Goal: Task Accomplishment & Management: Manage account settings

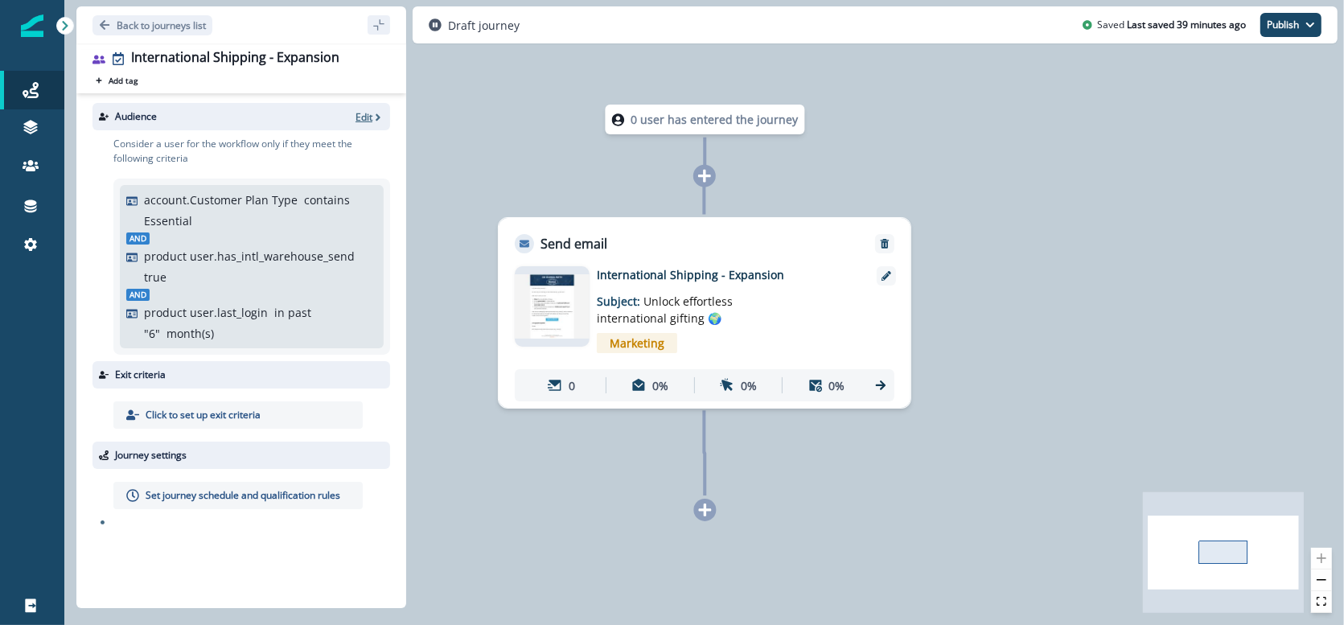
click at [380, 121] on icon "button" at bounding box center [378, 117] width 11 height 11
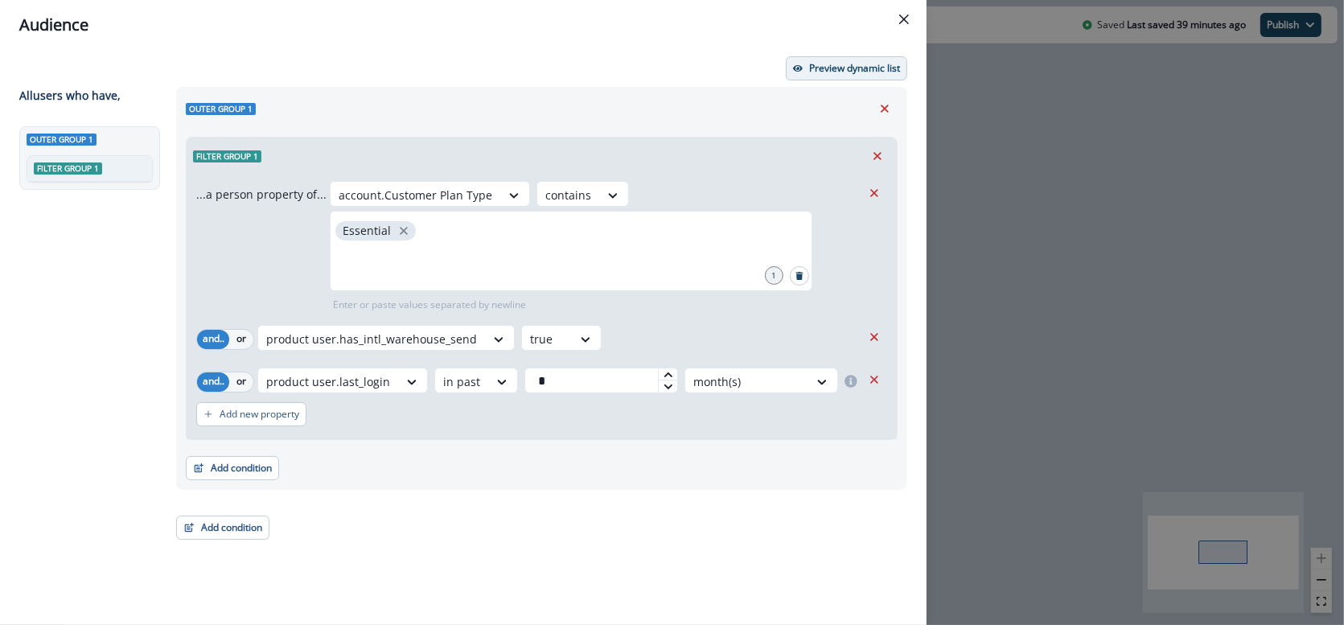
click at [809, 67] on button "Preview dynamic list" at bounding box center [846, 68] width 121 height 24
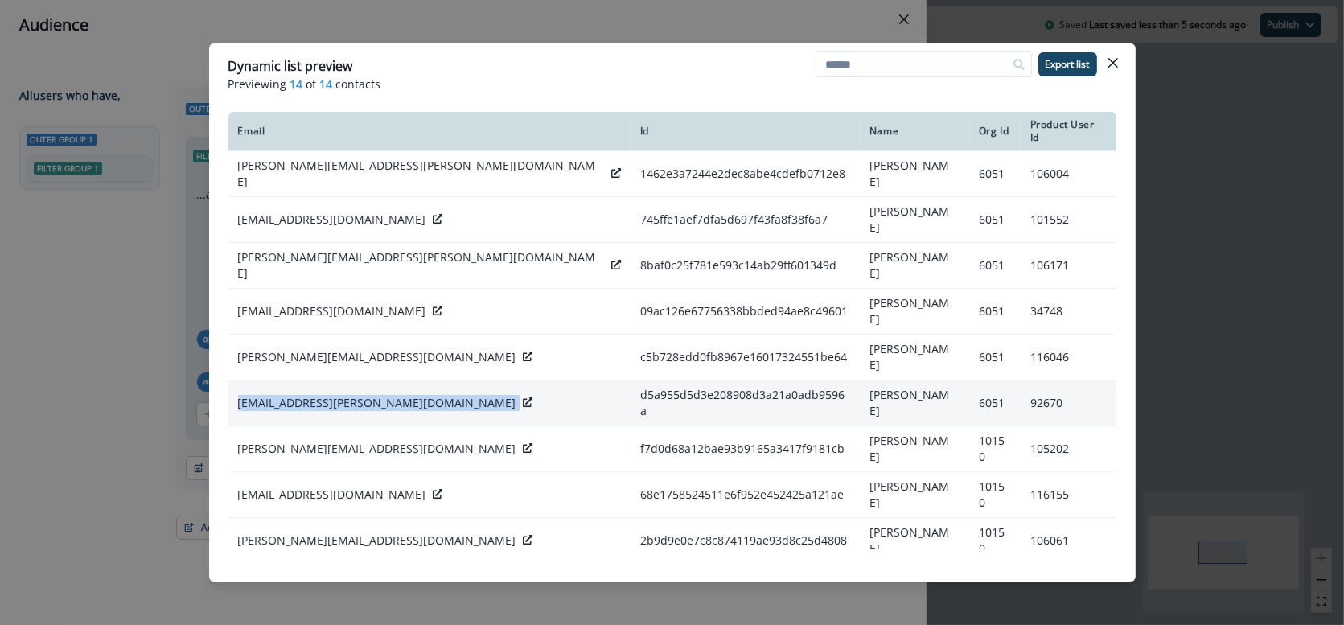
drag, startPoint x: 245, startPoint y: 364, endPoint x: 435, endPoint y: 369, distance: 190.8
click at [435, 381] on td "[EMAIL_ADDRESS][PERSON_NAME][DOMAIN_NAME]" at bounding box center [430, 404] width 402 height 46
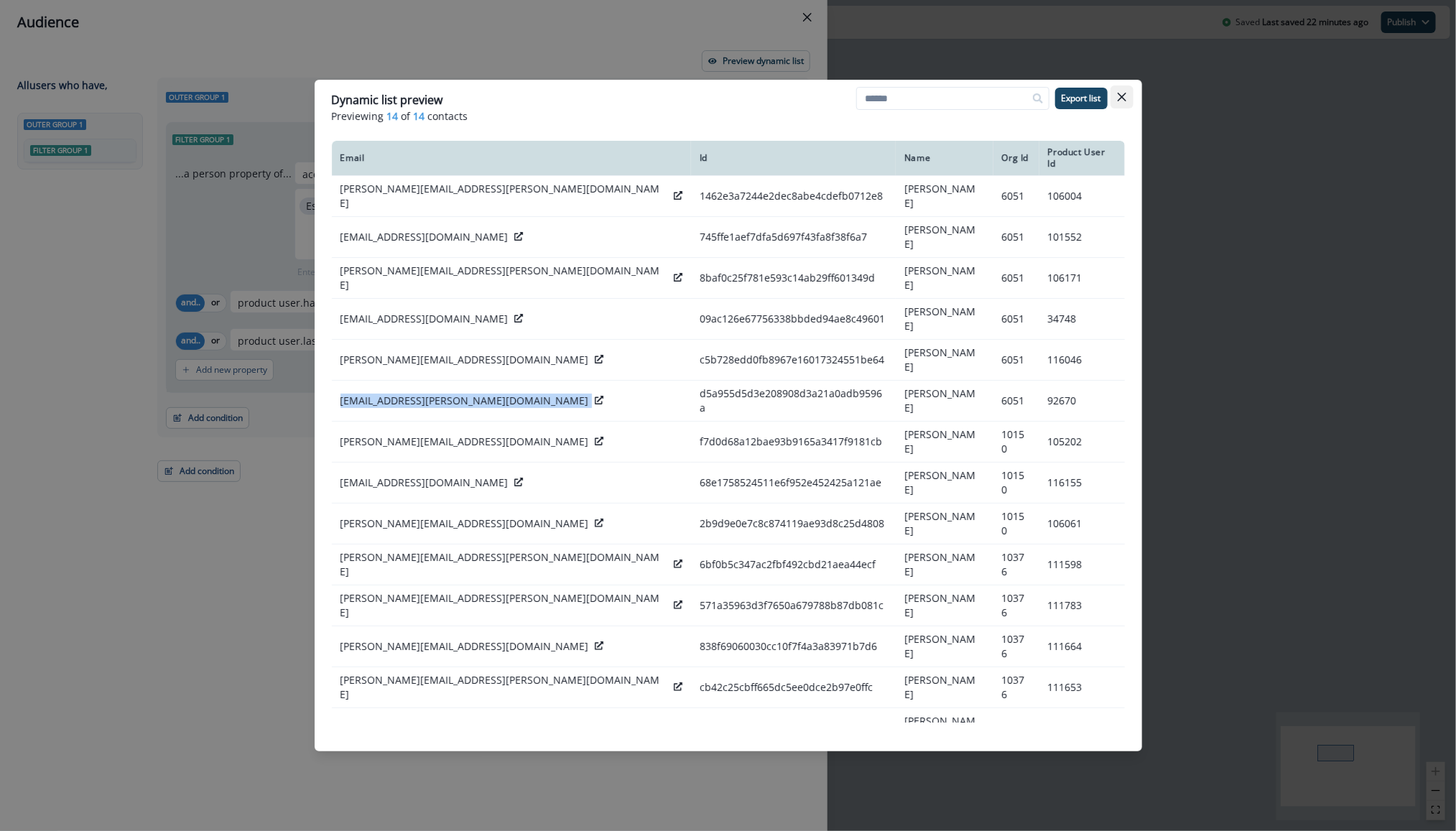
click at [1124, 96] on icon "Close" at bounding box center [1122, 97] width 9 height 9
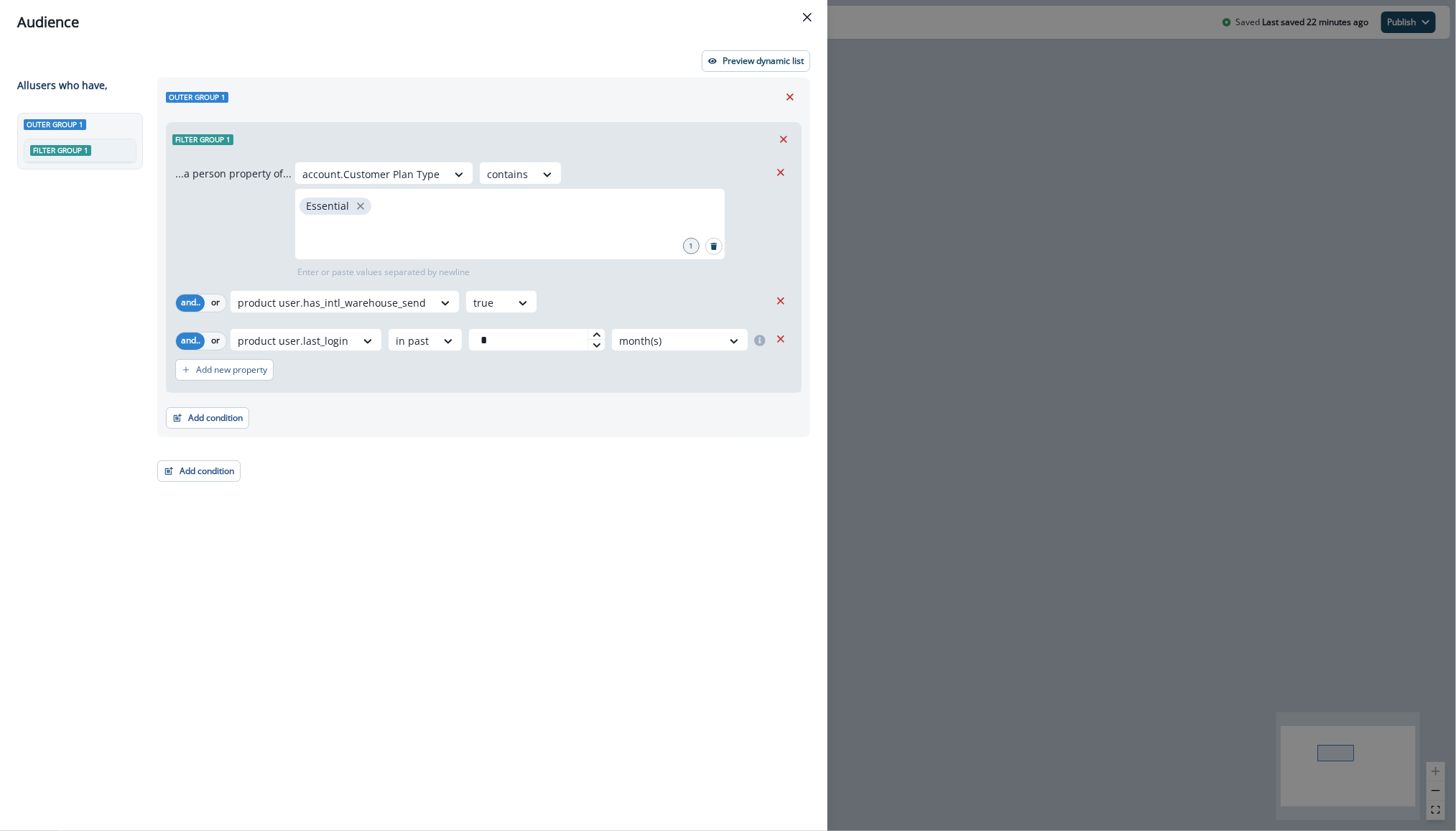
drag, startPoint x: 384, startPoint y: 33, endPoint x: 325, endPoint y: 16, distance: 61.4
click at [383, 33] on header "Audience" at bounding box center [413, 22] width 828 height 45
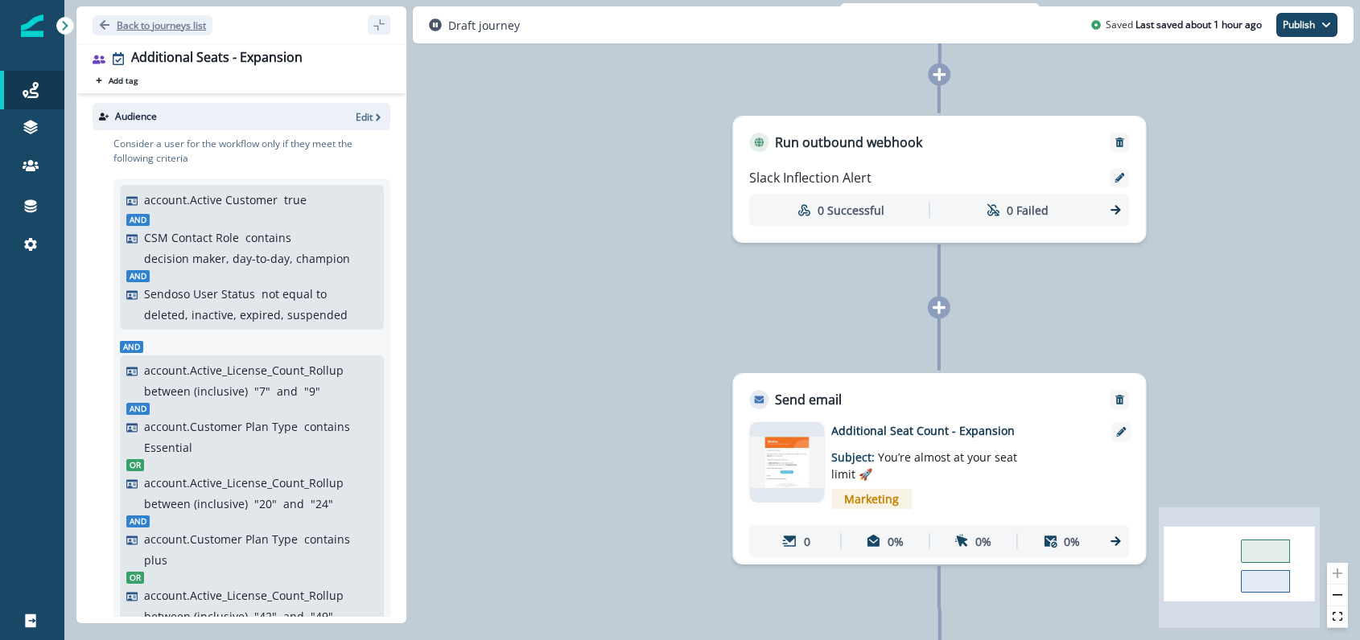
click at [133, 30] on p "Back to journeys list" at bounding box center [161, 26] width 89 height 14
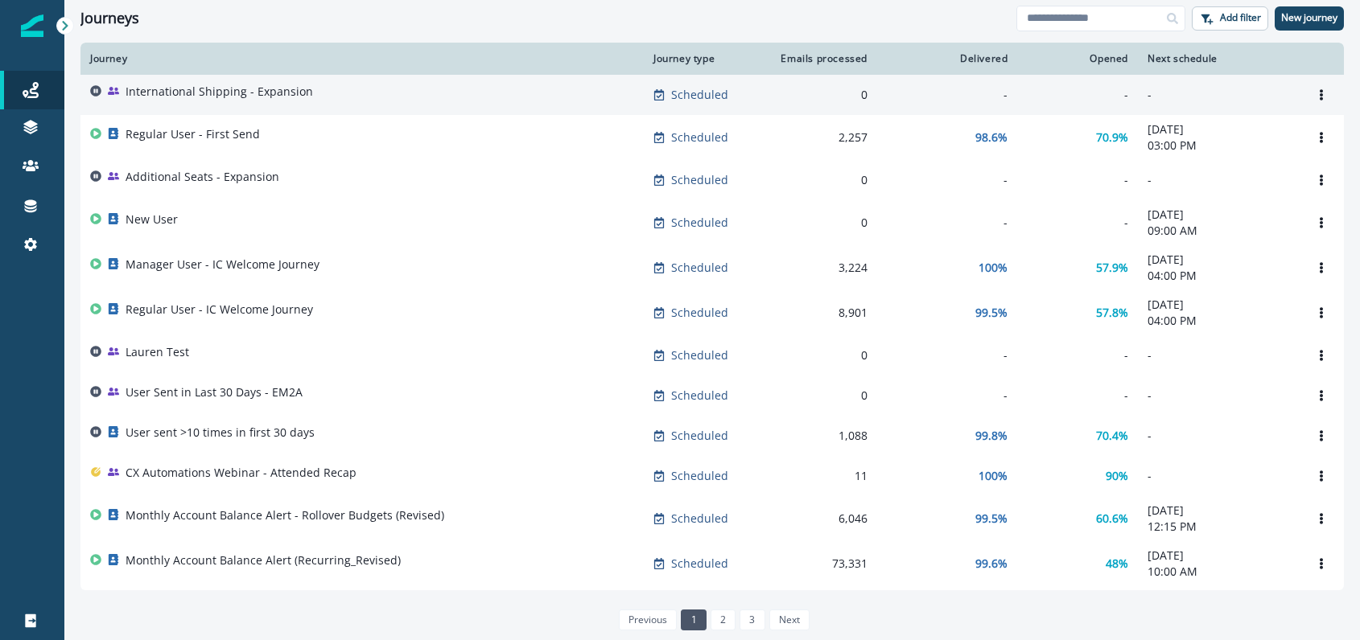
click at [337, 94] on div "International Shipping - Expansion" at bounding box center [362, 95] width 544 height 23
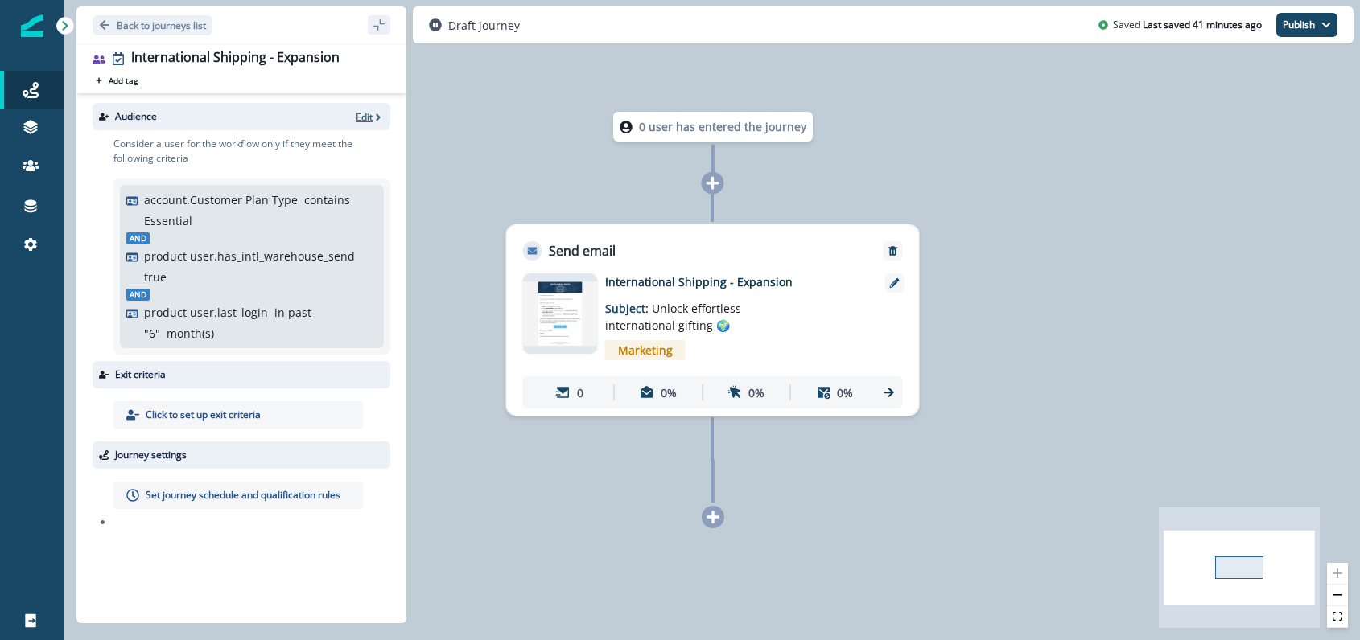
click at [370, 114] on p "Edit" at bounding box center [364, 117] width 17 height 14
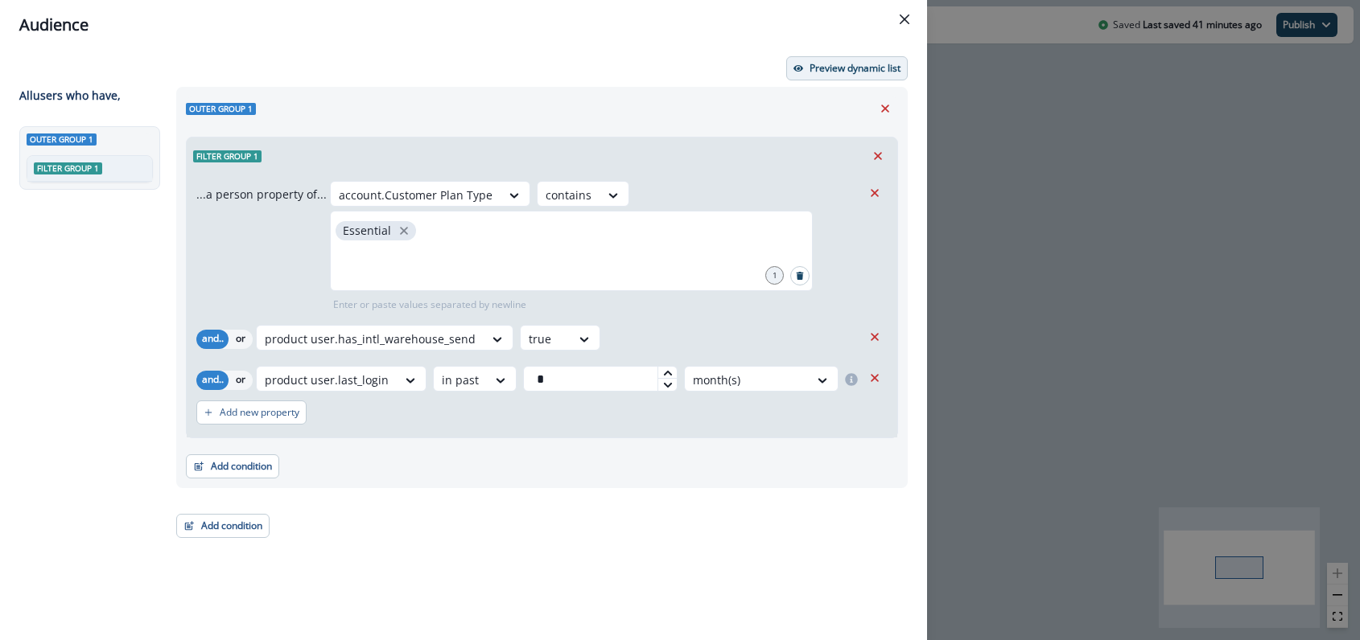
click at [850, 73] on p "Preview dynamic list" at bounding box center [854, 68] width 91 height 11
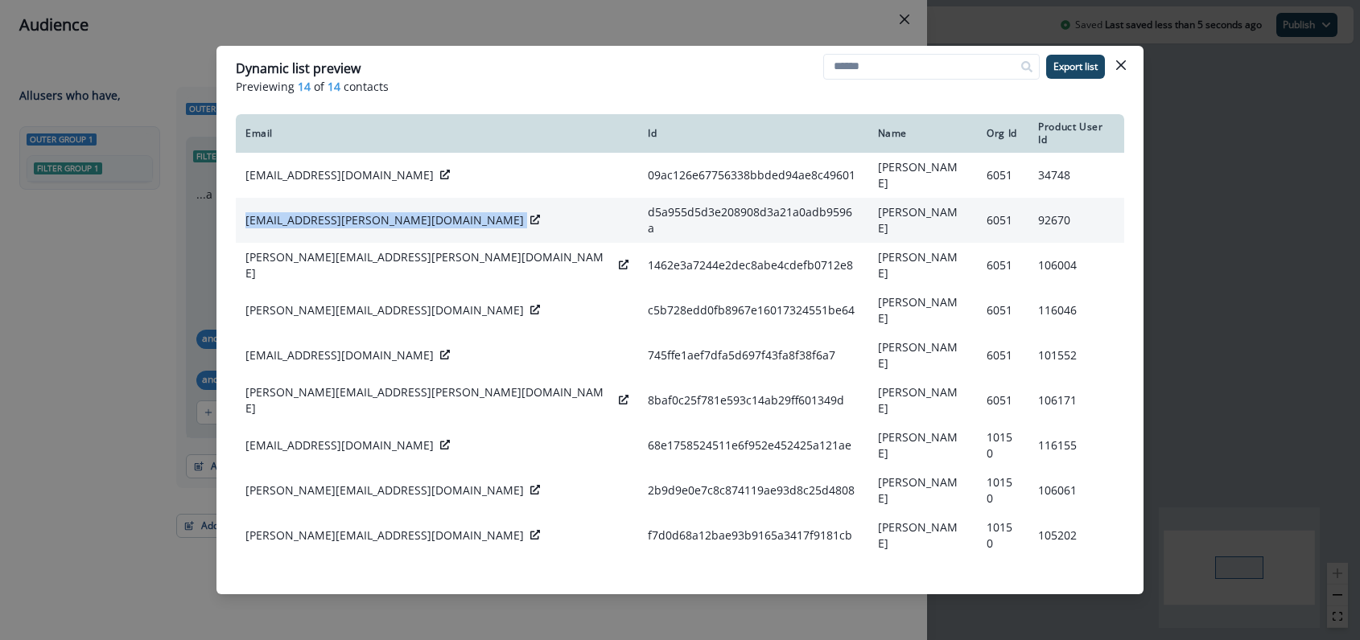
drag, startPoint x: 242, startPoint y: 204, endPoint x: 453, endPoint y: 202, distance: 210.8
click at [453, 202] on td "[EMAIL_ADDRESS][PERSON_NAME][DOMAIN_NAME]" at bounding box center [437, 220] width 402 height 45
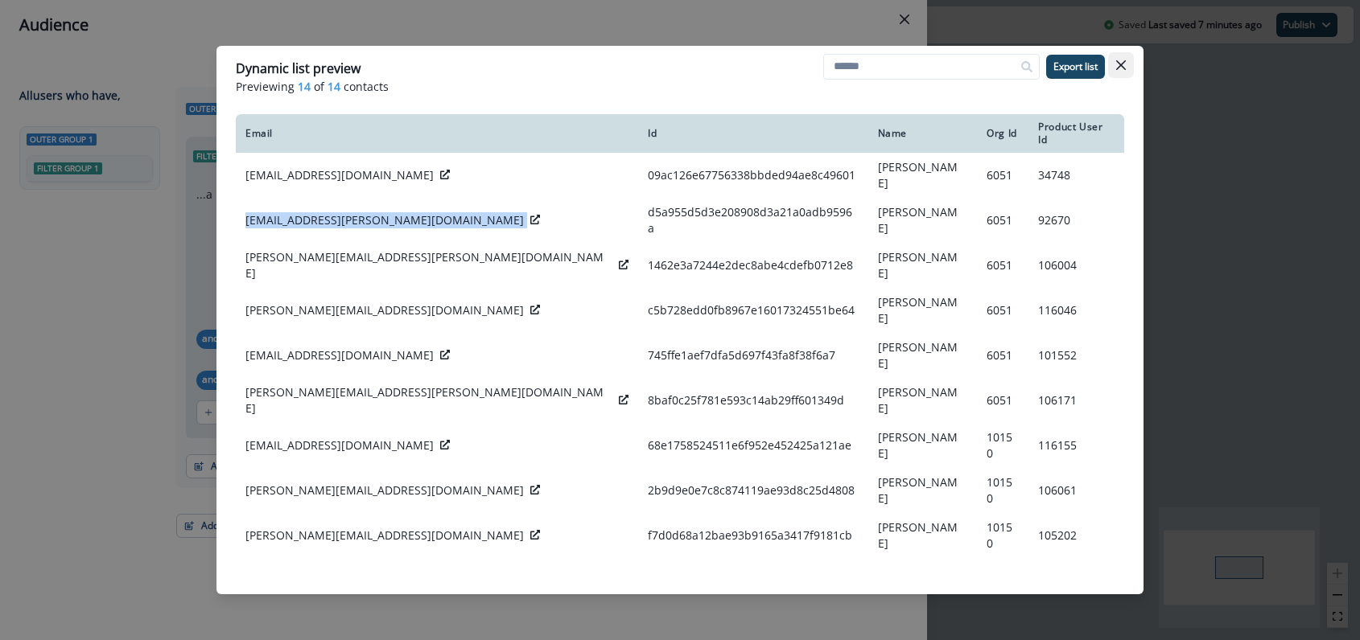
click at [1118, 70] on button "Close" at bounding box center [1121, 65] width 26 height 26
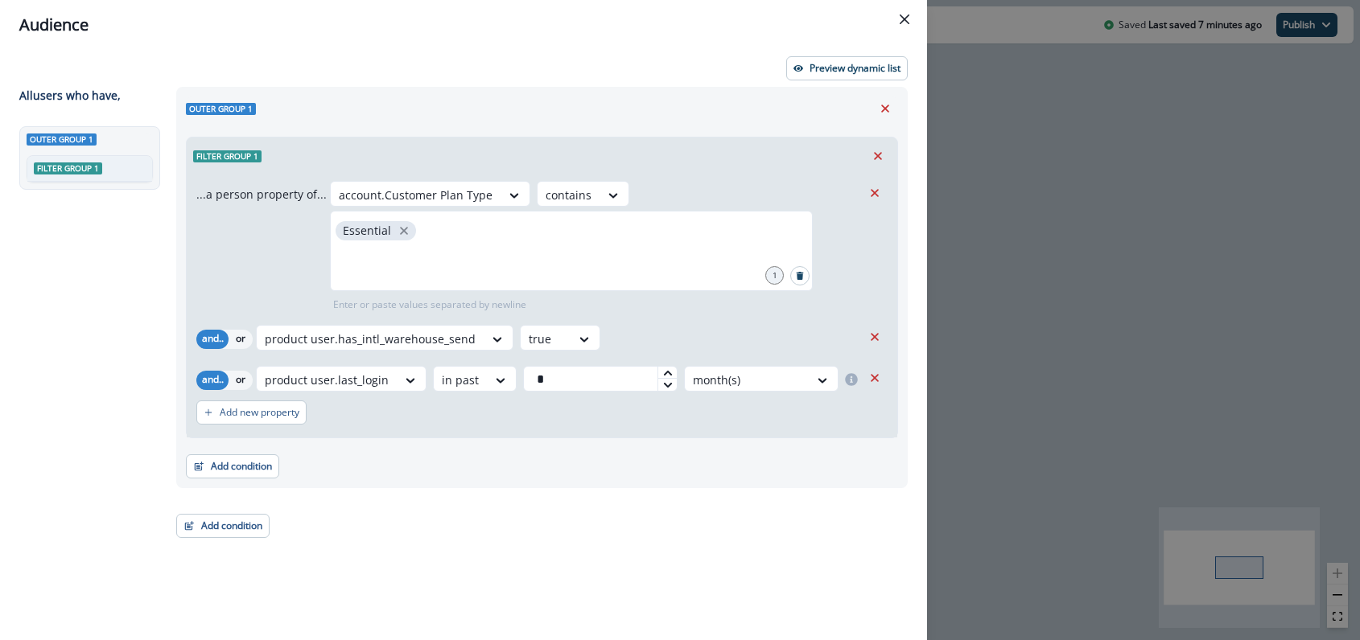
click at [175, 45] on header "Audience" at bounding box center [463, 25] width 927 height 50
click at [898, 8] on button "Close" at bounding box center [905, 19] width 26 height 26
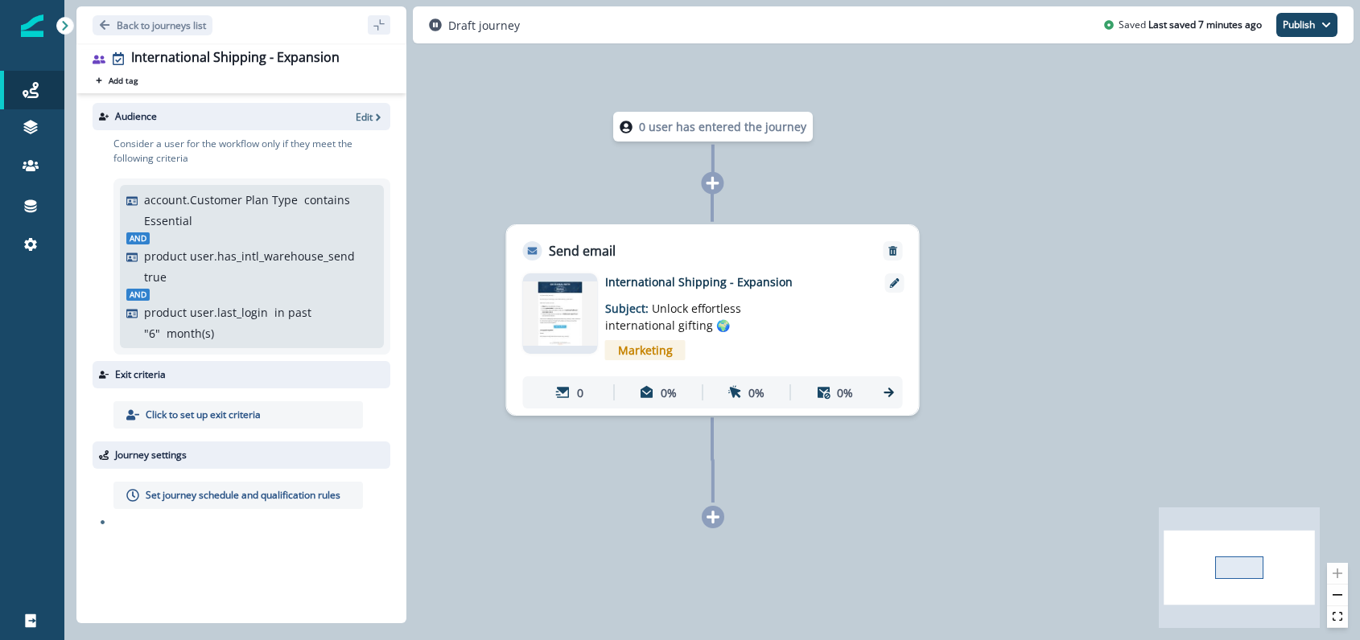
drag, startPoint x: 525, startPoint y: 97, endPoint x: 479, endPoint y: 89, distance: 46.7
click at [517, 96] on div "0 user has entered the journey Send email Email asset changed, journey reports …" at bounding box center [711, 320] width 1295 height 640
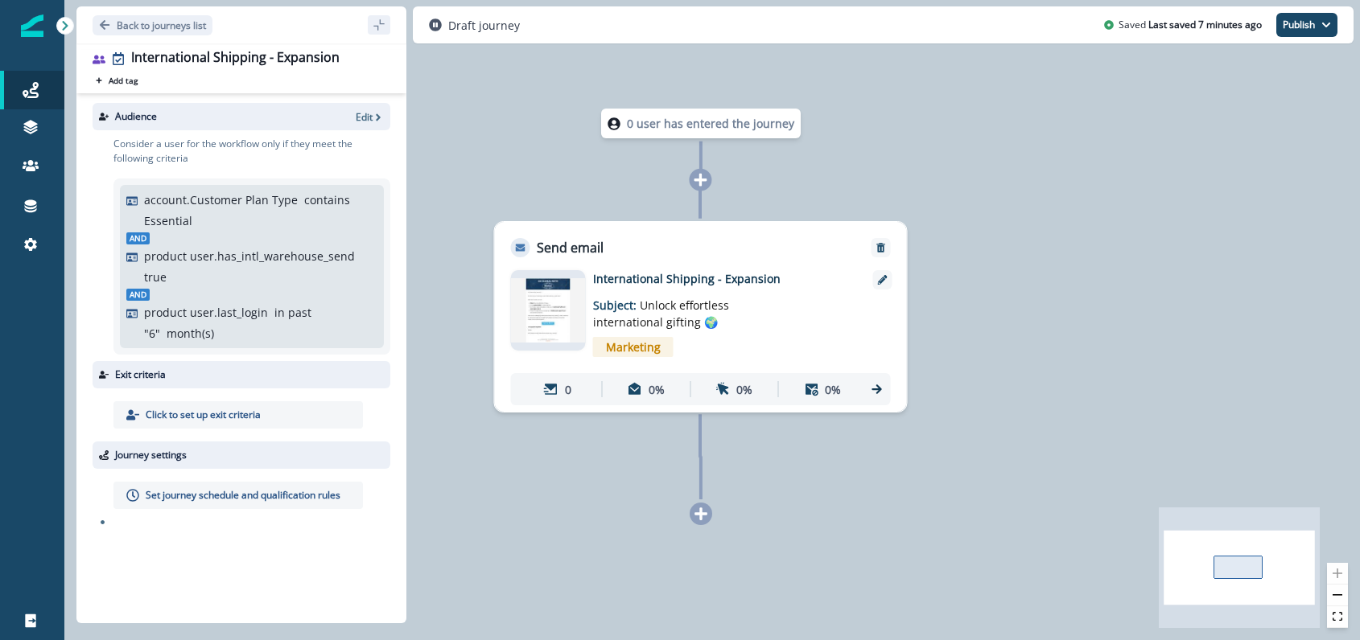
click at [109, 6] on div "Back to journeys list International Shipping - Expansion Add tag Search or crea…" at bounding box center [235, 25] width 342 height 50
click at [103, 19] on button "Back to journeys list" at bounding box center [153, 25] width 120 height 20
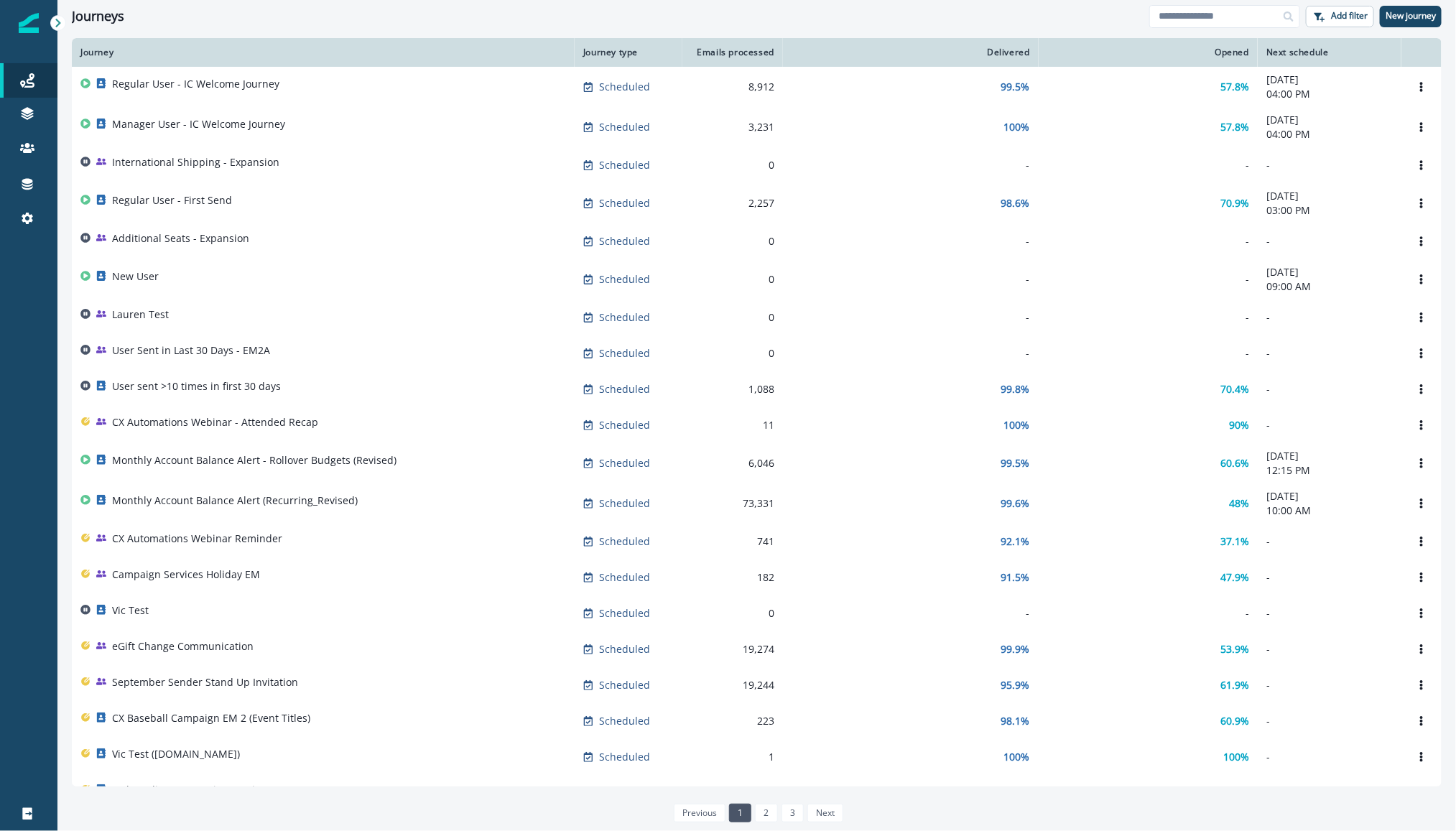
click at [240, 12] on div "Journeys" at bounding box center [610, 17] width 1077 height 16
click at [386, 21] on div "Journeys" at bounding box center [610, 17] width 1077 height 16
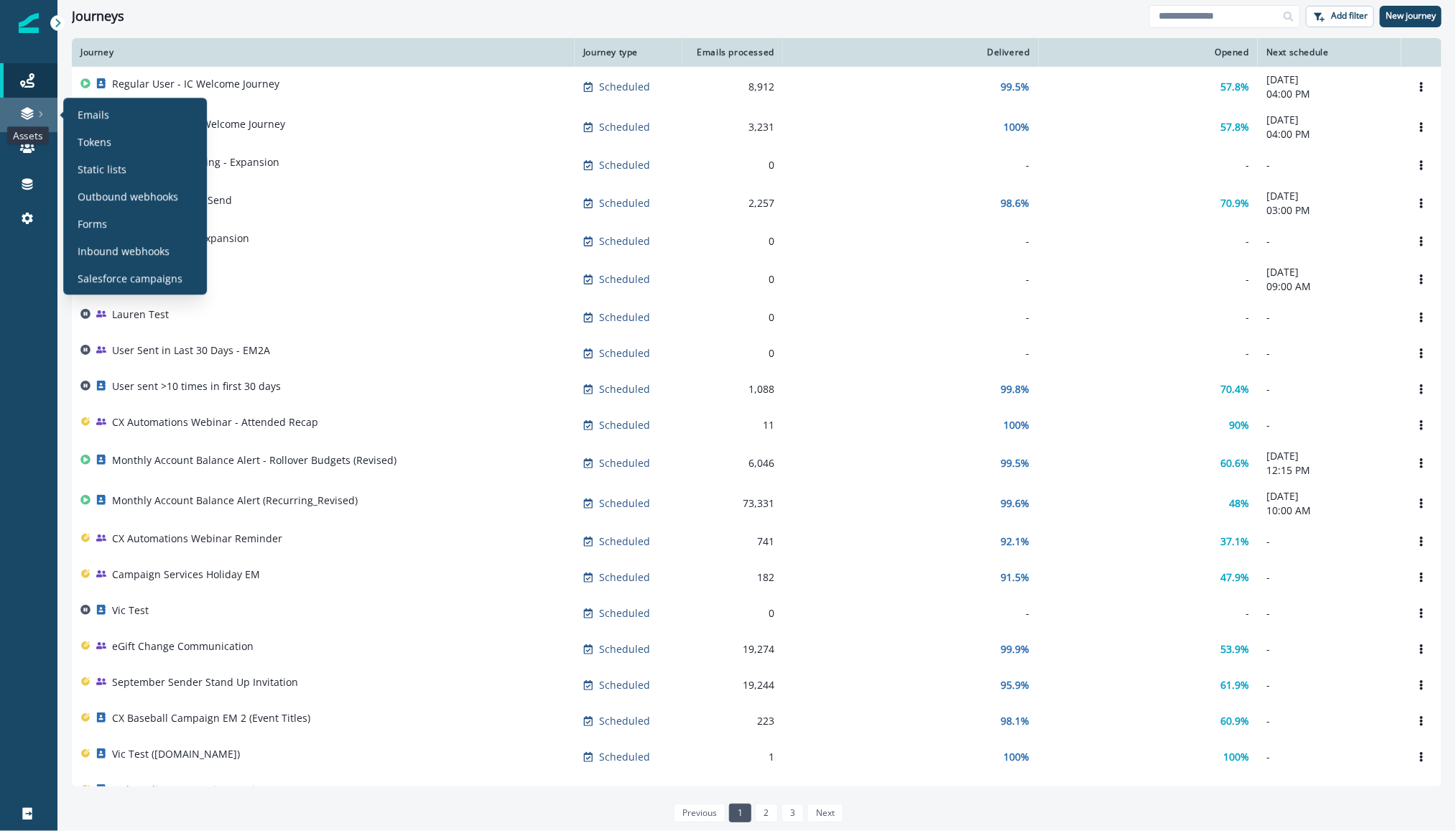
click at [34, 107] on icon at bounding box center [28, 113] width 14 height 14
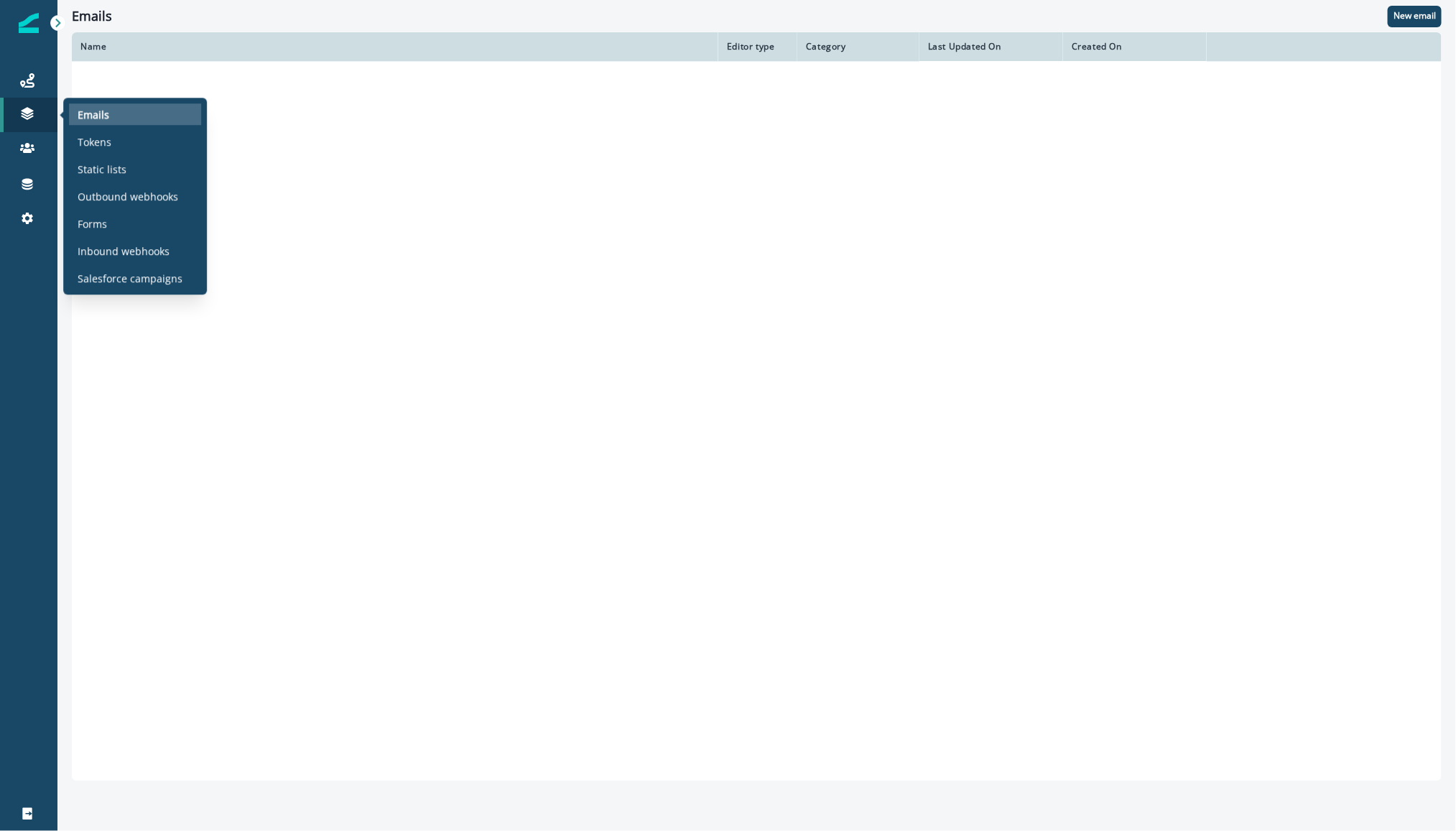
click at [93, 112] on p "Emails" at bounding box center [93, 114] width 31 height 15
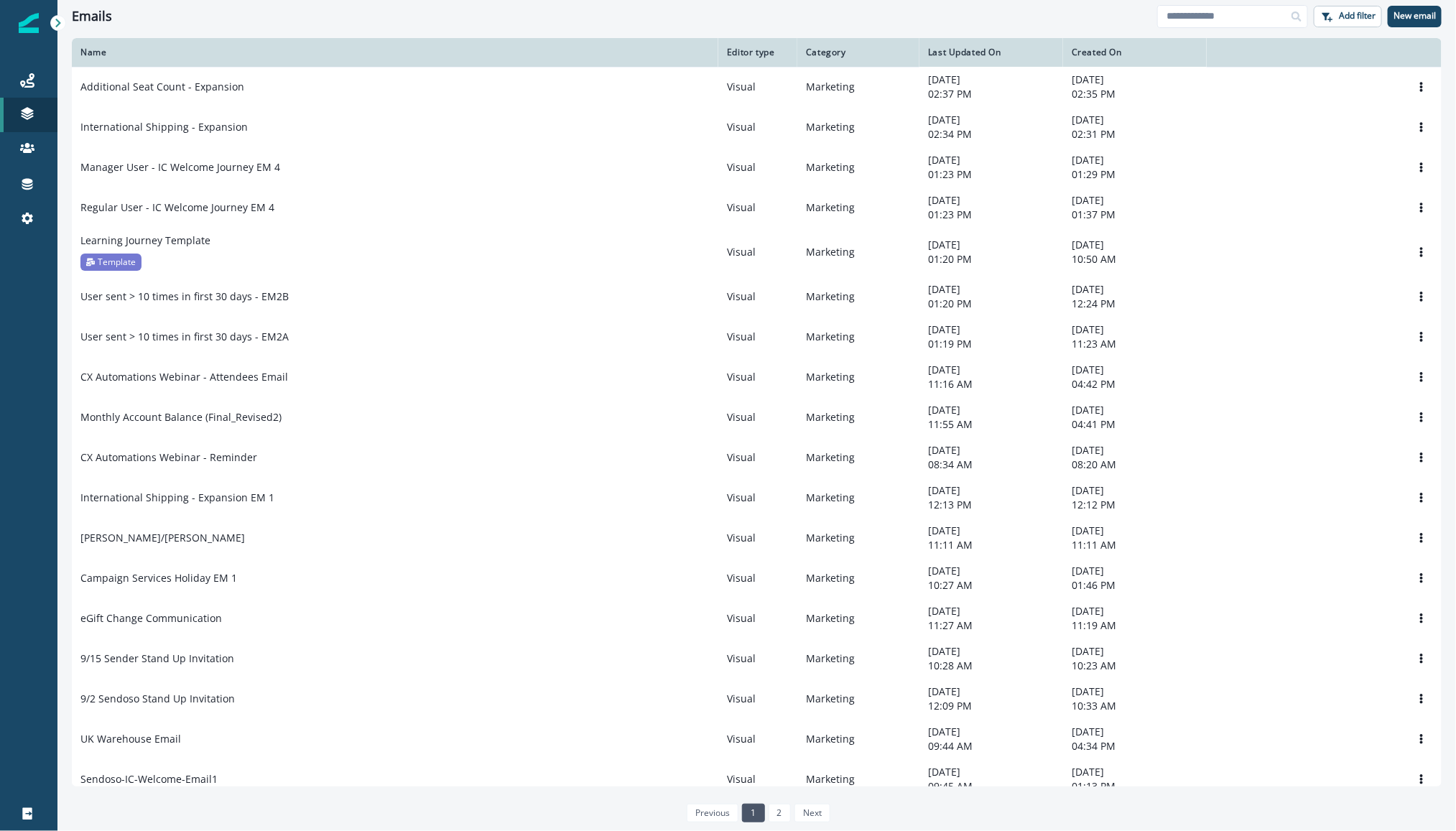
click at [346, 24] on div "Emails Add filter New email" at bounding box center [756, 16] width 1399 height 32
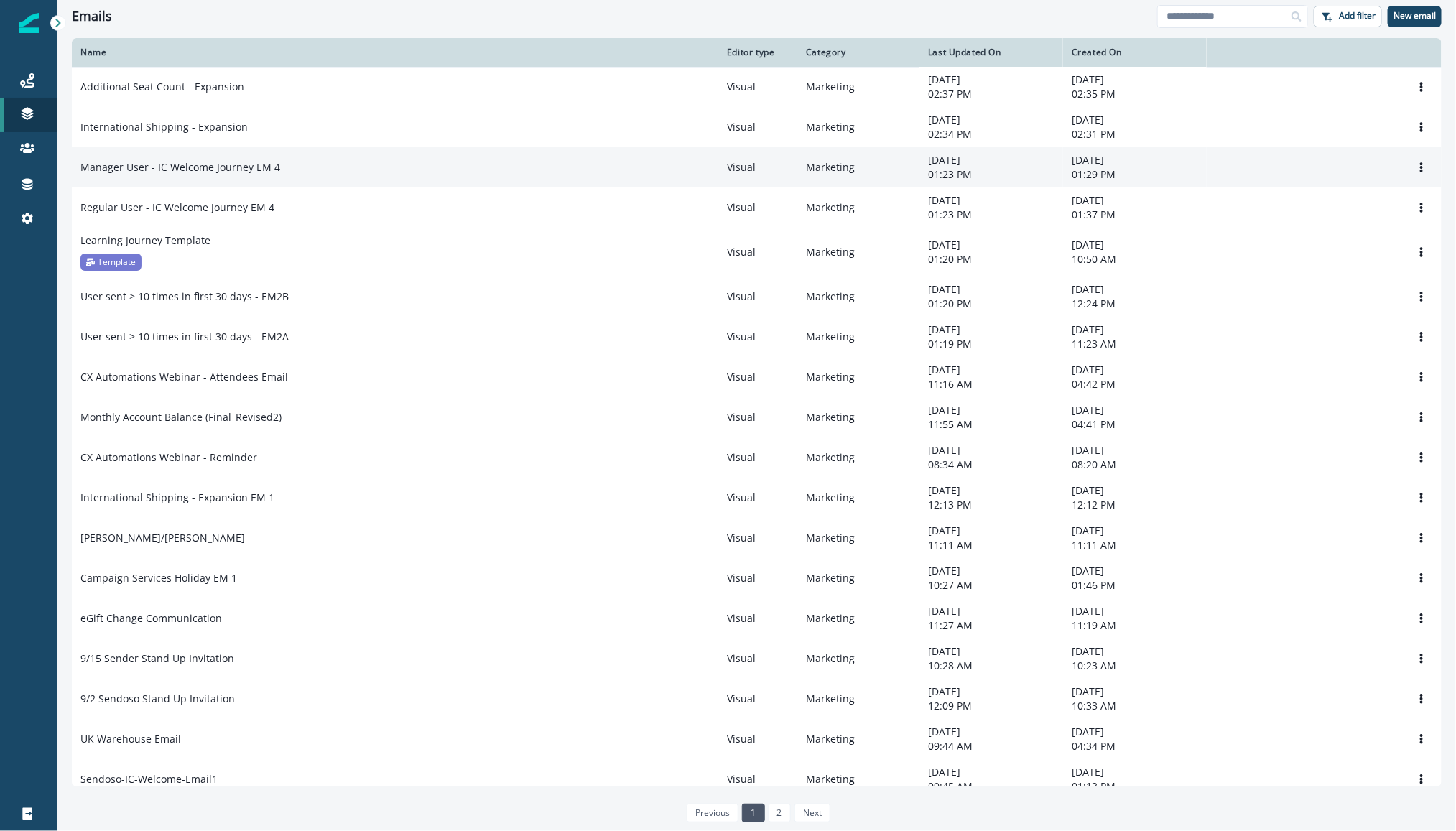
click at [278, 173] on div "Manager User - IC Welcome Journey EM 4" at bounding box center [395, 167] width 629 height 14
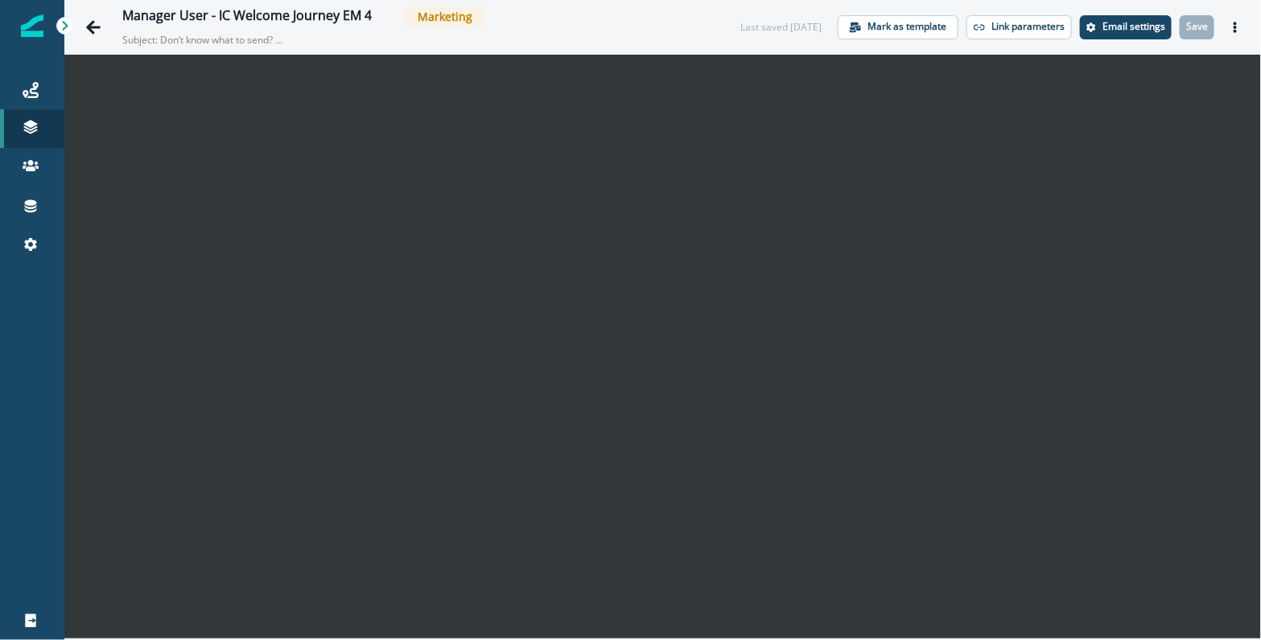
click at [574, 16] on div "Manager User - IC Welcome Journey EM 4 Marketing" at bounding box center [415, 16] width 586 height 20
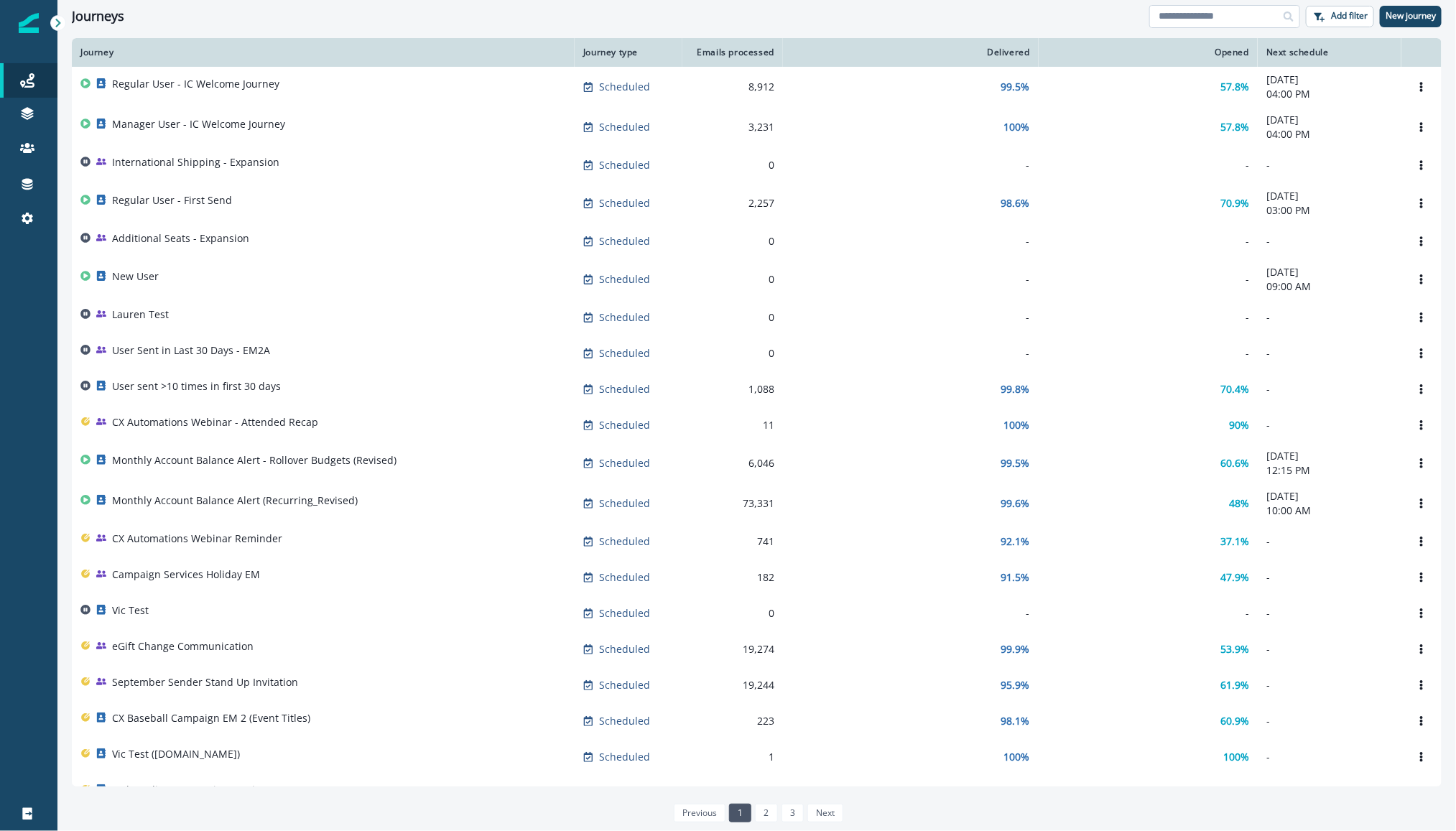
click at [1223, 3] on div "Journeys Add filter New journey" at bounding box center [756, 16] width 1399 height 32
click at [1216, 16] on input at bounding box center [1224, 17] width 151 height 23
type input "*******"
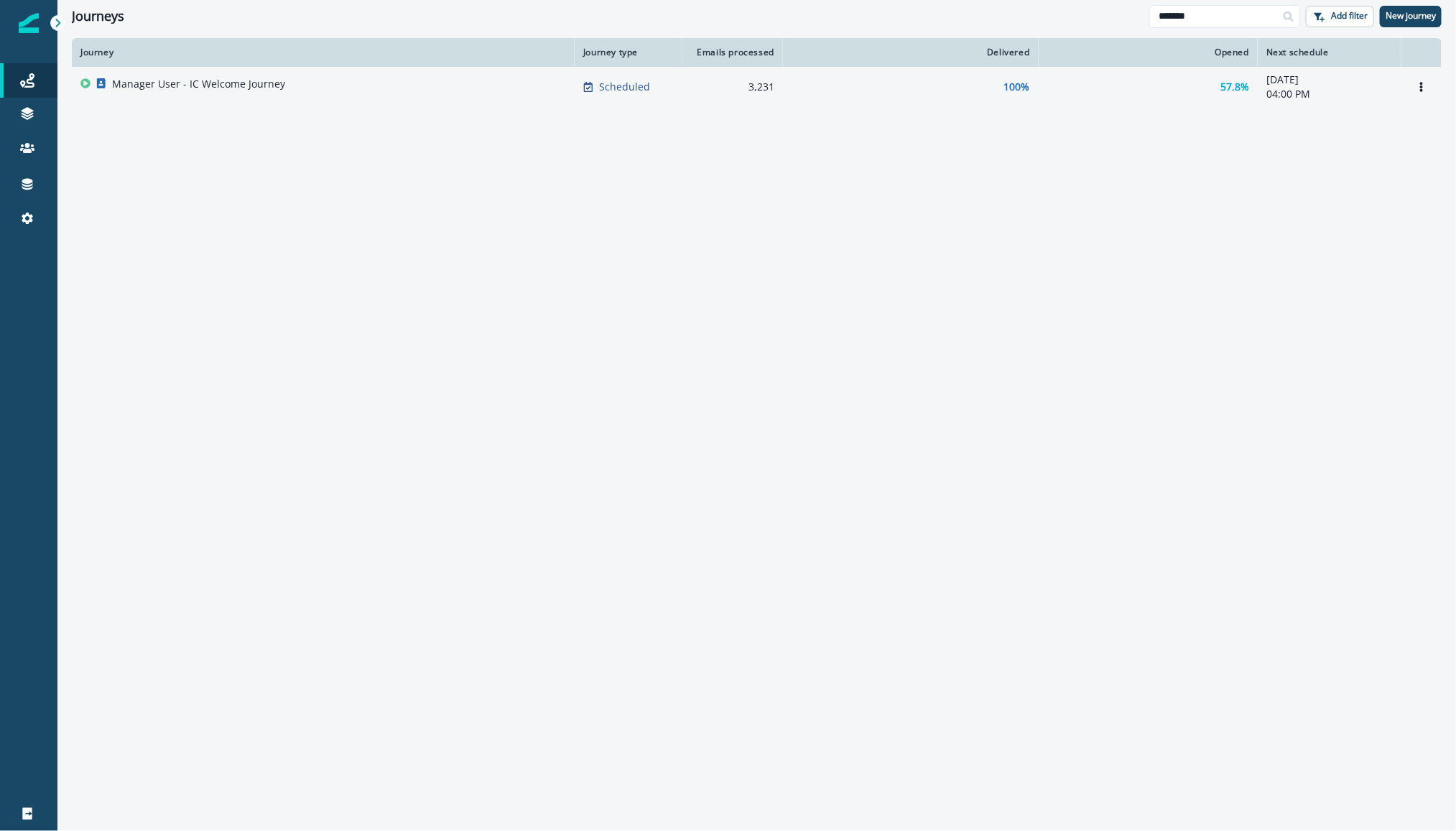
click at [281, 71] on td "Manager User - IC Welcome Journey" at bounding box center [322, 87] width 503 height 40
click at [1426, 90] on icon "Options" at bounding box center [1421, 87] width 10 height 10
click at [1321, 123] on button "Clone" at bounding box center [1352, 121] width 160 height 23
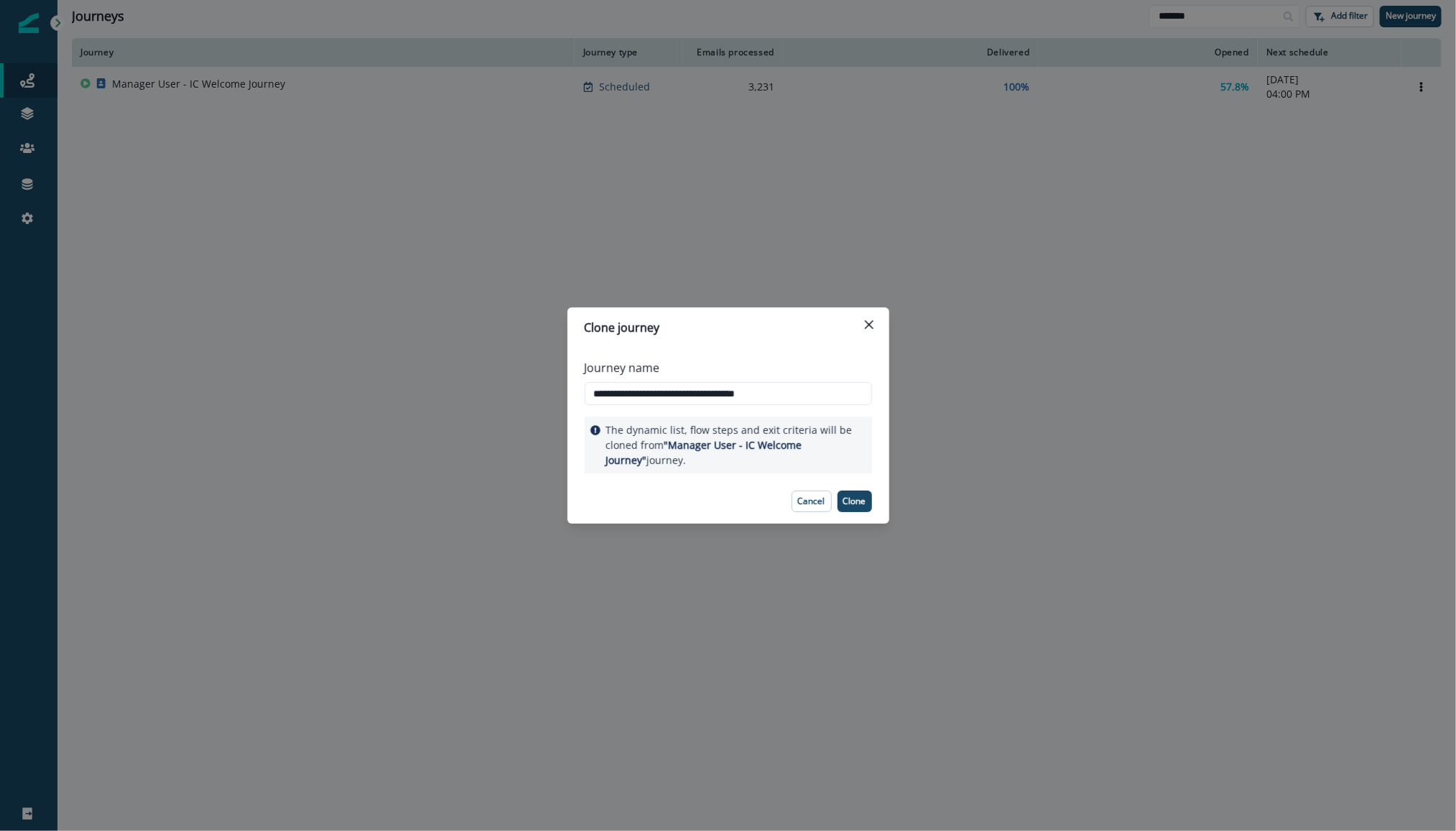
click at [693, 410] on div "**********" at bounding box center [728, 382] width 287 height 57
click at [789, 403] on input "**********" at bounding box center [728, 394] width 287 height 23
drag, startPoint x: 793, startPoint y: 398, endPoint x: 761, endPoint y: 398, distance: 32.0
click at [761, 398] on input "**********" at bounding box center [728, 394] width 287 height 23
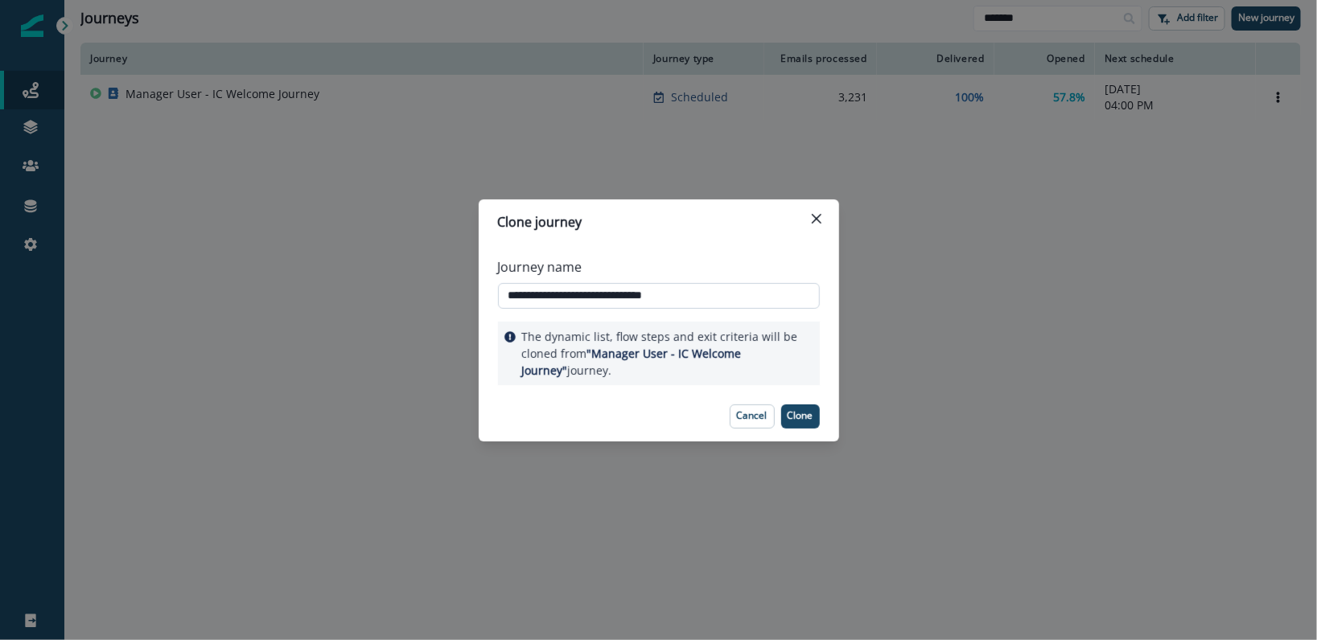
click at [566, 299] on input "**********" at bounding box center [659, 296] width 322 height 26
click at [509, 296] on input "**********" at bounding box center [659, 296] width 322 height 26
drag, startPoint x: 533, startPoint y: 299, endPoint x: 424, endPoint y: 296, distance: 109.5
click at [424, 296] on div "**********" at bounding box center [658, 320] width 1317 height 640
click at [751, 307] on input "**********" at bounding box center [659, 296] width 322 height 26
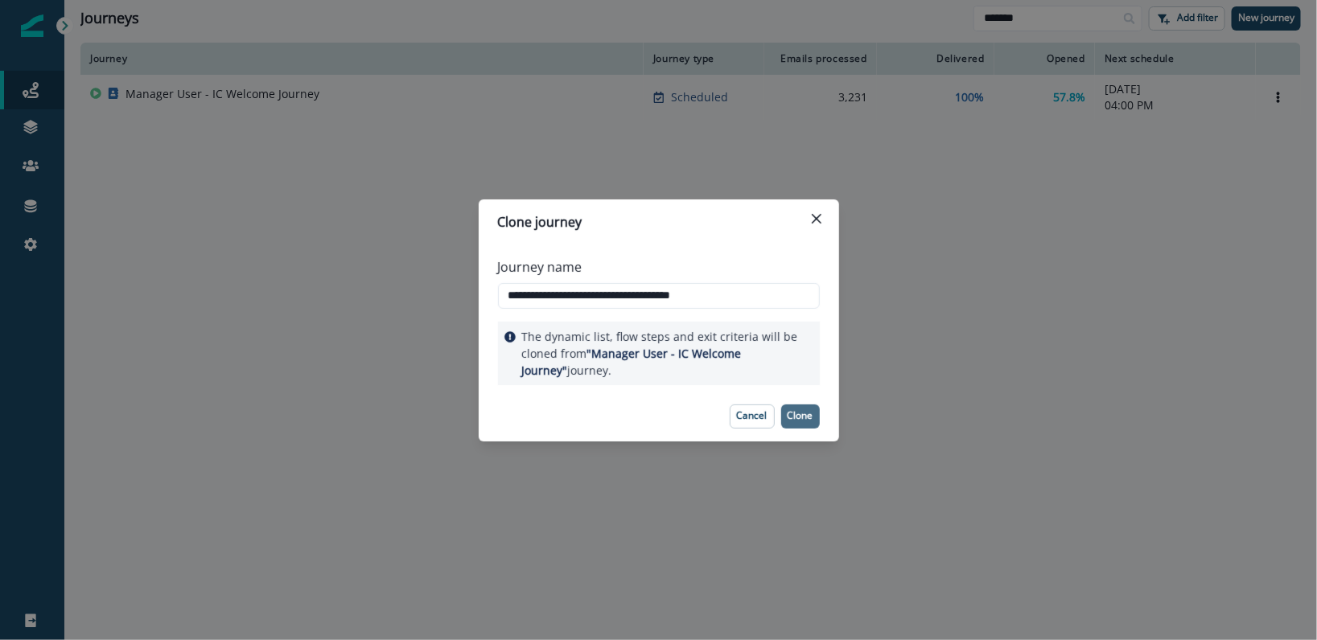
type input "**********"
click at [805, 422] on p "Clone" at bounding box center [801, 415] width 26 height 11
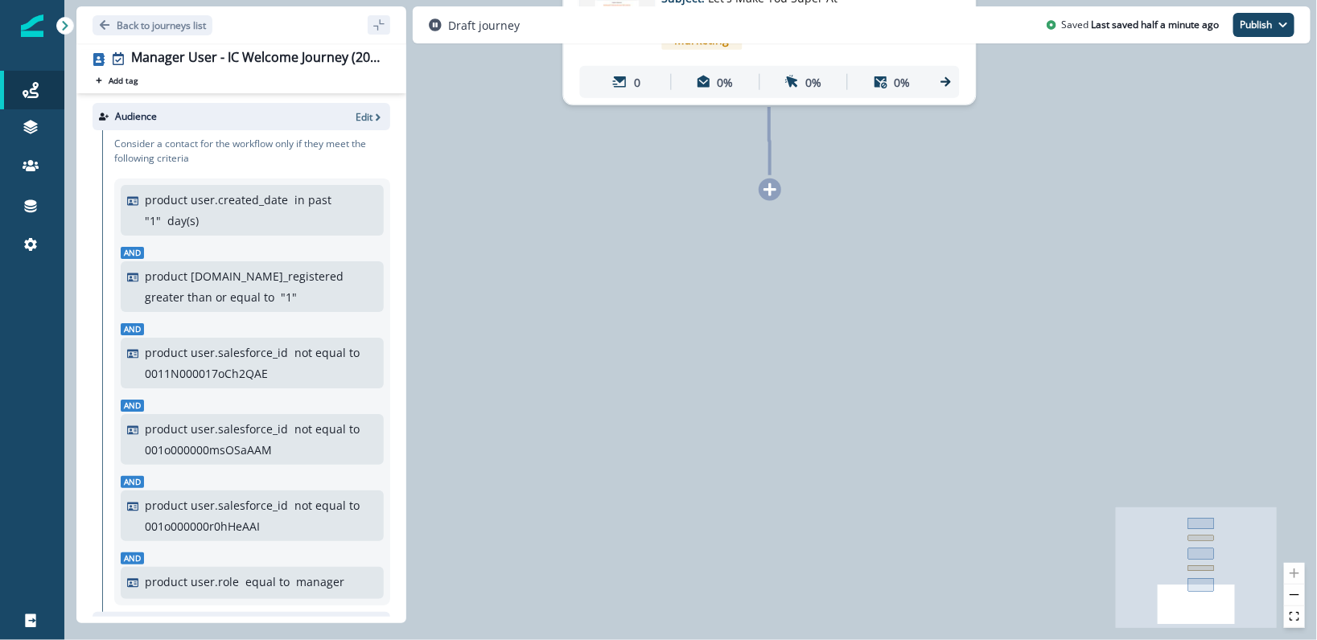
click at [765, 187] on icon at bounding box center [770, 190] width 14 height 14
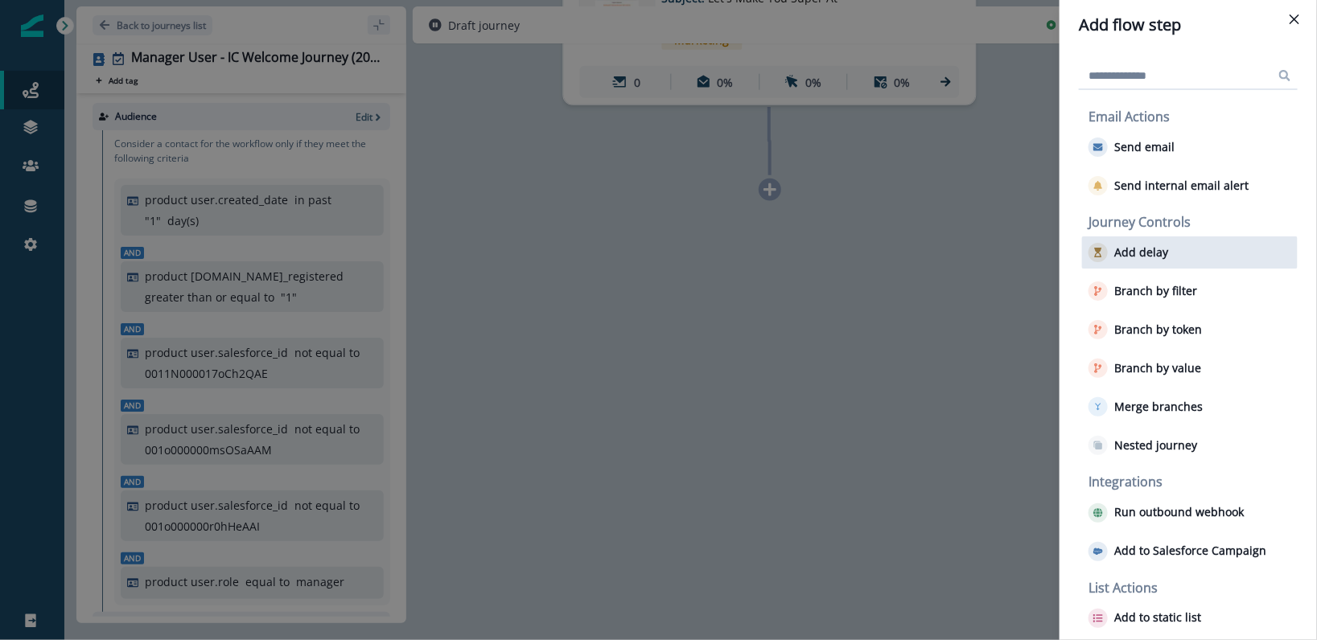
click at [1197, 261] on div "Add delay" at bounding box center [1190, 253] width 216 height 32
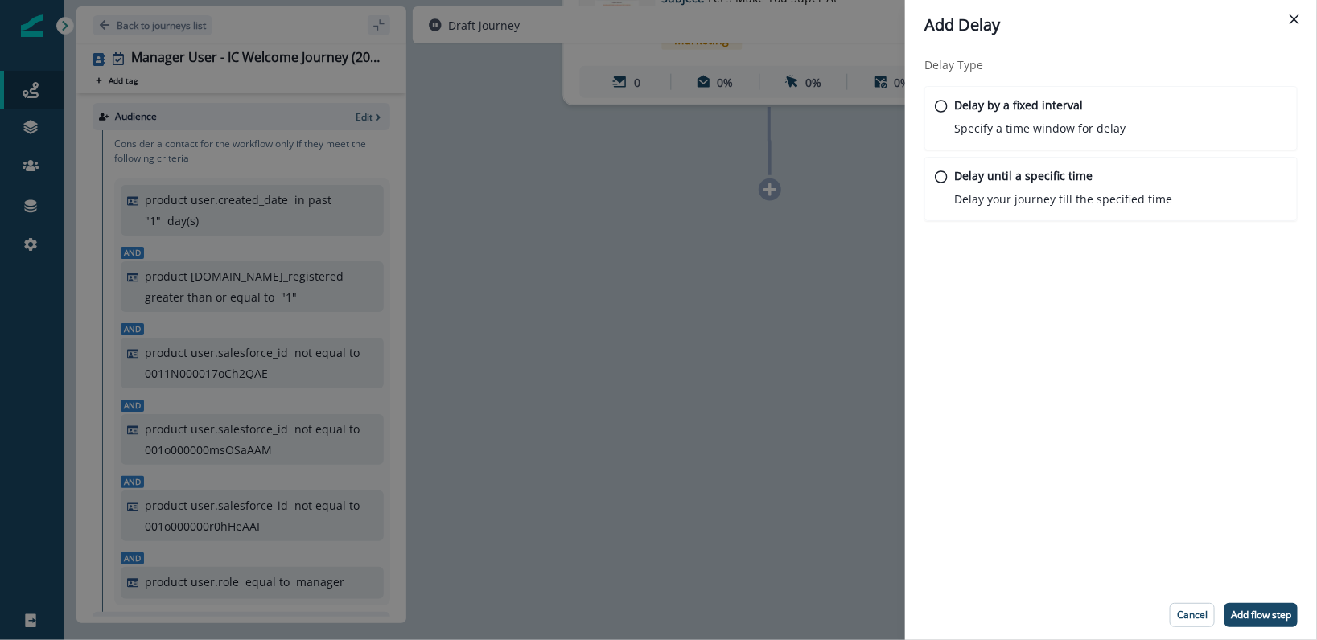
click at [1069, 256] on div "Delay Type Delay by a fixed interval Specify a time window for delay Delay unti…" at bounding box center [1111, 320] width 412 height 541
click at [1037, 198] on p "Delay your journey till the specified time" at bounding box center [1063, 199] width 220 height 17
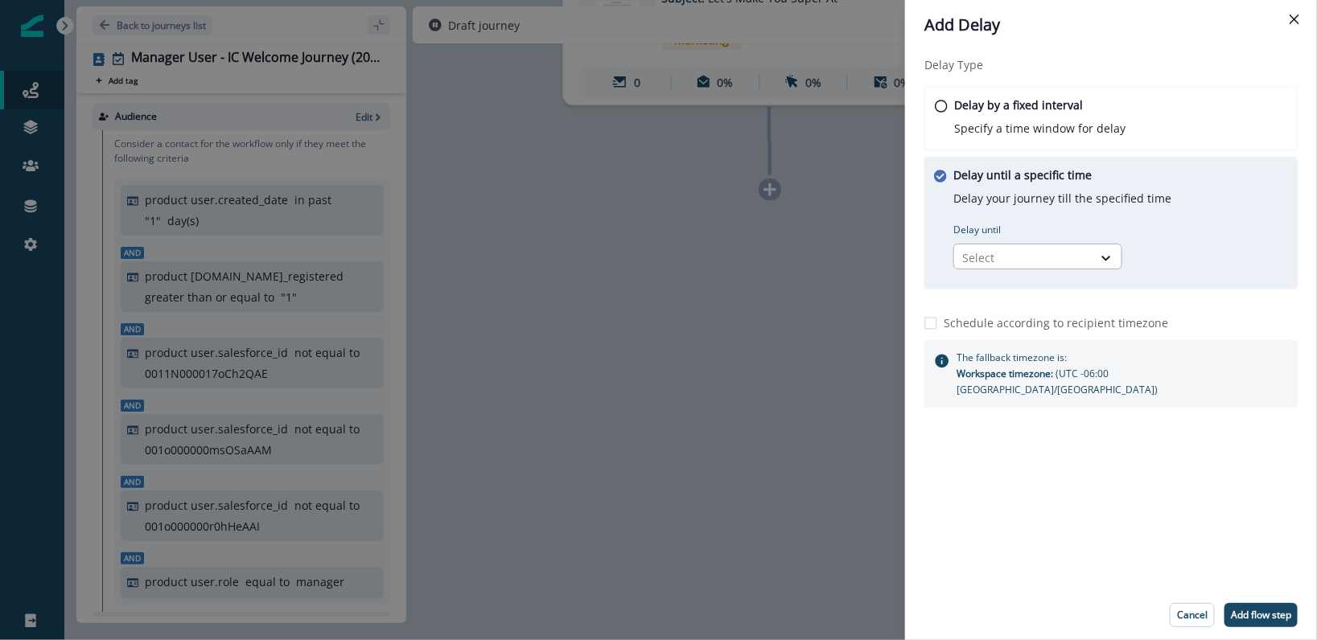
click at [1015, 256] on div at bounding box center [1023, 258] width 122 height 20
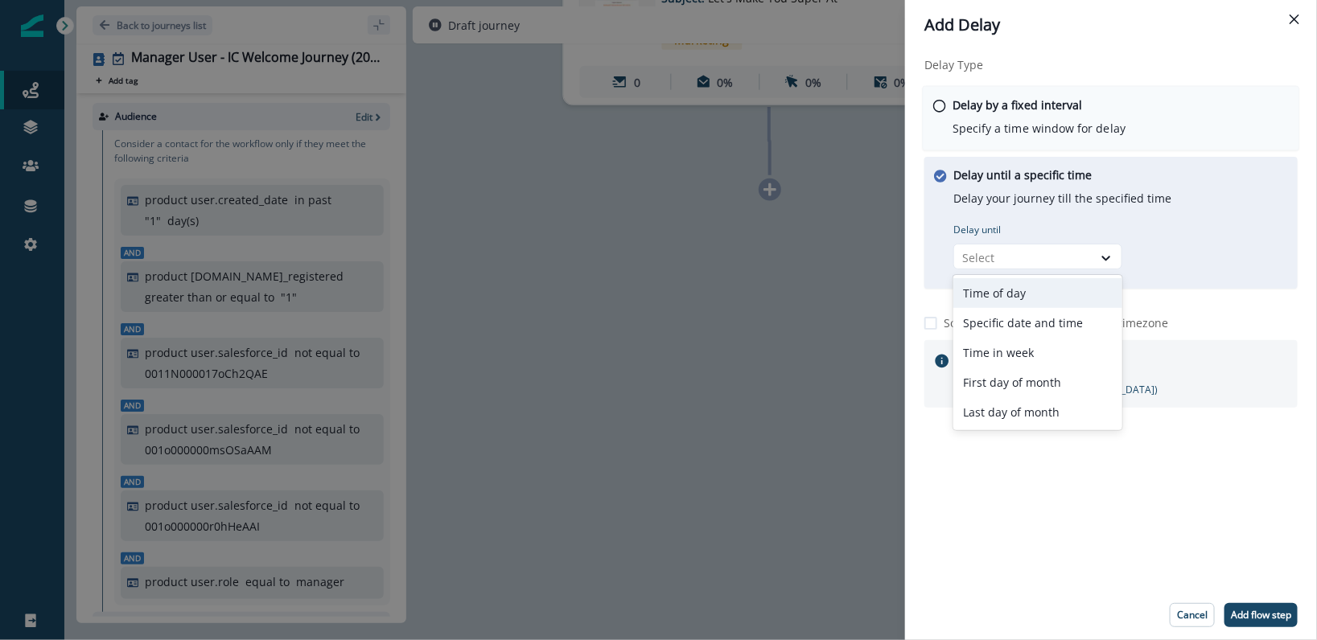
click at [1021, 126] on p "Specify a time window for delay" at bounding box center [1039, 128] width 173 height 17
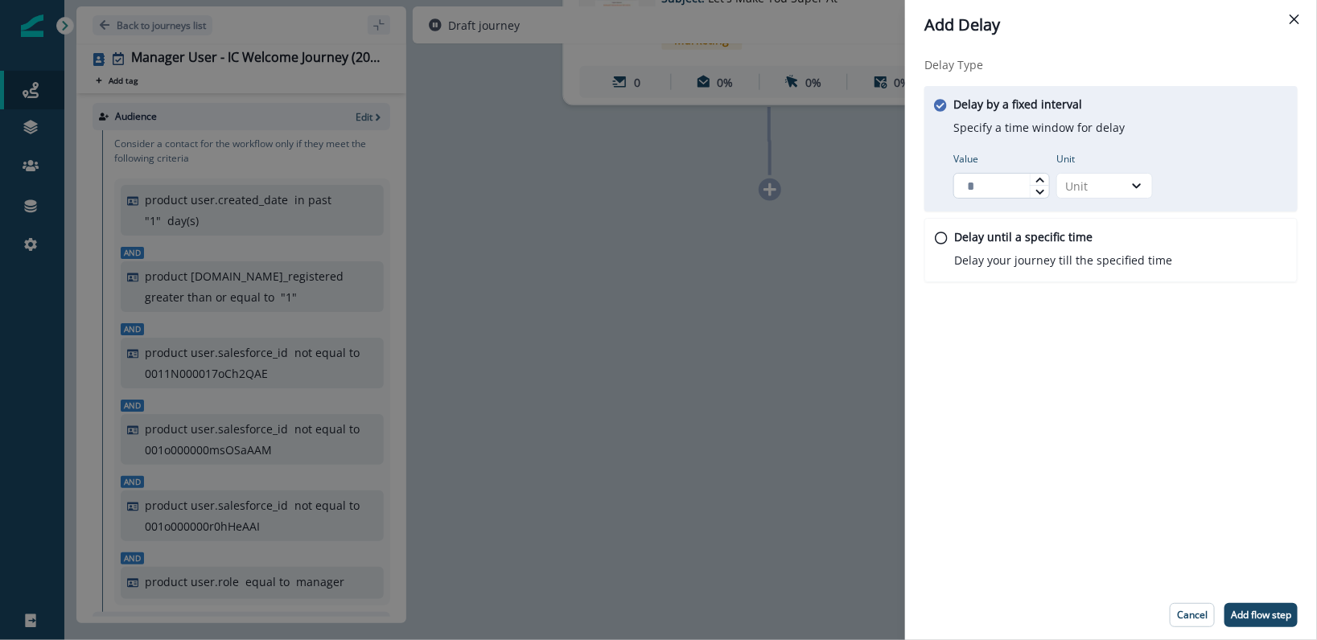
click at [1010, 183] on input "Value" at bounding box center [1001, 186] width 97 height 26
type input "*"
click at [1103, 181] on div "Unit" at bounding box center [1090, 186] width 50 height 17
click at [1088, 288] on div "Day" at bounding box center [1104, 283] width 97 height 30
click at [1086, 342] on div "Delay Type Delay by a fixed interval Specify a time window for delay Value * Un…" at bounding box center [1111, 320] width 412 height 541
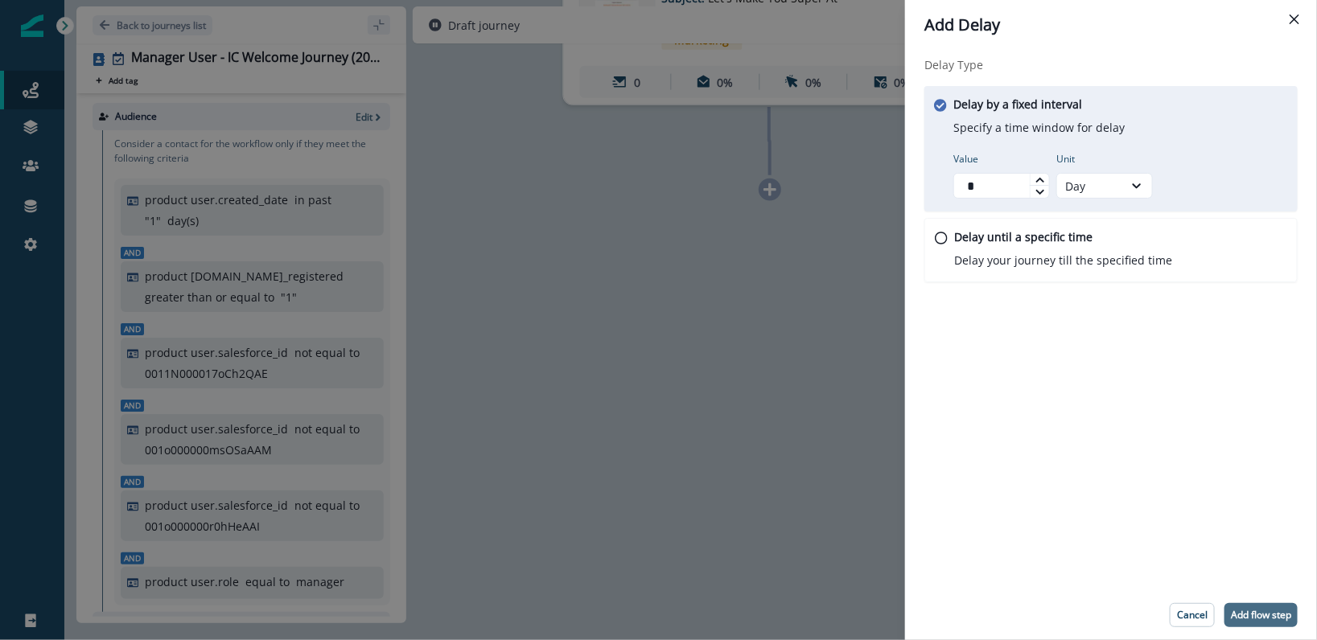
click at [1240, 617] on p "Add flow step" at bounding box center [1261, 615] width 60 height 11
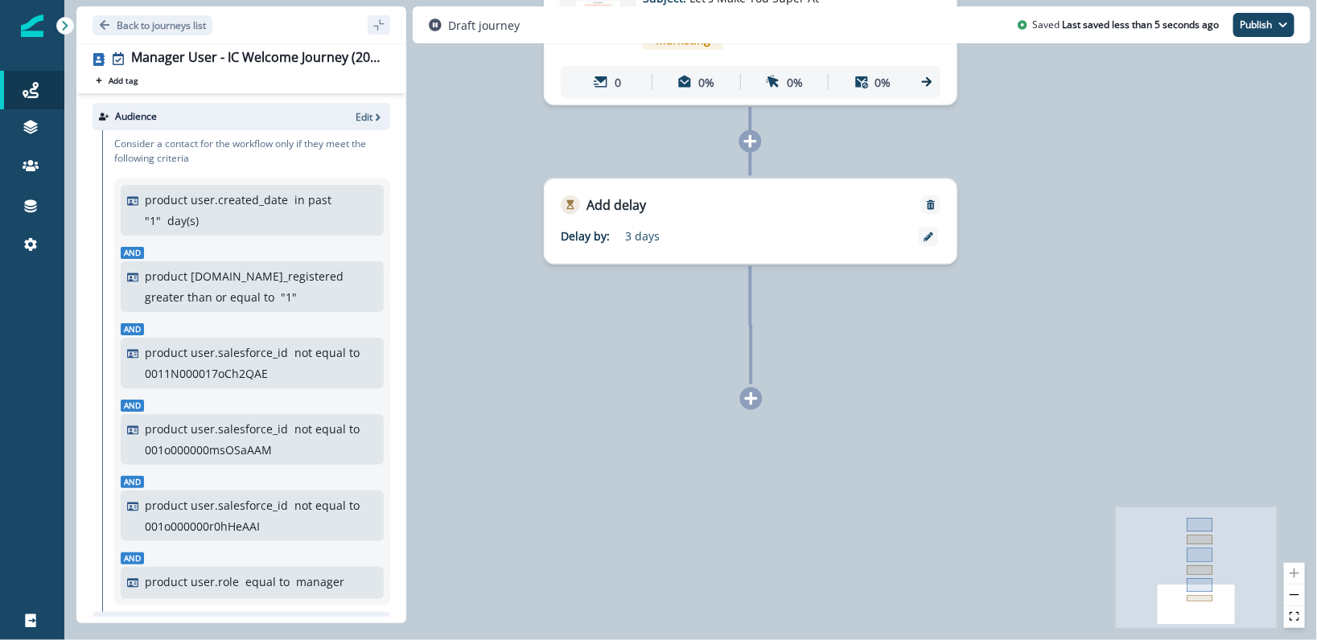
click at [760, 410] on div "0 contact has entered the journey Send email Email asset changed, journey repor…" at bounding box center [690, 320] width 1253 height 640
click at [766, 400] on div "0 contact has entered the journey Send email Email asset changed, journey repor…" at bounding box center [690, 320] width 1253 height 640
click at [757, 401] on icon at bounding box center [751, 397] width 14 height 14
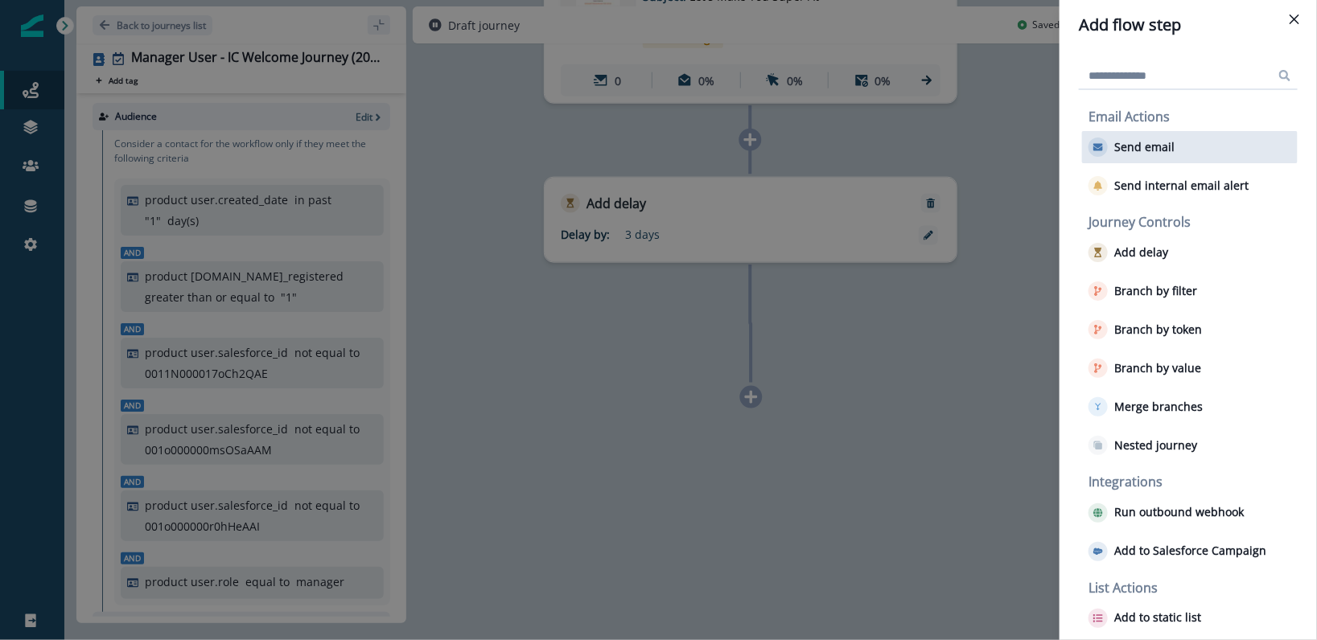
click at [1171, 142] on p "Send email" at bounding box center [1144, 148] width 60 height 14
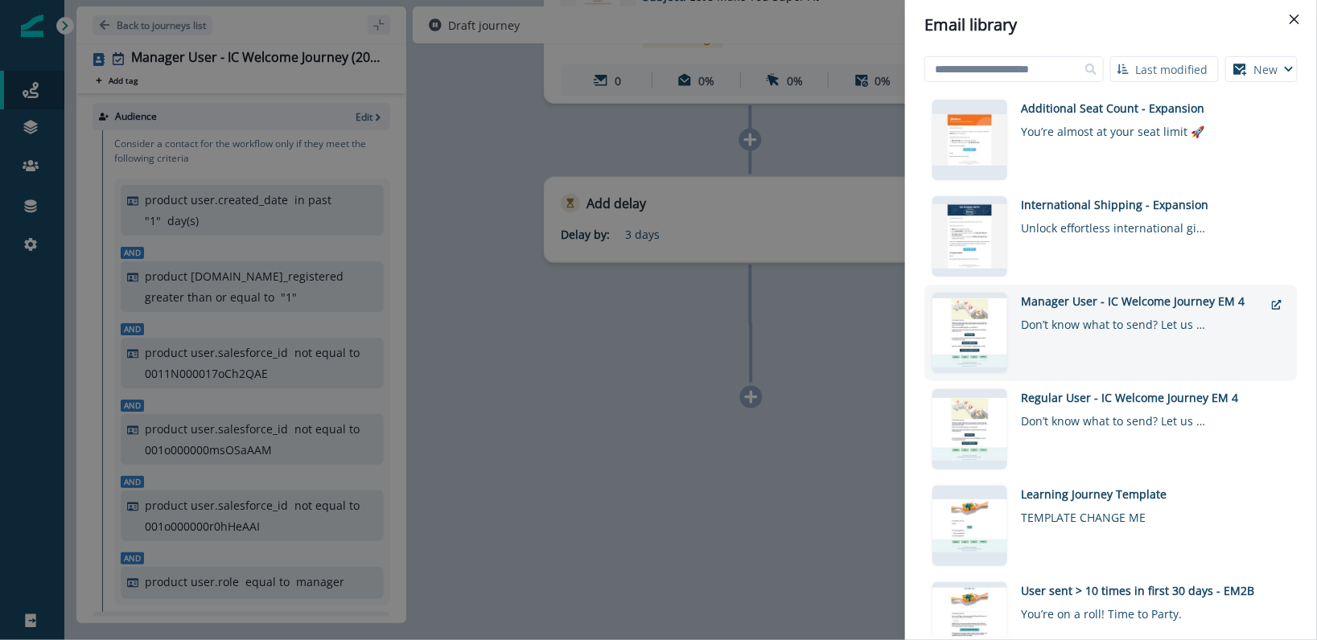
click at [1110, 340] on div "Manager User - IC Welcome Journey EM 4 Don’t know what to send? Let us help!" at bounding box center [1142, 333] width 243 height 80
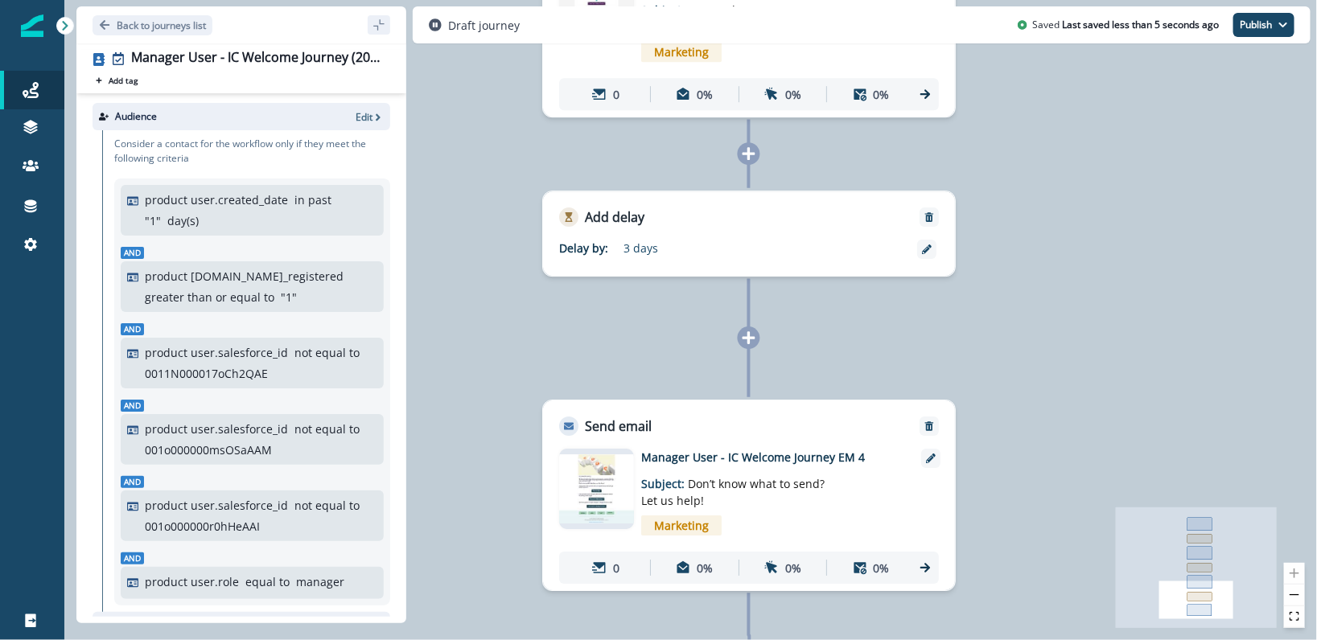
drag, startPoint x: 465, startPoint y: 130, endPoint x: 337, endPoint y: 243, distance: 170.5
click at [464, 130] on div "0 contact has entered the journey Send email Email asset changed, journey repor…" at bounding box center [690, 320] width 1253 height 640
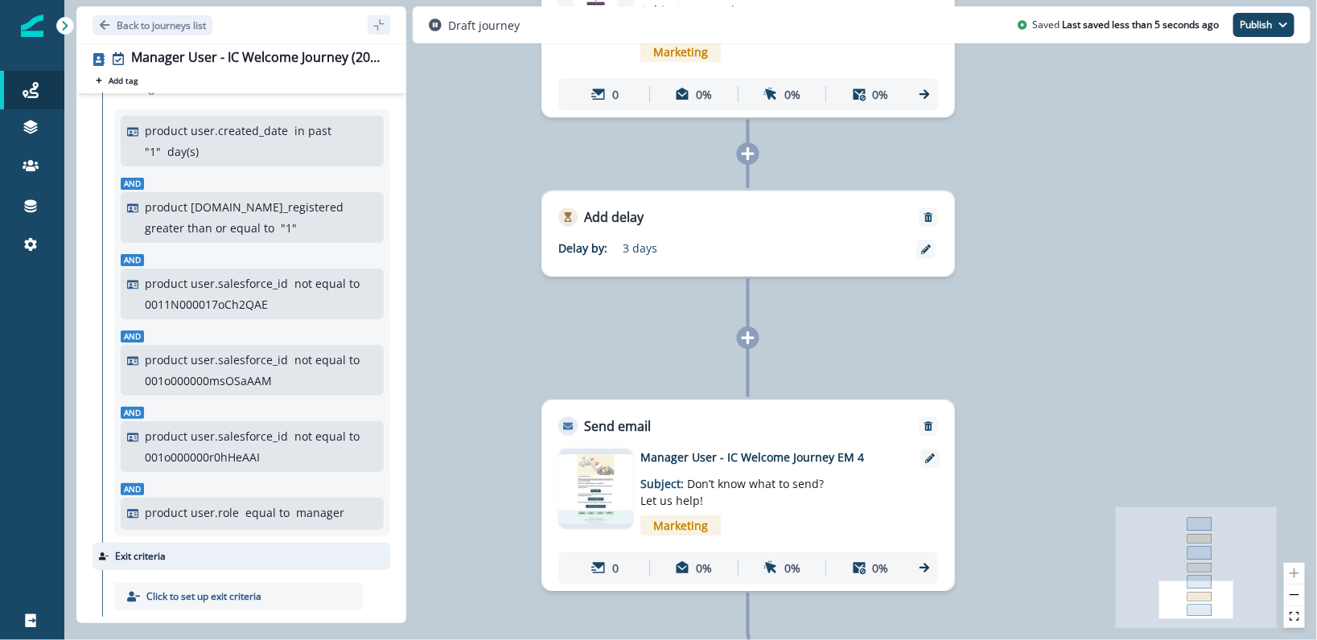
scroll to position [179, 0]
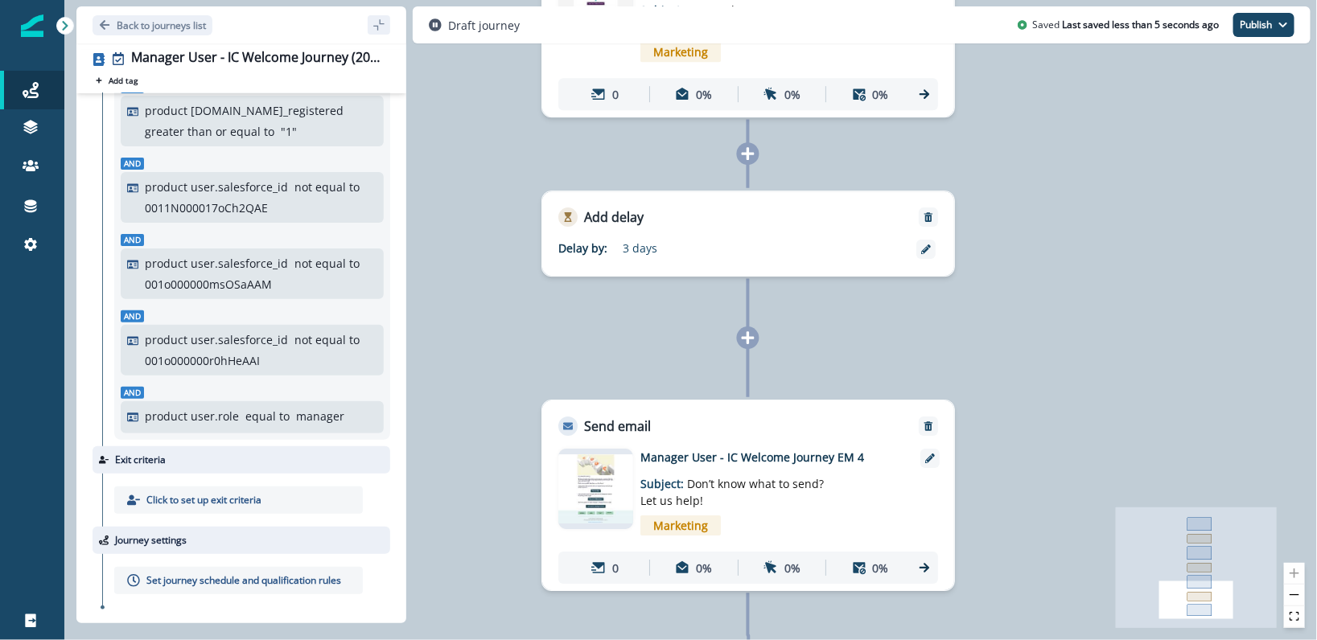
click at [449, 379] on div "0 contact has entered the journey Send email Email asset changed, journey repor…" at bounding box center [690, 320] width 1253 height 640
click at [120, 19] on p "Back to journeys list" at bounding box center [161, 26] width 89 height 14
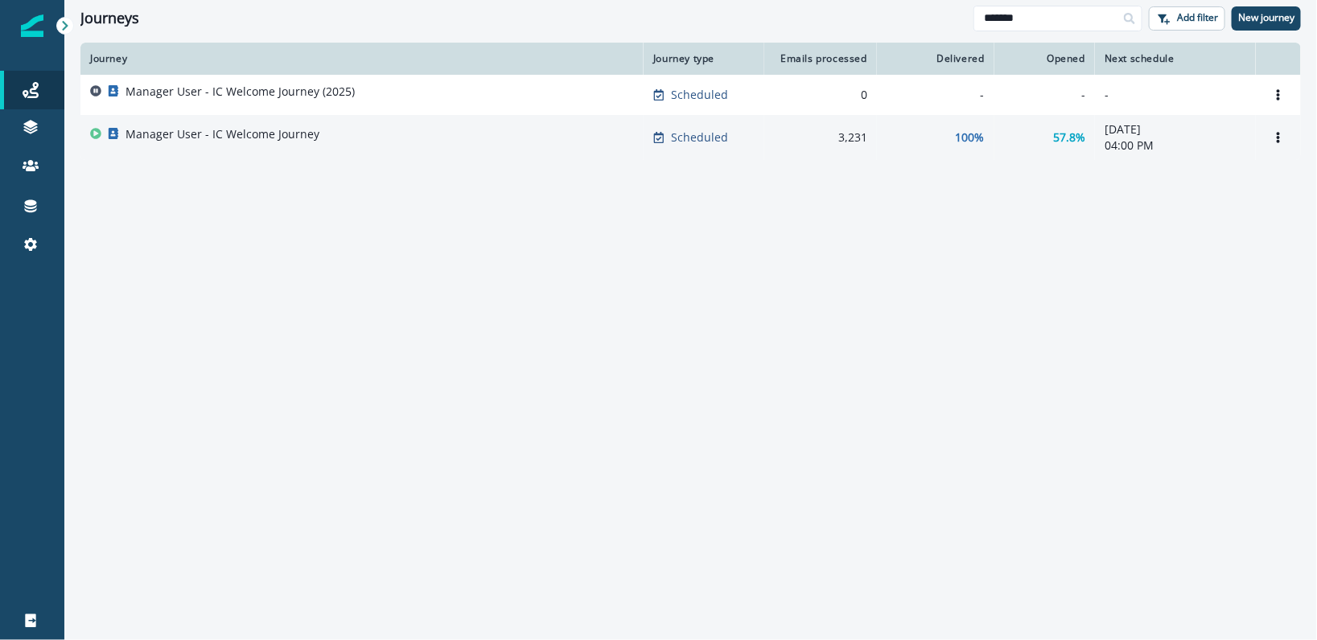
click at [225, 138] on p "Manager User - IC Welcome Journey" at bounding box center [223, 134] width 194 height 16
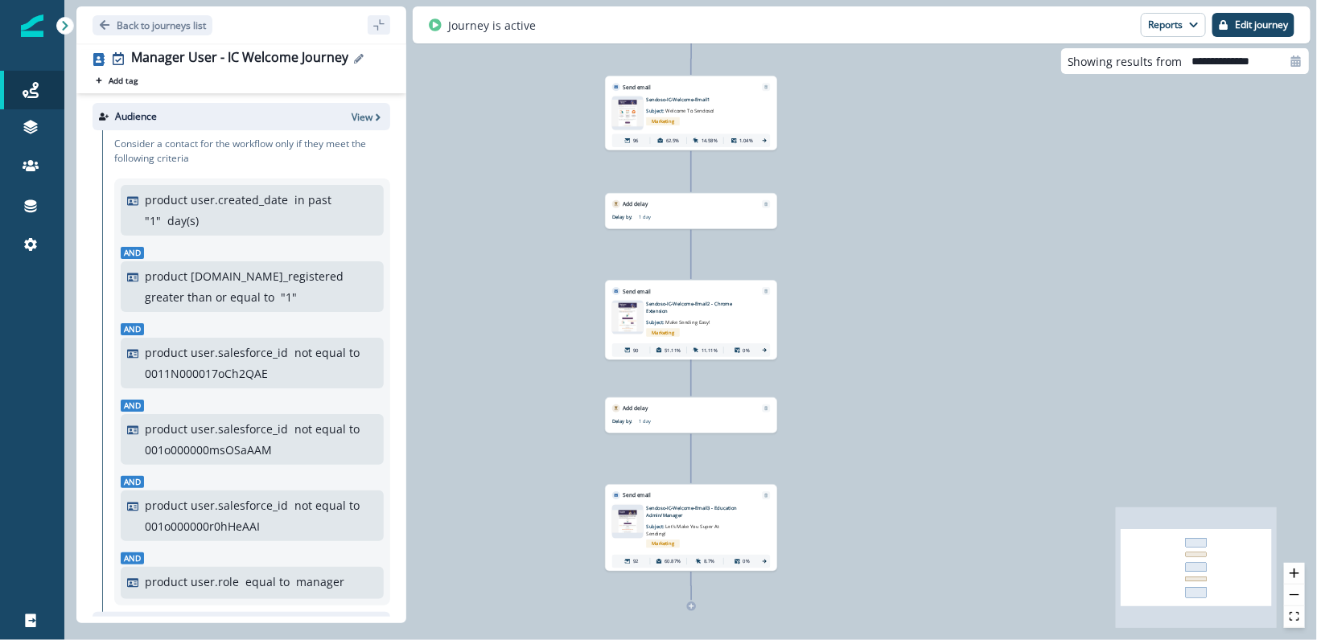
click at [356, 54] on icon "Edit name" at bounding box center [359, 59] width 10 height 10
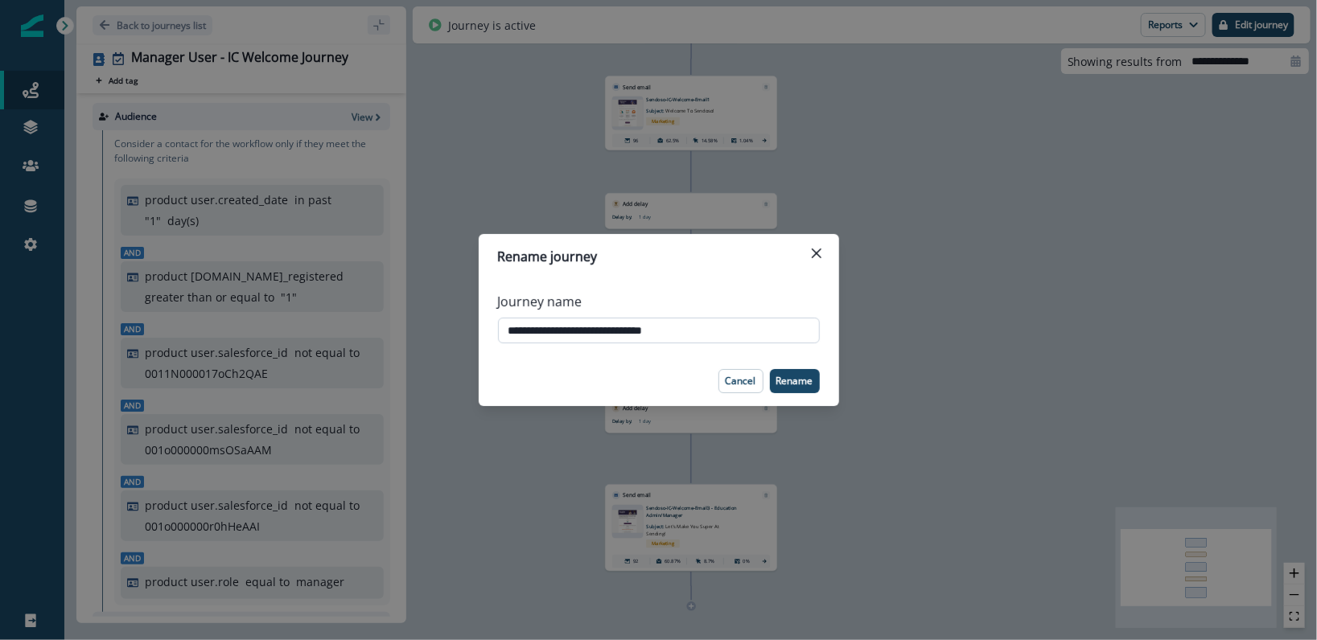
click at [726, 324] on input "**********" at bounding box center [659, 331] width 322 height 26
type input "**********"
click at [783, 381] on p "Rename" at bounding box center [794, 381] width 37 height 11
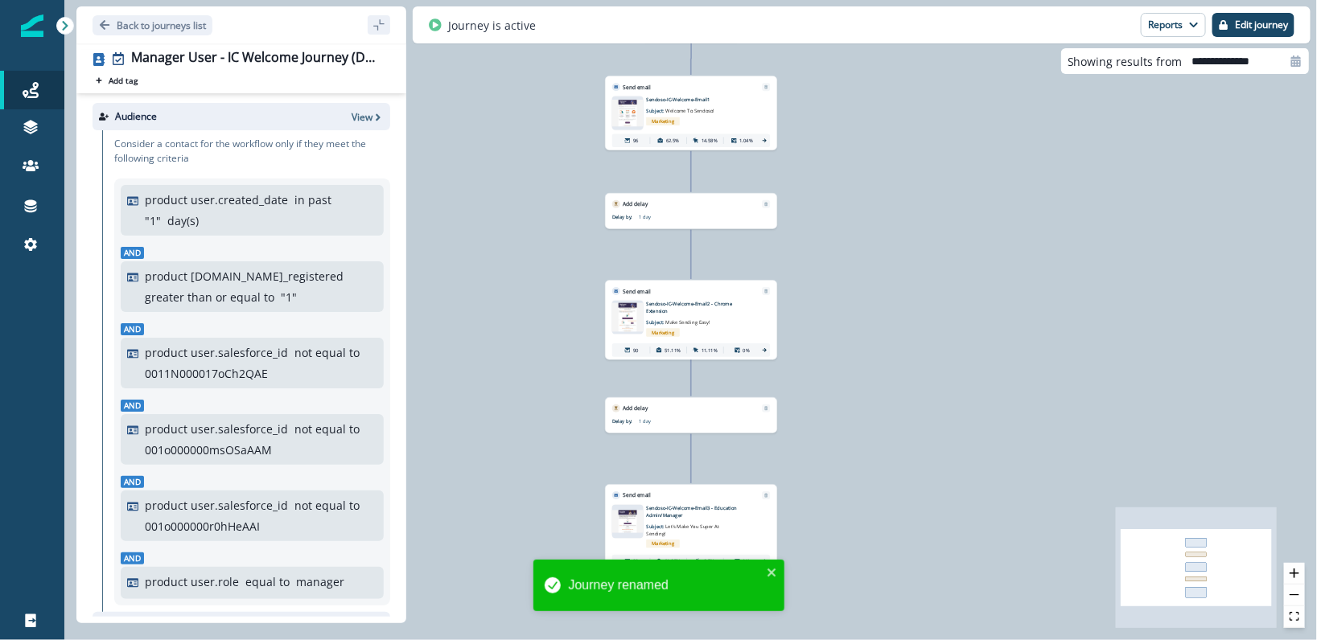
click at [893, 266] on div "97 contacts have entered the journey Send email Email asset changed, journey re…" at bounding box center [690, 320] width 1253 height 640
click at [1240, 24] on p "Edit journey" at bounding box center [1261, 24] width 53 height 11
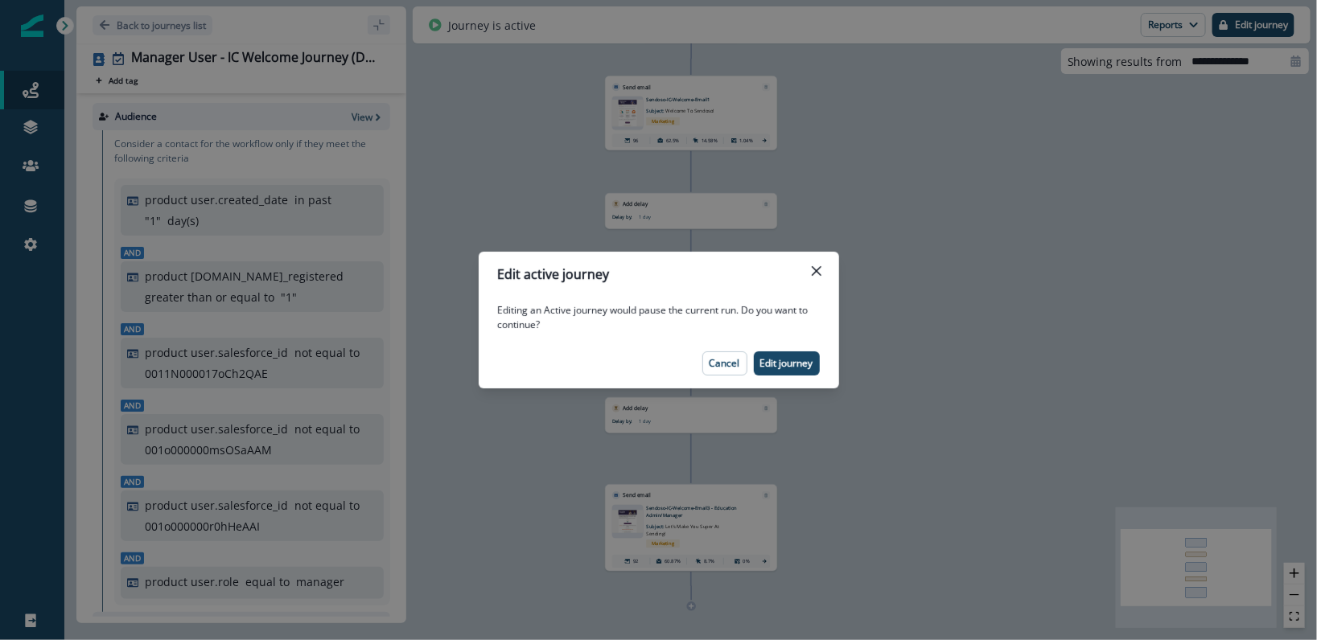
click at [778, 360] on p "Edit journey" at bounding box center [786, 363] width 53 height 11
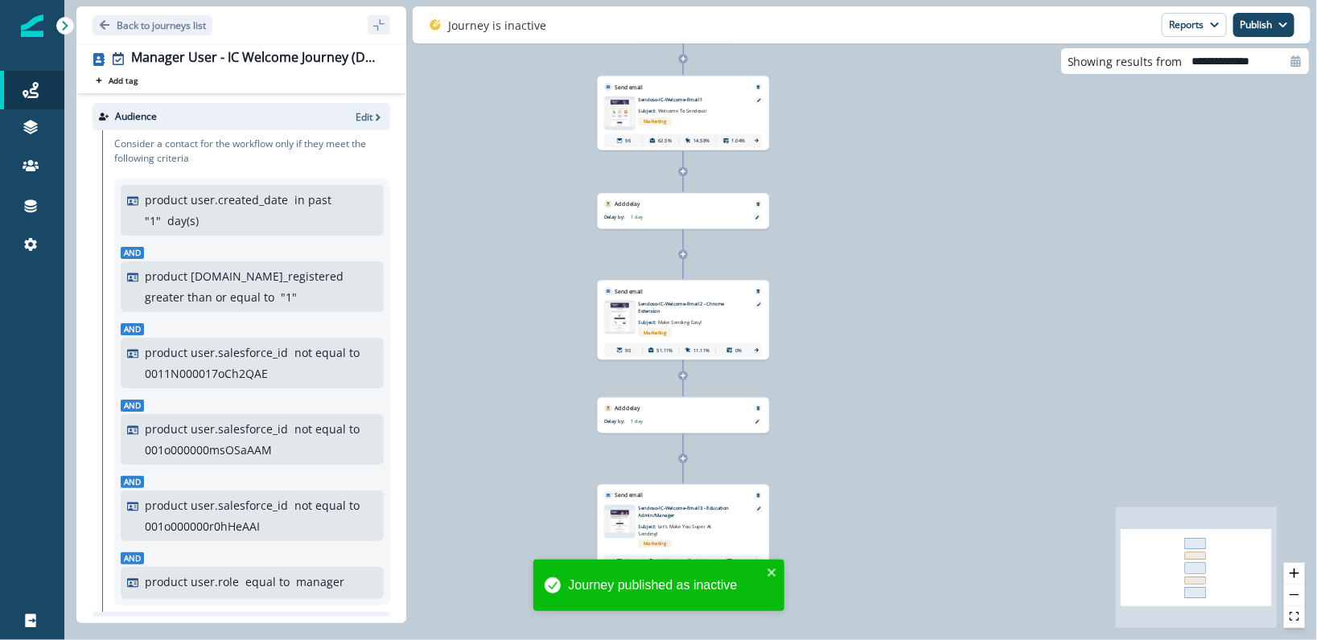
click at [1181, 200] on div "97 contacts have entered the journey Send email Email asset changed, journey re…" at bounding box center [690, 320] width 1253 height 640
click at [133, 20] on p "Back to journeys list" at bounding box center [161, 26] width 89 height 14
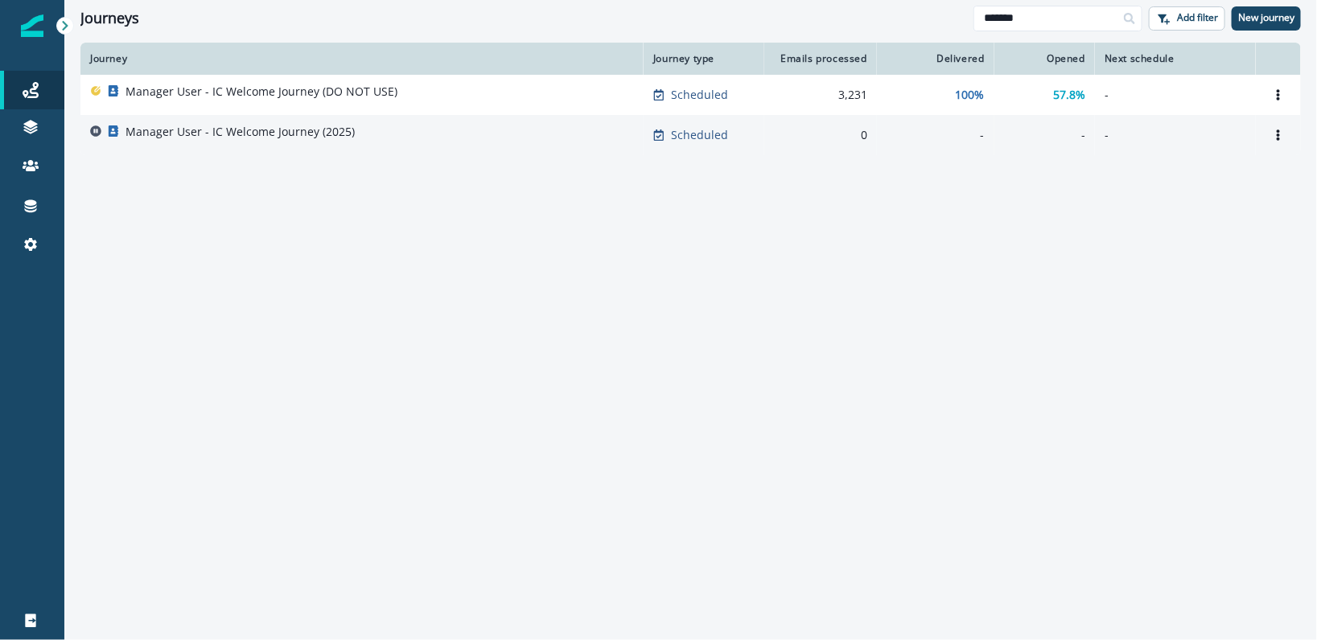
click at [224, 145] on div "Manager User - IC Welcome Journey (2025)" at bounding box center [240, 135] width 229 height 23
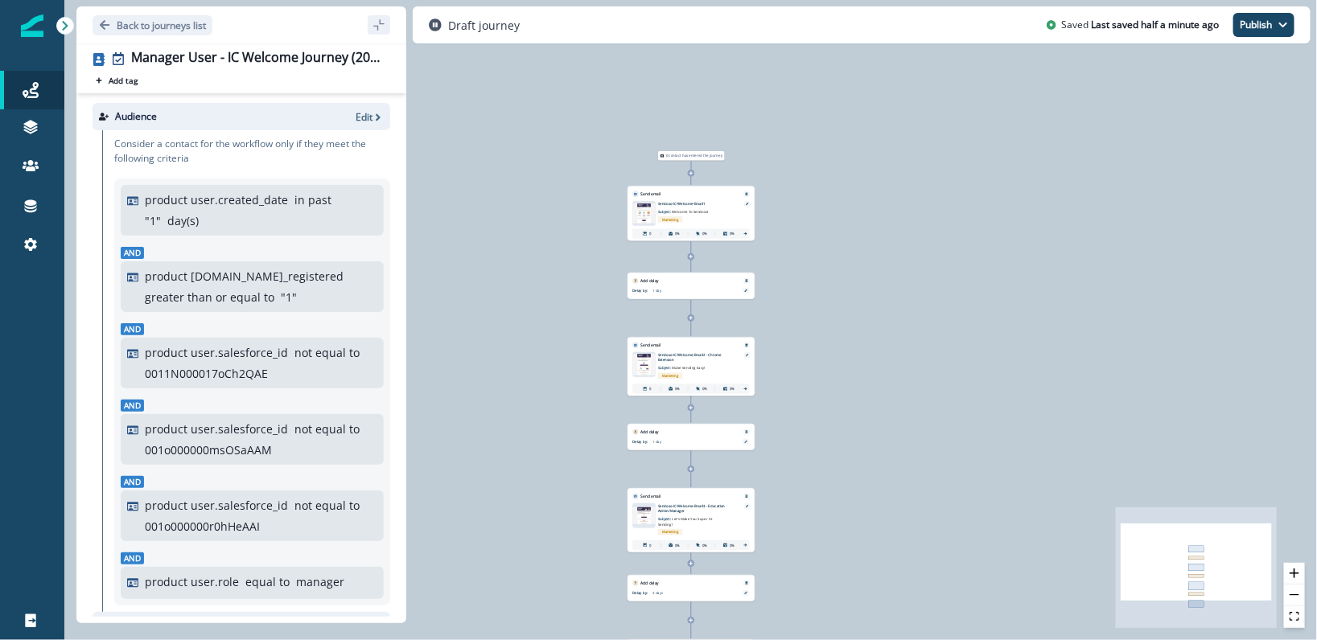
click at [646, 208] on img at bounding box center [643, 213] width 23 height 19
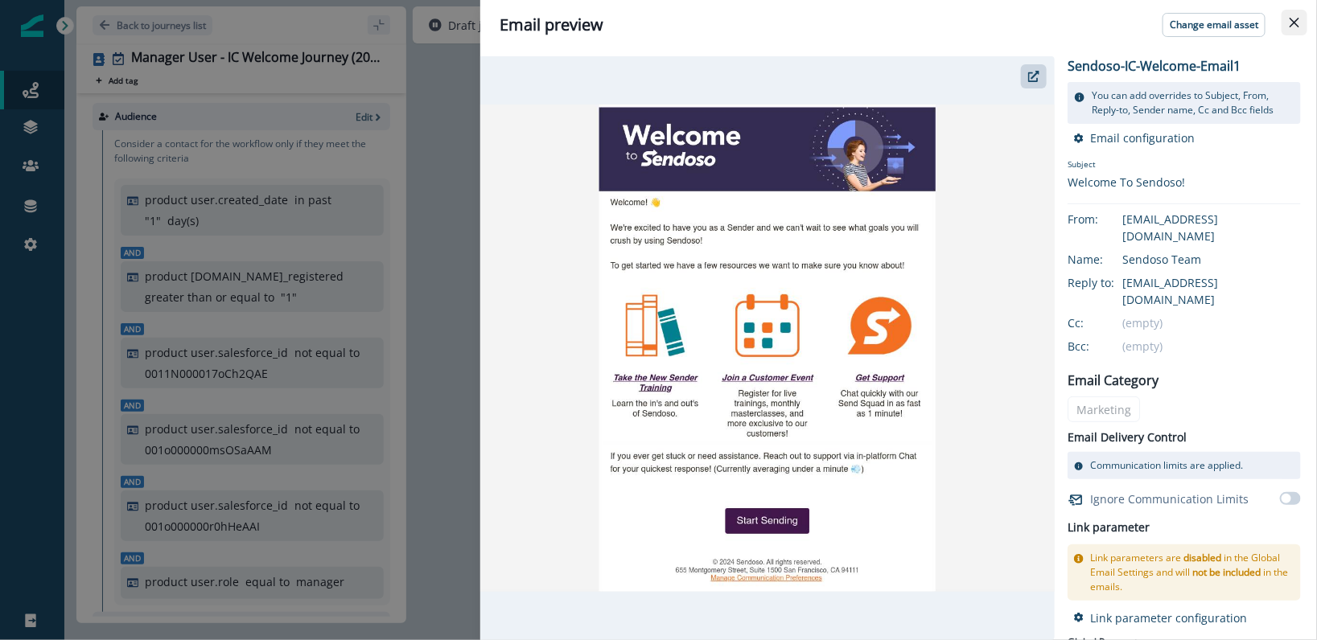
click at [1297, 17] on button "Close" at bounding box center [1295, 23] width 26 height 26
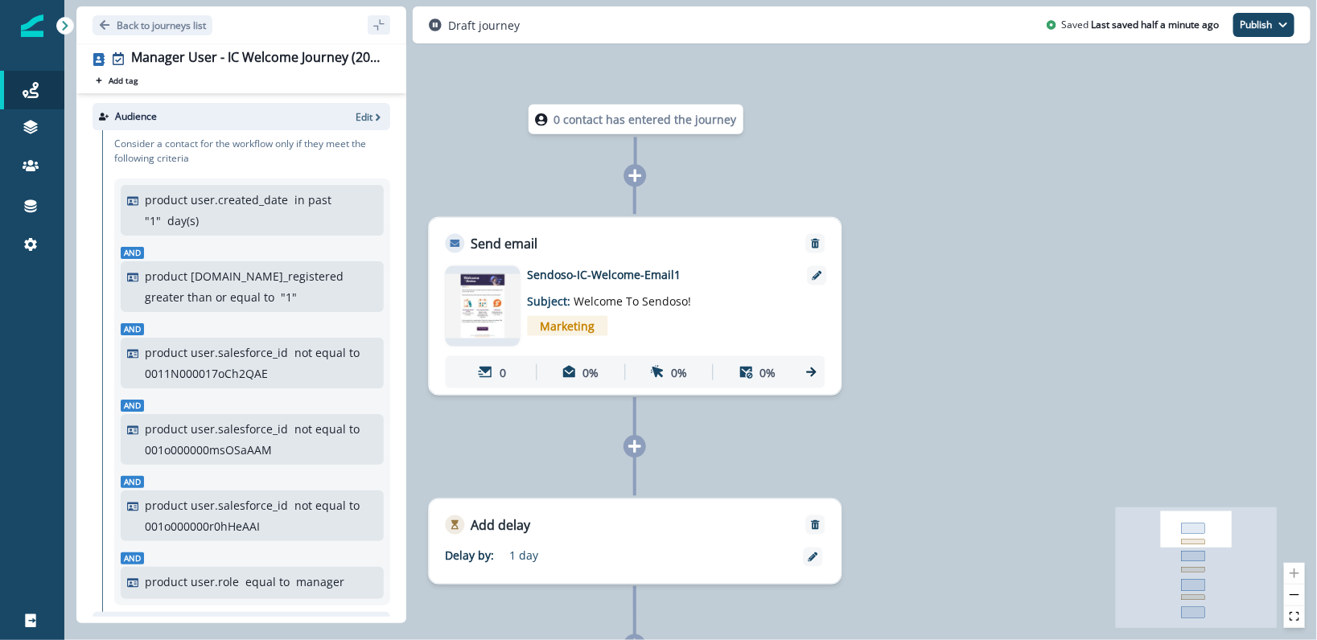
click at [493, 297] on img at bounding box center [482, 306] width 75 height 64
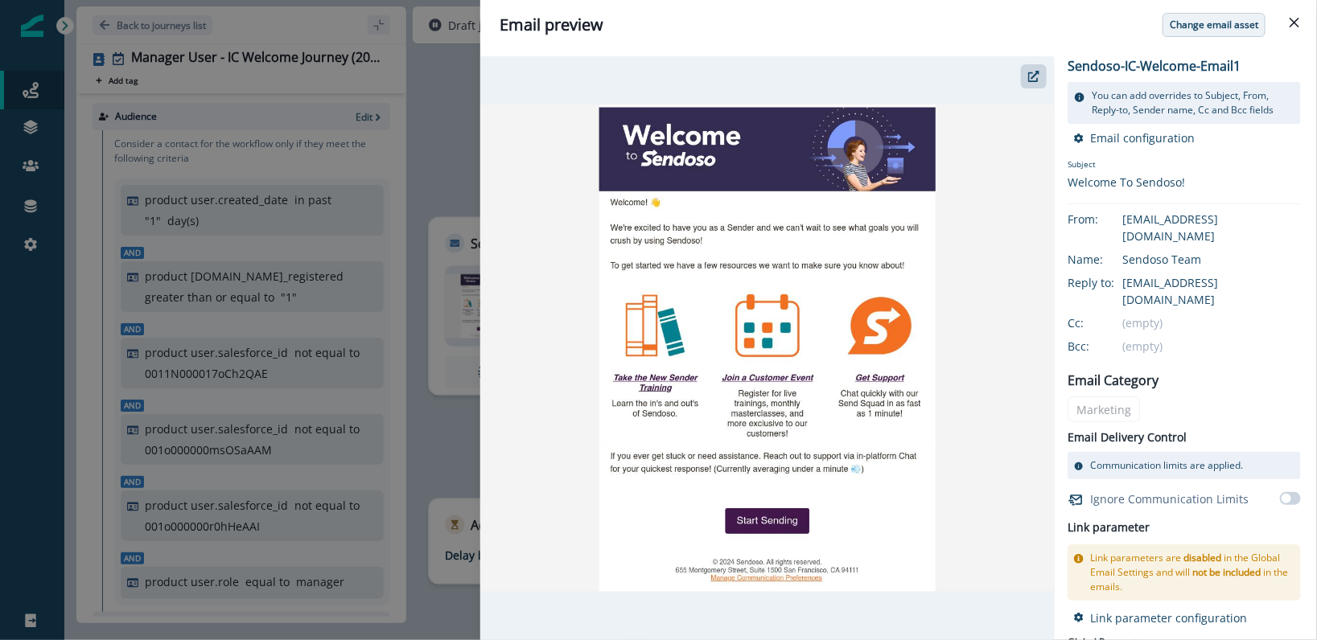
click at [1207, 19] on p "Change email asset" at bounding box center [1214, 24] width 89 height 11
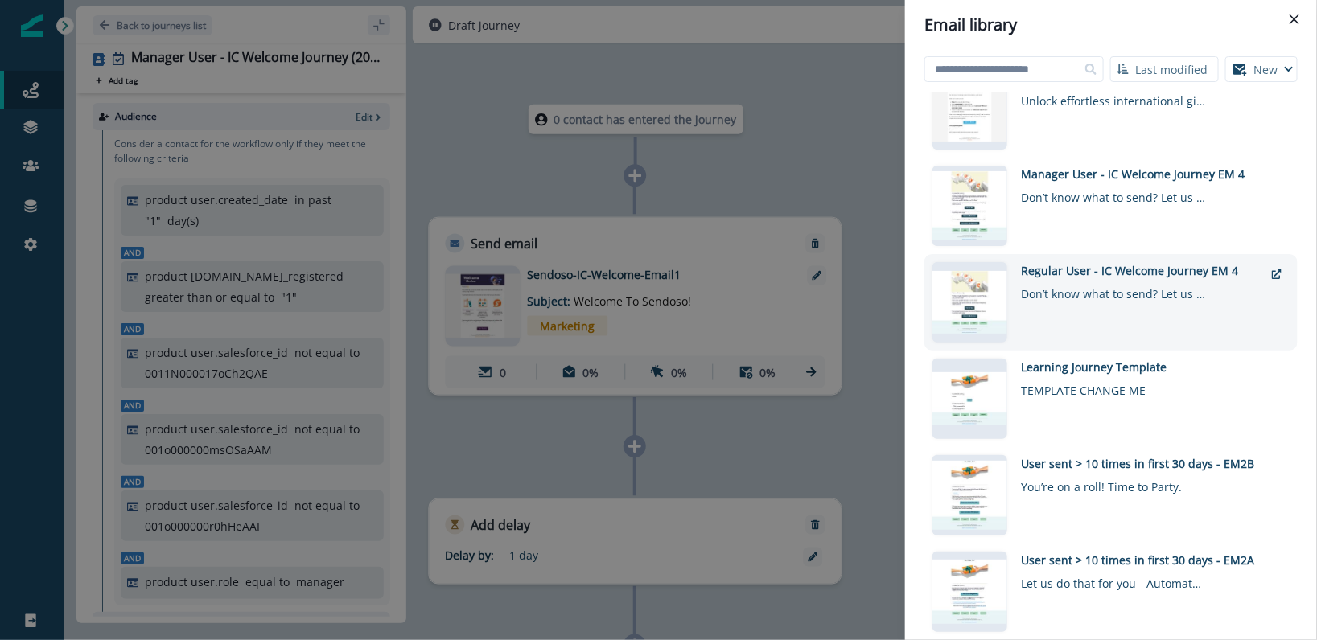
scroll to position [142, 0]
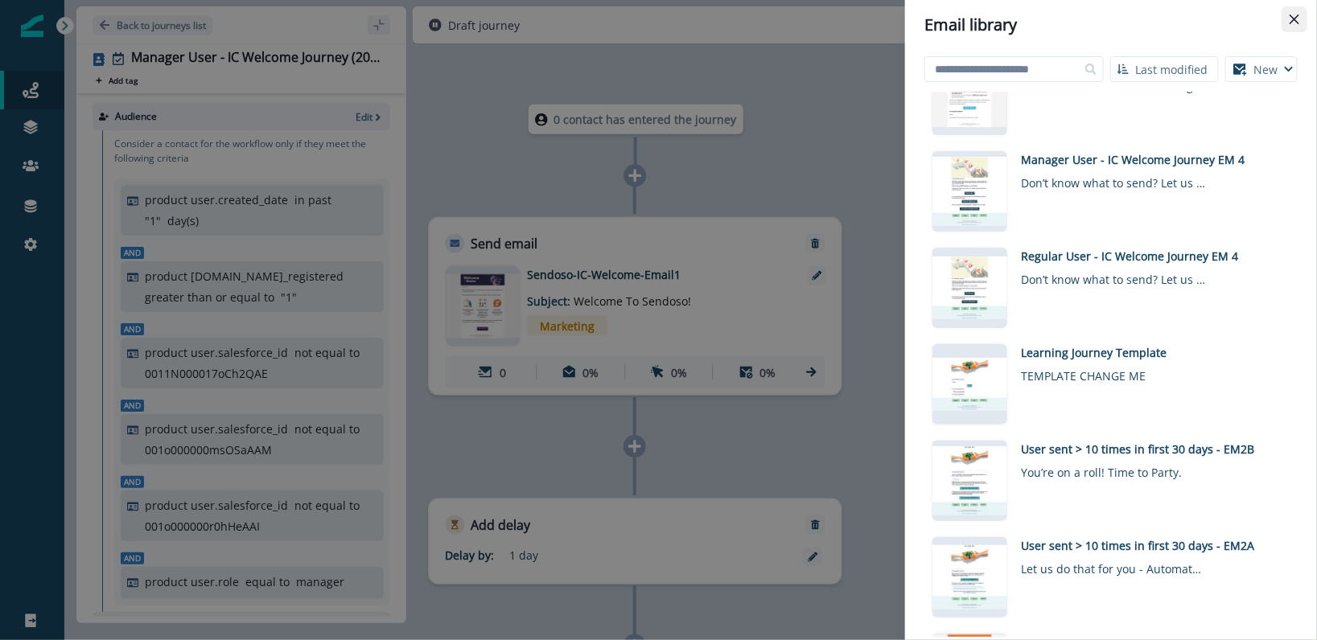
click at [1299, 24] on button "Close" at bounding box center [1295, 19] width 26 height 26
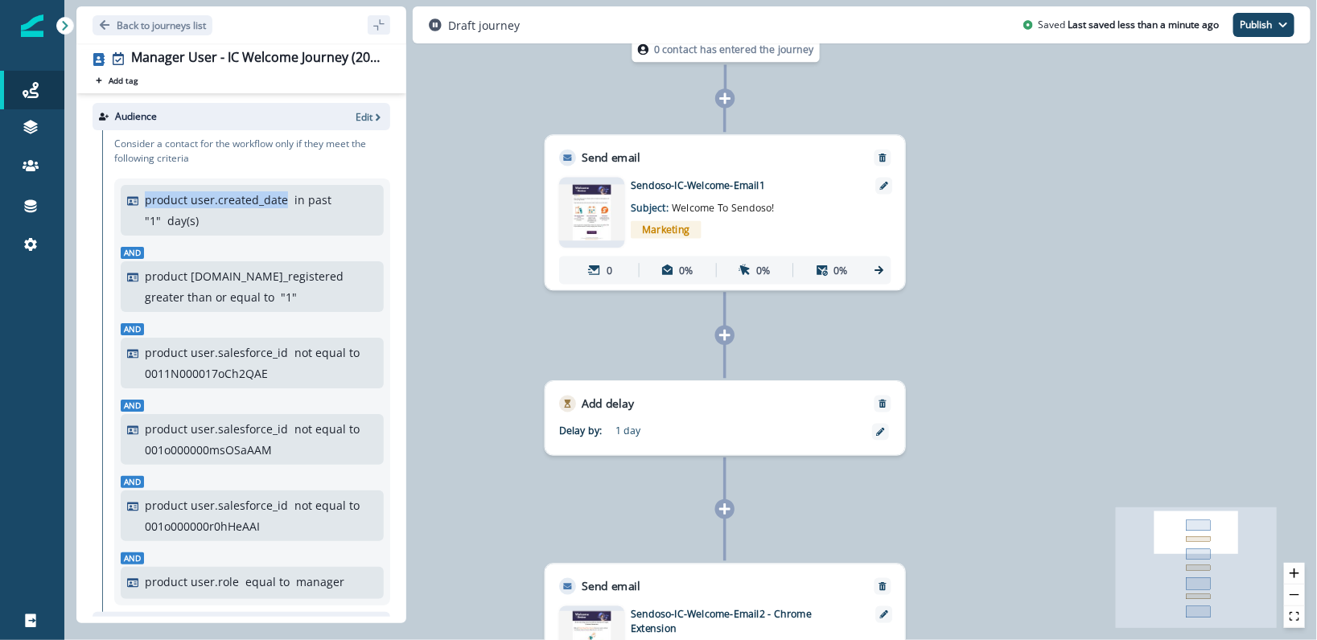
drag, startPoint x: 163, startPoint y: 210, endPoint x: 121, endPoint y: 195, distance: 44.5
click at [121, 195] on div "product user.created_date in past " 1 " day(s)" at bounding box center [252, 210] width 263 height 51
click at [224, 218] on div "product user.created_date in past " 1 " day(s)" at bounding box center [261, 210] width 233 height 38
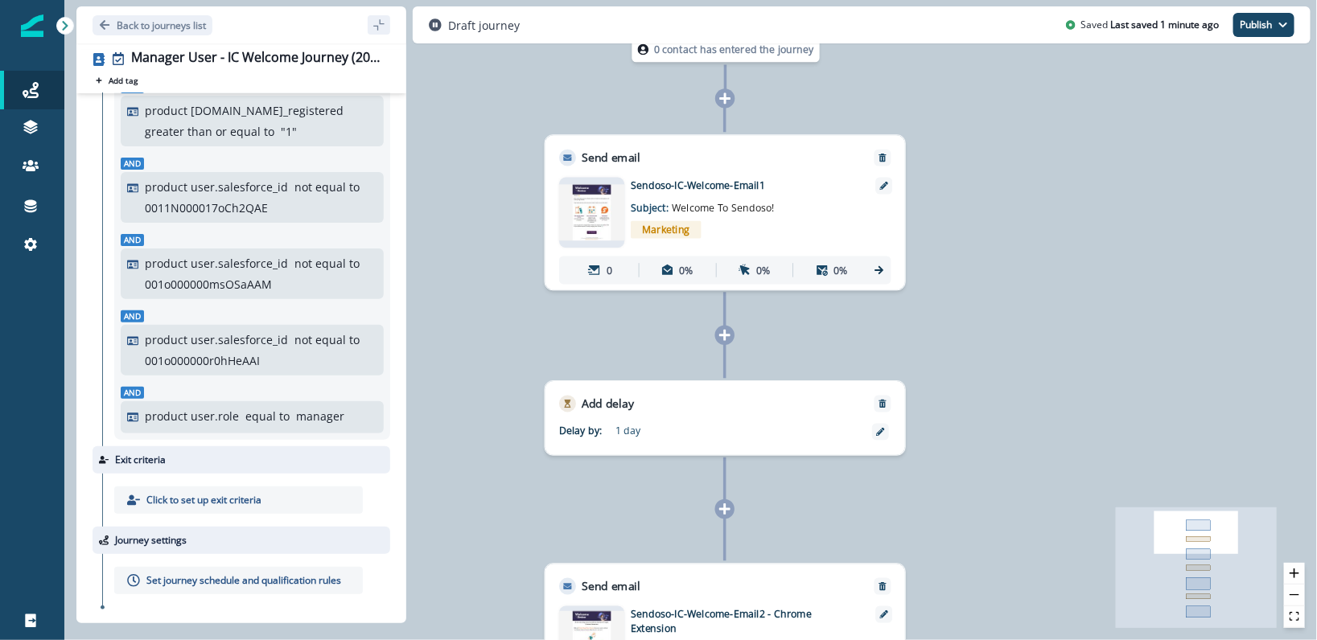
scroll to position [177, 0]
drag, startPoint x: 146, startPoint y: 197, endPoint x: 268, endPoint y: 203, distance: 122.4
click at [268, 203] on div "product user.salesforce_id not equal to 0011N000017oCh2QAE" at bounding box center [261, 198] width 233 height 38
click at [235, 409] on p "product user.role" at bounding box center [192, 416] width 94 height 17
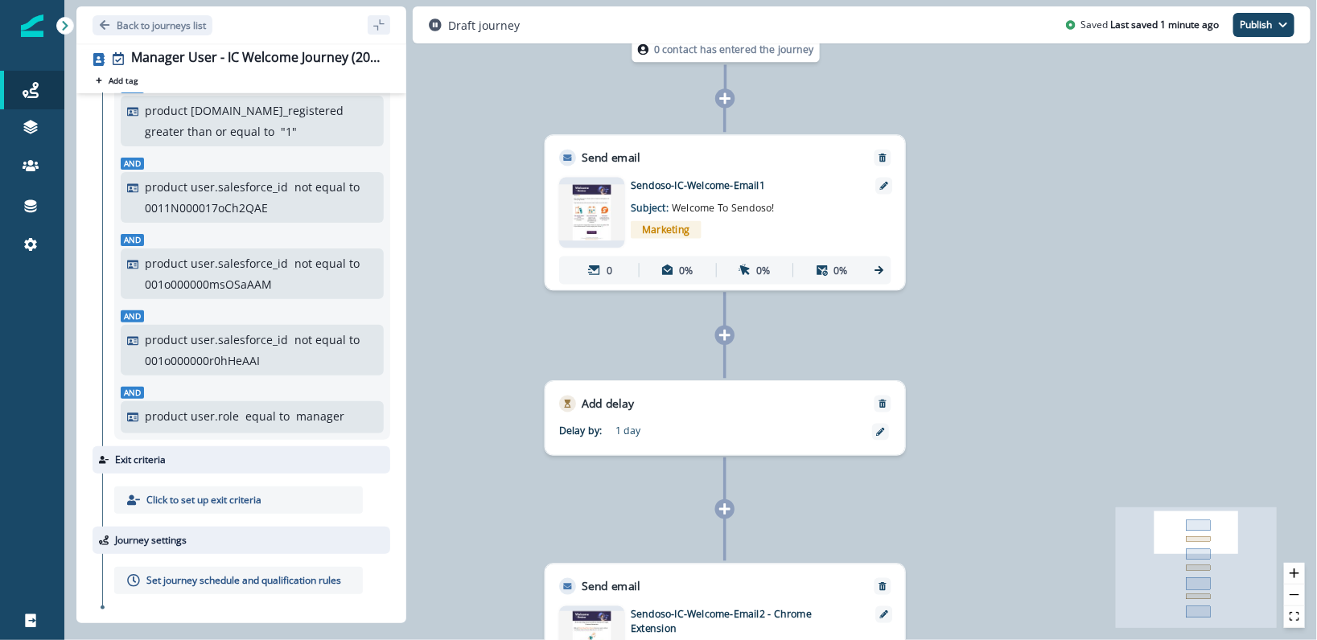
click at [220, 574] on p "Set journey schedule and qualification rules" at bounding box center [243, 581] width 195 height 14
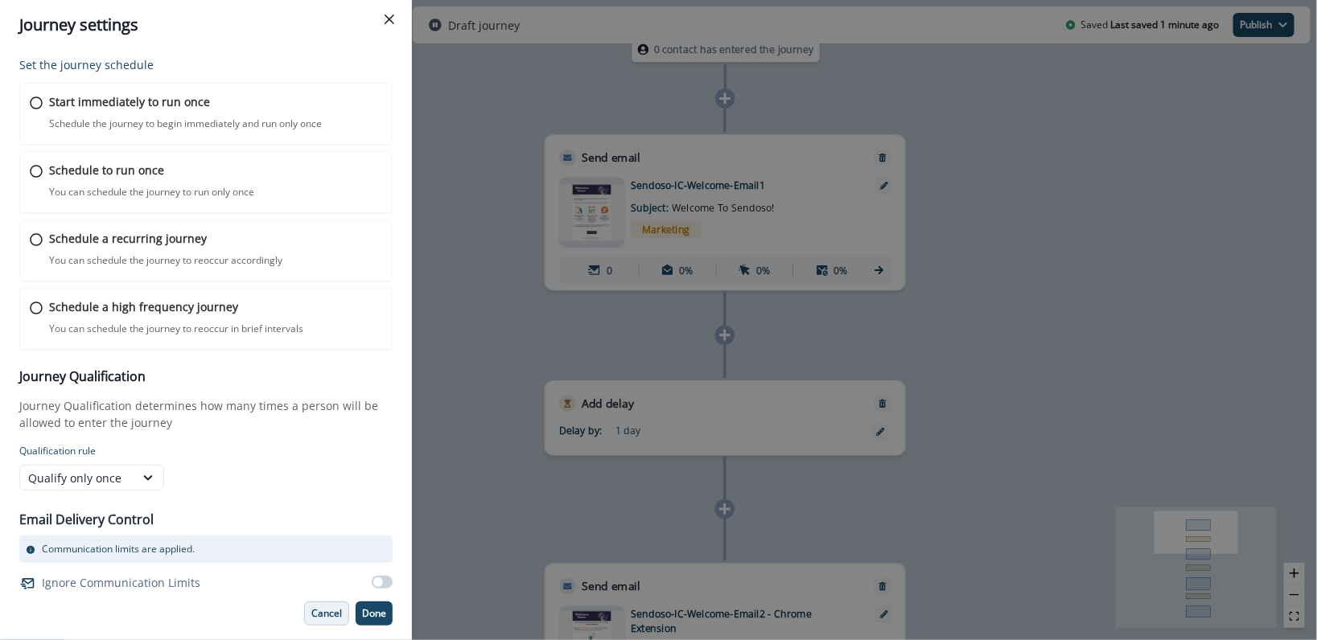
click at [319, 616] on p "Cancel" at bounding box center [326, 613] width 31 height 11
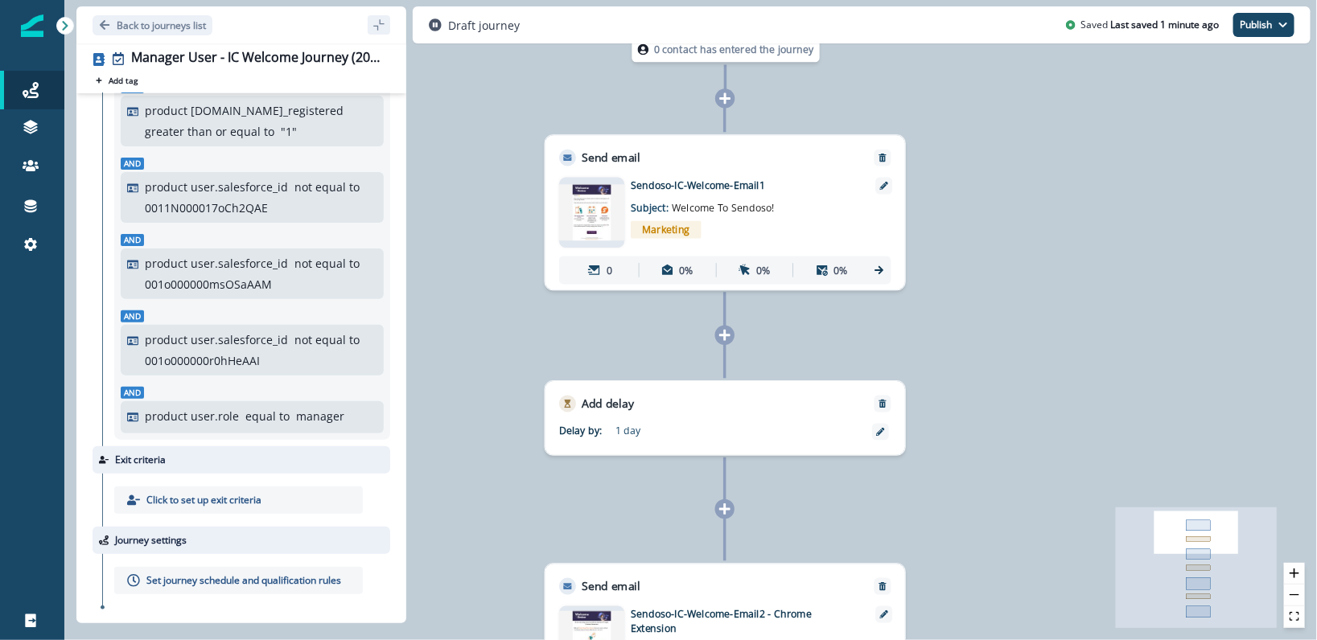
click at [432, 219] on div "0 contact has entered the journey Send email Email asset changed, journey repor…" at bounding box center [690, 320] width 1253 height 640
click at [138, 15] on button "Back to journeys list" at bounding box center [153, 25] width 120 height 20
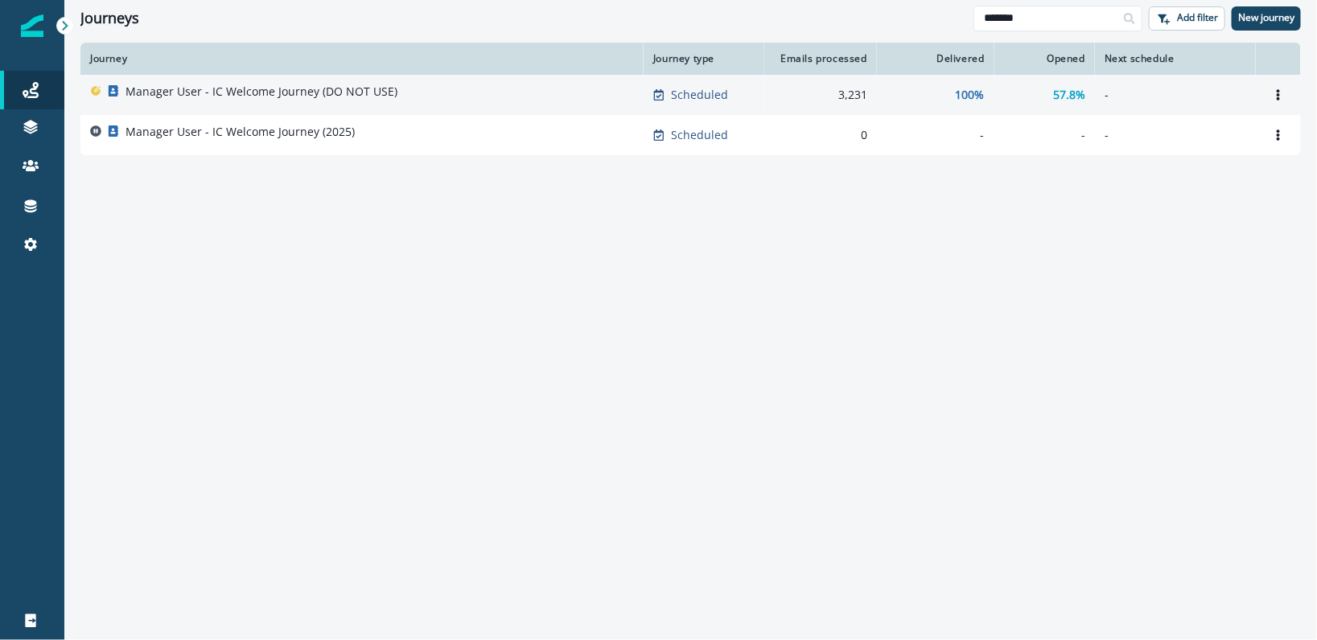
click at [275, 93] on p "Manager User - IC Welcome Journey (DO NOT USE)" at bounding box center [262, 92] width 272 height 16
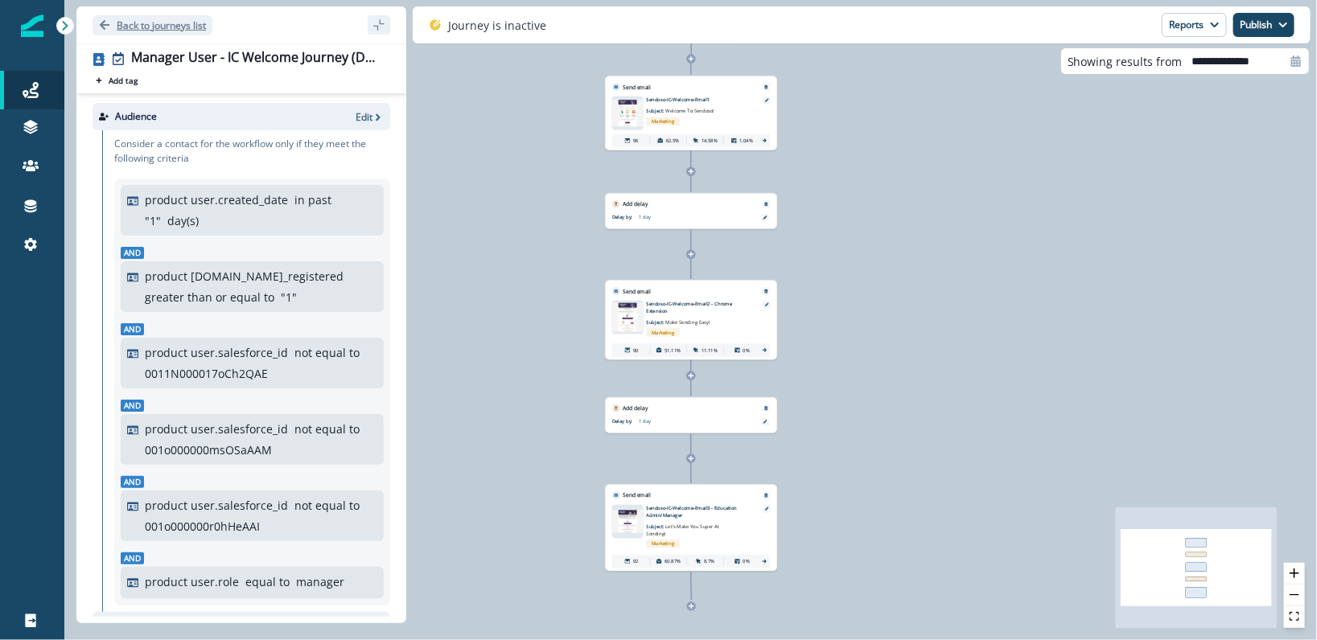
click at [138, 27] on p "Back to journeys list" at bounding box center [161, 26] width 89 height 14
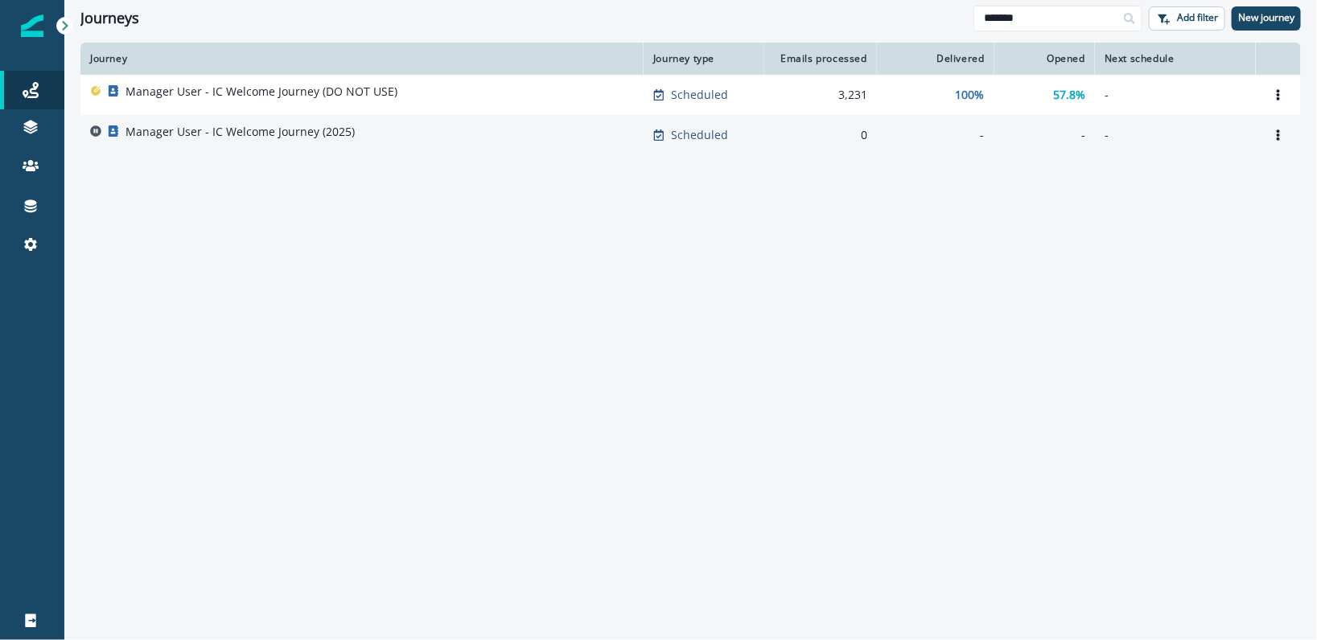
click at [340, 128] on p "Manager User - IC Welcome Journey (2025)" at bounding box center [240, 132] width 229 height 16
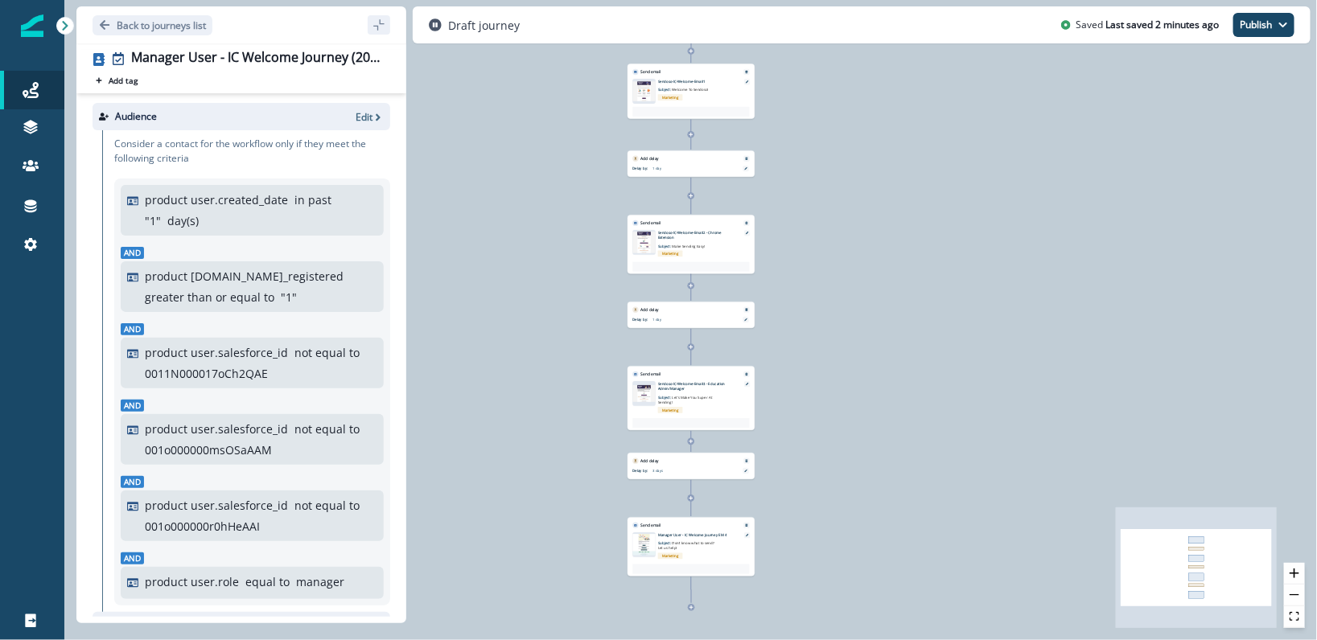
scroll to position [179, 0]
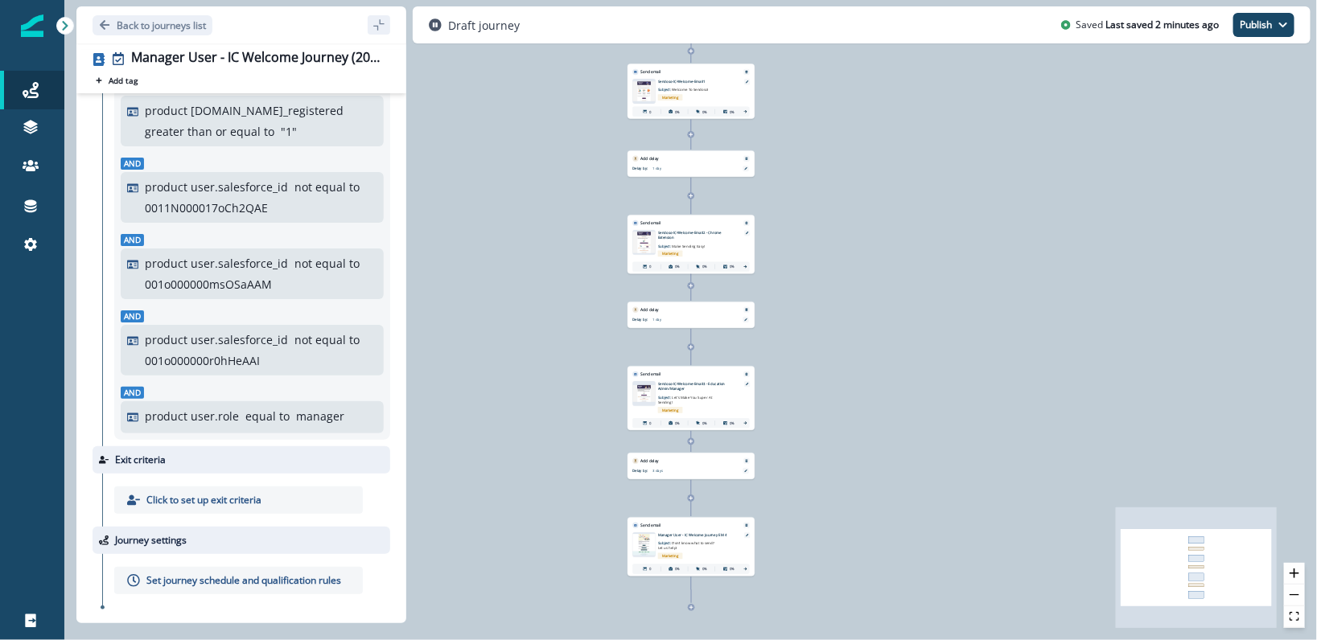
click at [196, 576] on p "Set journey schedule and qualification rules" at bounding box center [243, 581] width 195 height 14
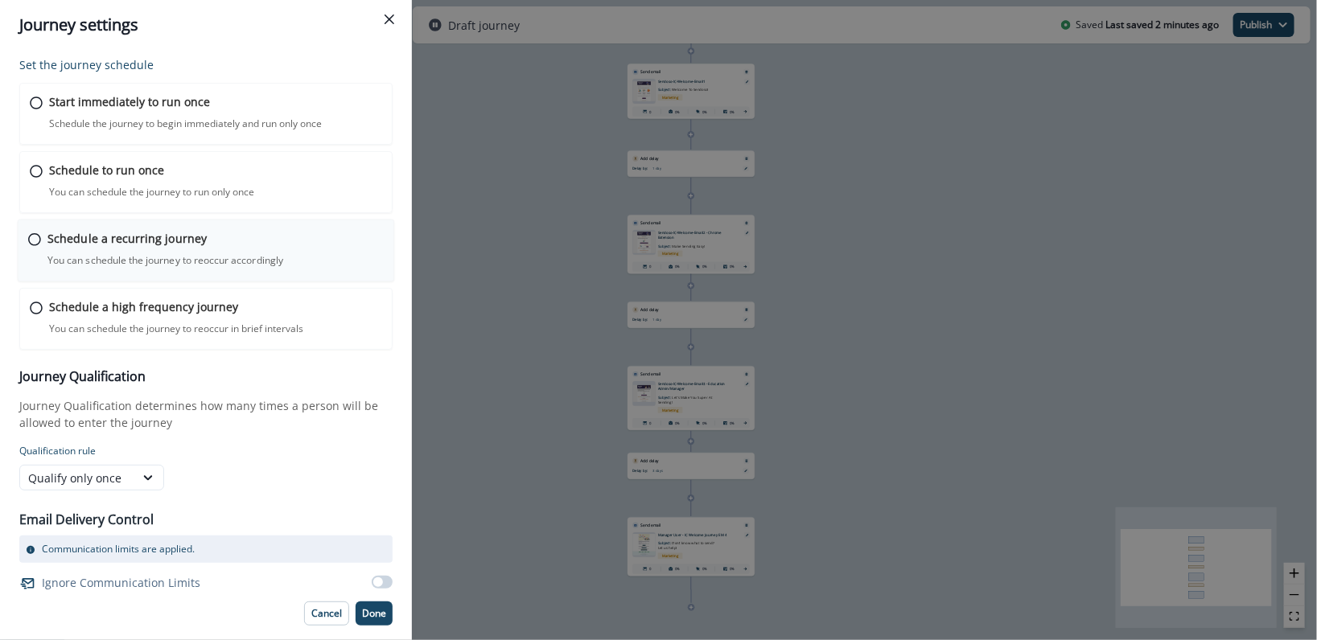
click at [202, 242] on div "Schedule a recurring journey You can schedule the journey to reoccur accordingl…" at bounding box center [215, 249] width 336 height 38
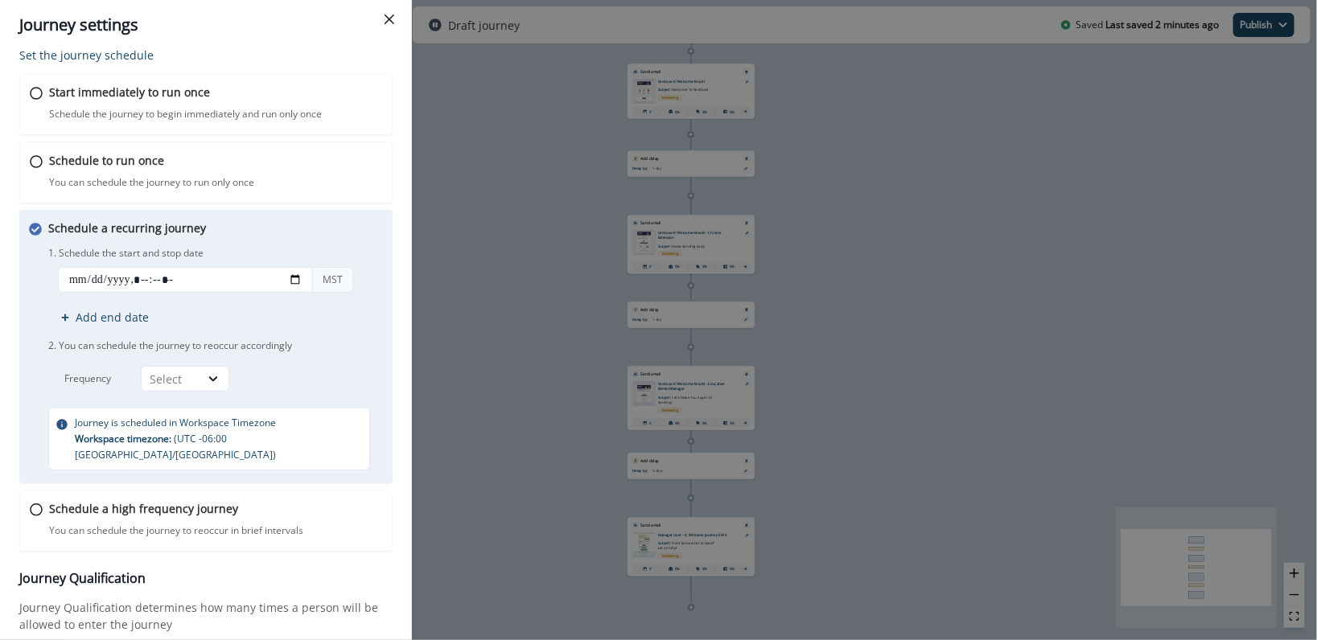
scroll to position [0, 0]
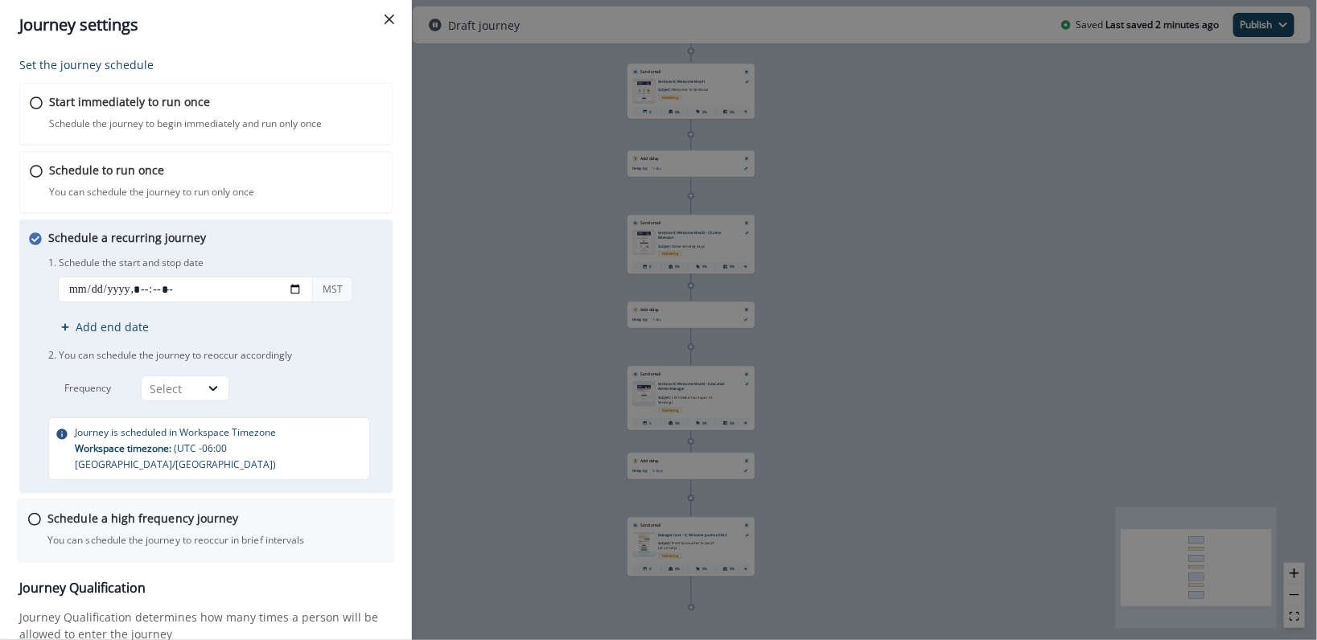
click at [329, 510] on div "Schedule a high frequency journey You can schedule the journey to reoccur in br…" at bounding box center [215, 529] width 336 height 38
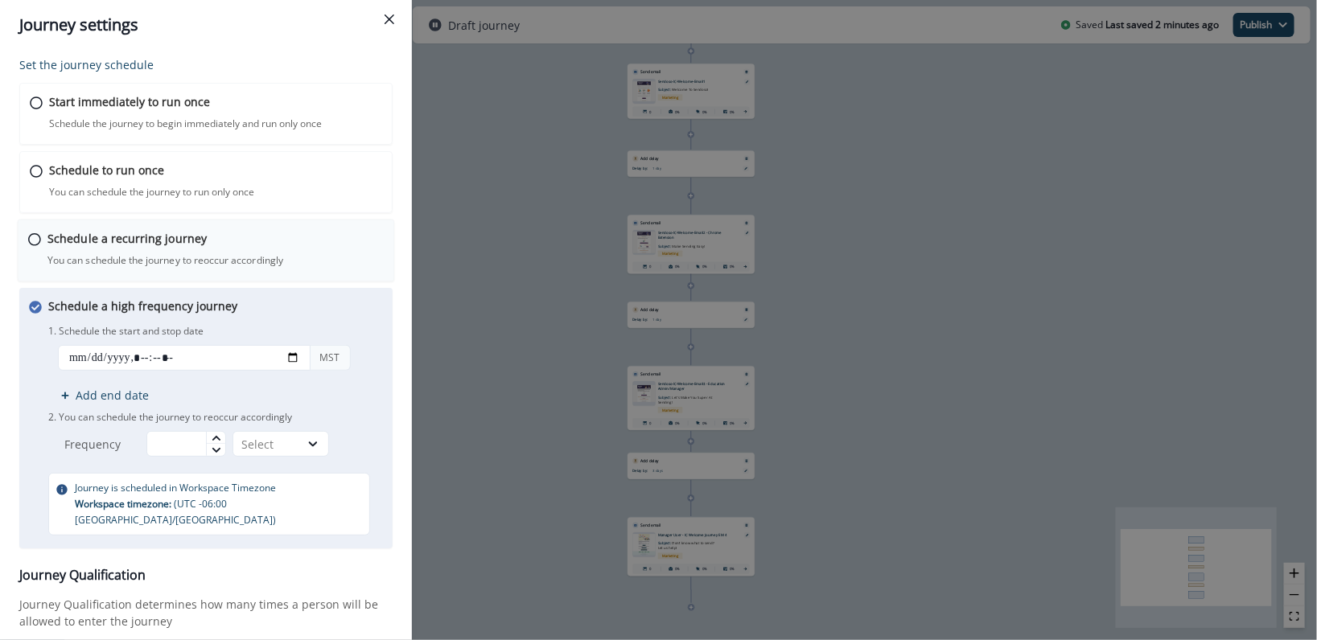
click at [289, 242] on div "Schedule a recurring journey You can schedule the journey to reoccur accordingl…" at bounding box center [215, 249] width 336 height 38
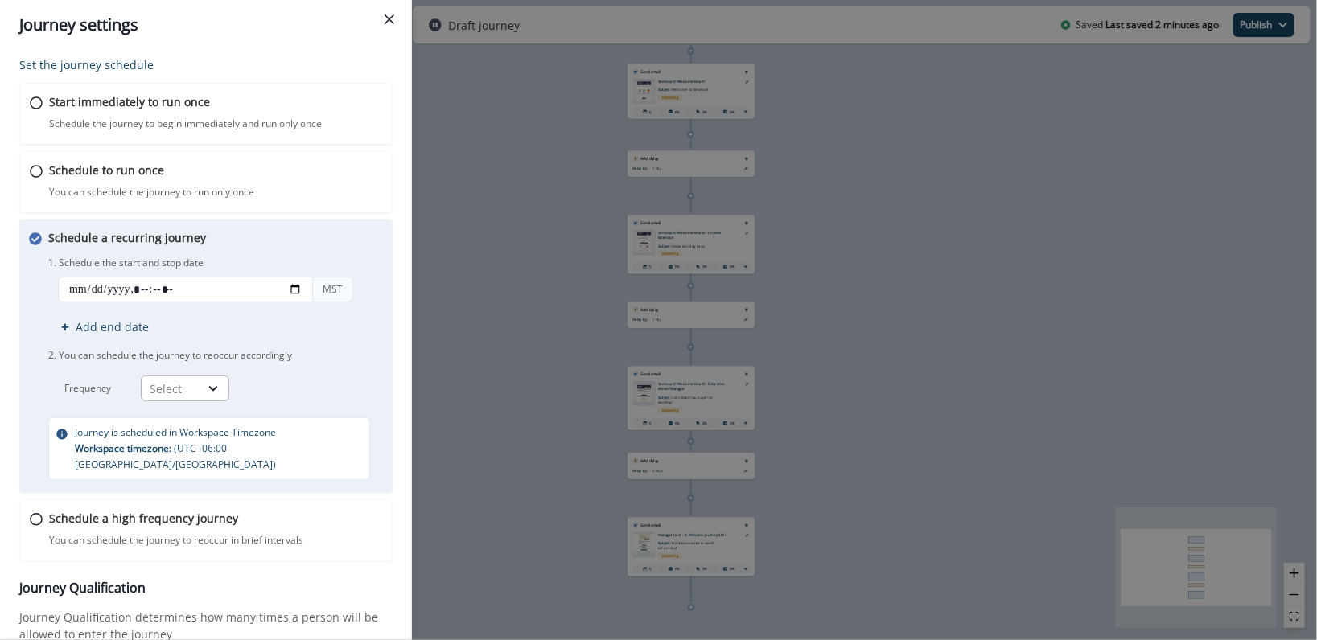
click at [189, 394] on div "Select" at bounding box center [171, 389] width 42 height 17
click at [175, 421] on div "Day" at bounding box center [185, 425] width 89 height 30
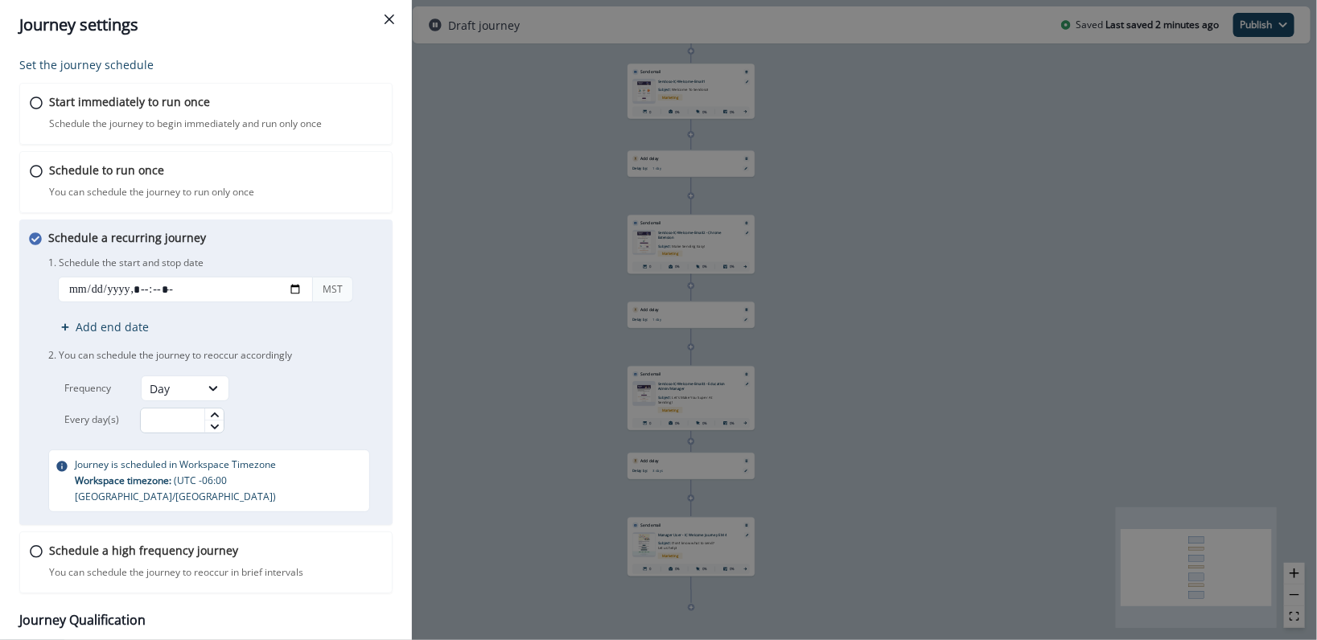
click at [168, 423] on input "text" at bounding box center [182, 421] width 84 height 26
type input "*"
click at [252, 419] on div "*" at bounding box center [238, 421] width 196 height 26
click at [303, 285] on input "datetime-local" at bounding box center [185, 290] width 255 height 26
type input "**********"
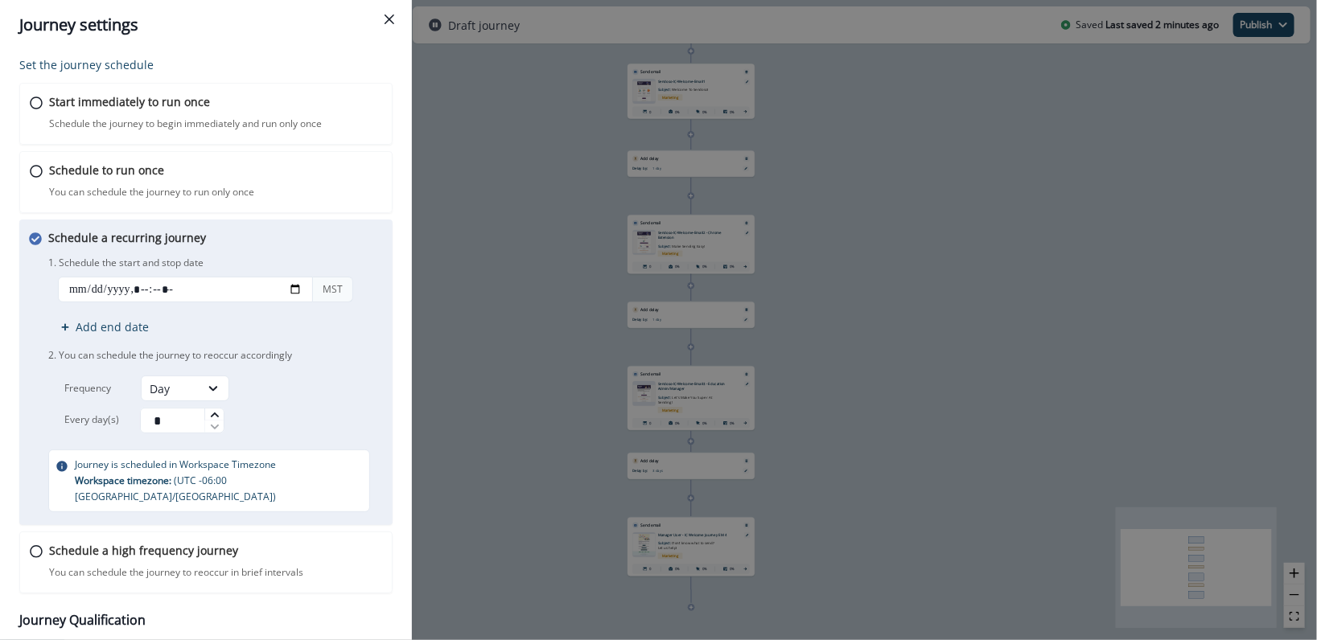
click at [374, 261] on p "1. Schedule the start and stop date" at bounding box center [217, 263] width 338 height 14
click at [135, 331] on p "Add end date" at bounding box center [112, 327] width 73 height 17
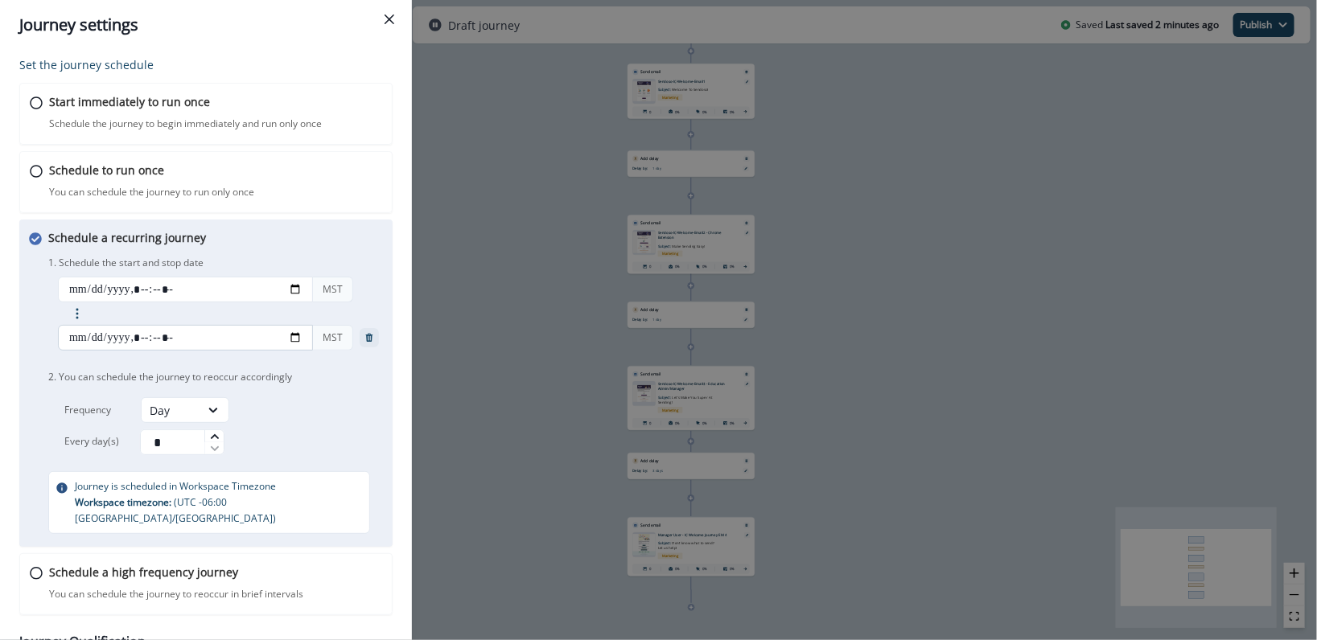
click at [295, 336] on input "datetime-local" at bounding box center [185, 338] width 255 height 26
type input "**********"
click at [383, 300] on div "MST Add end date MST" at bounding box center [217, 317] width 338 height 80
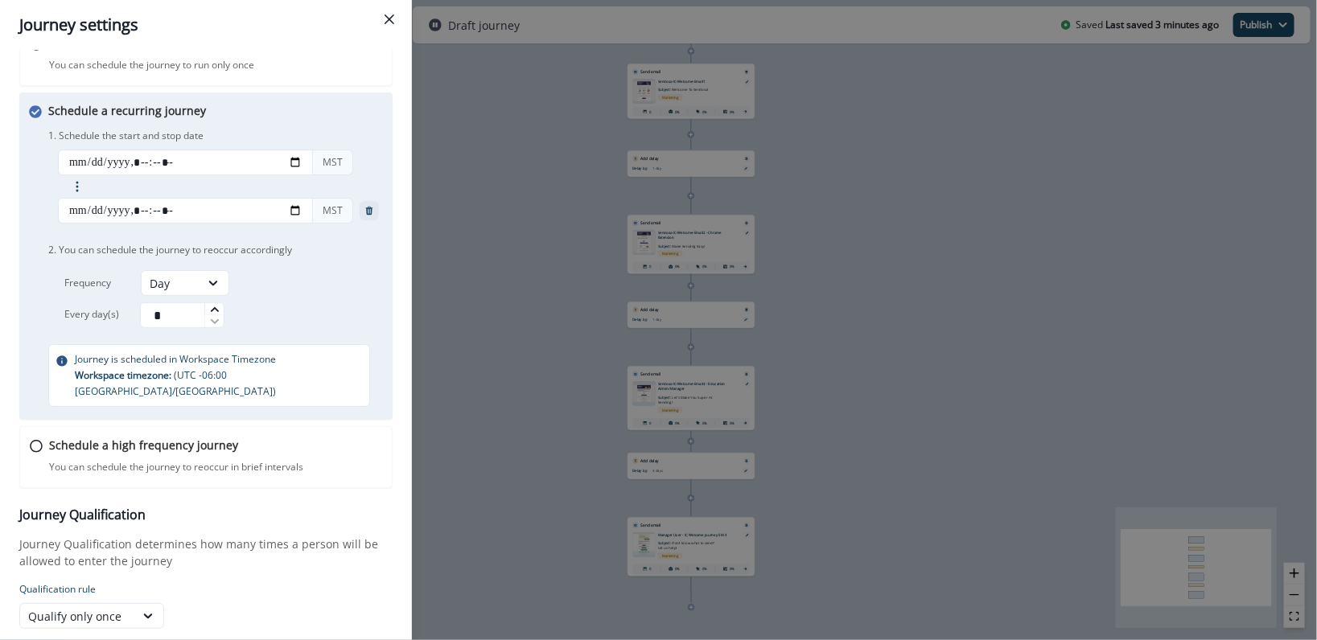
scroll to position [238, 0]
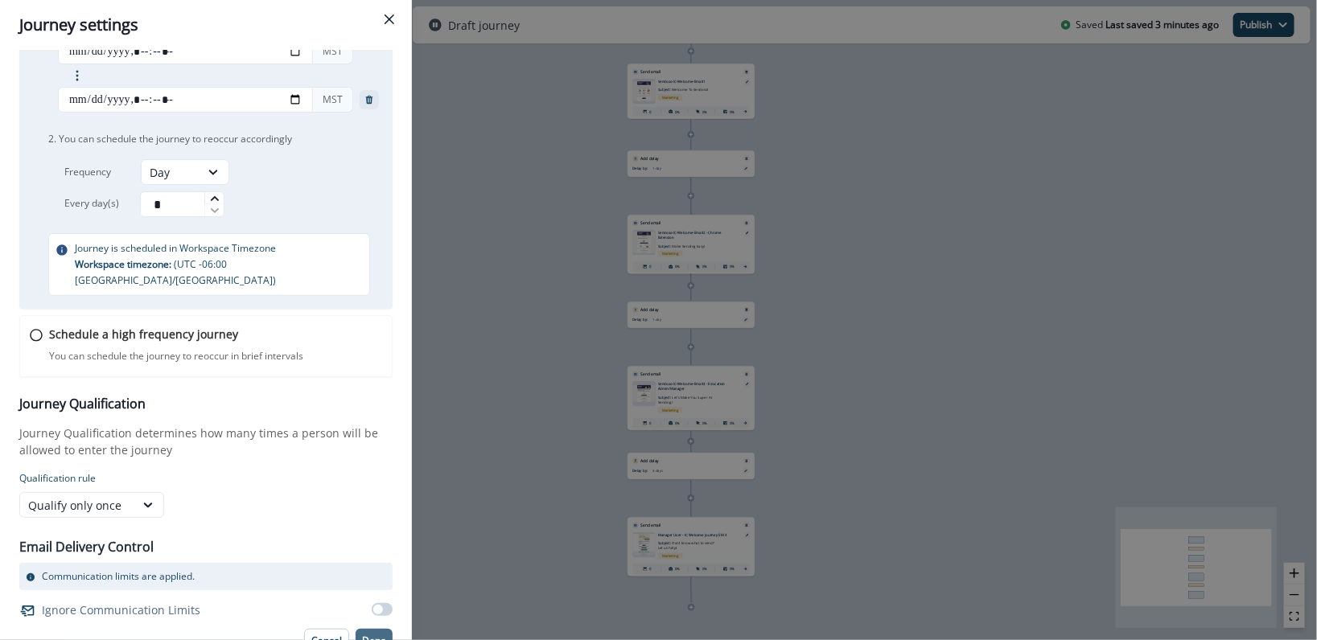
click at [362, 636] on p "Done" at bounding box center [374, 641] width 24 height 11
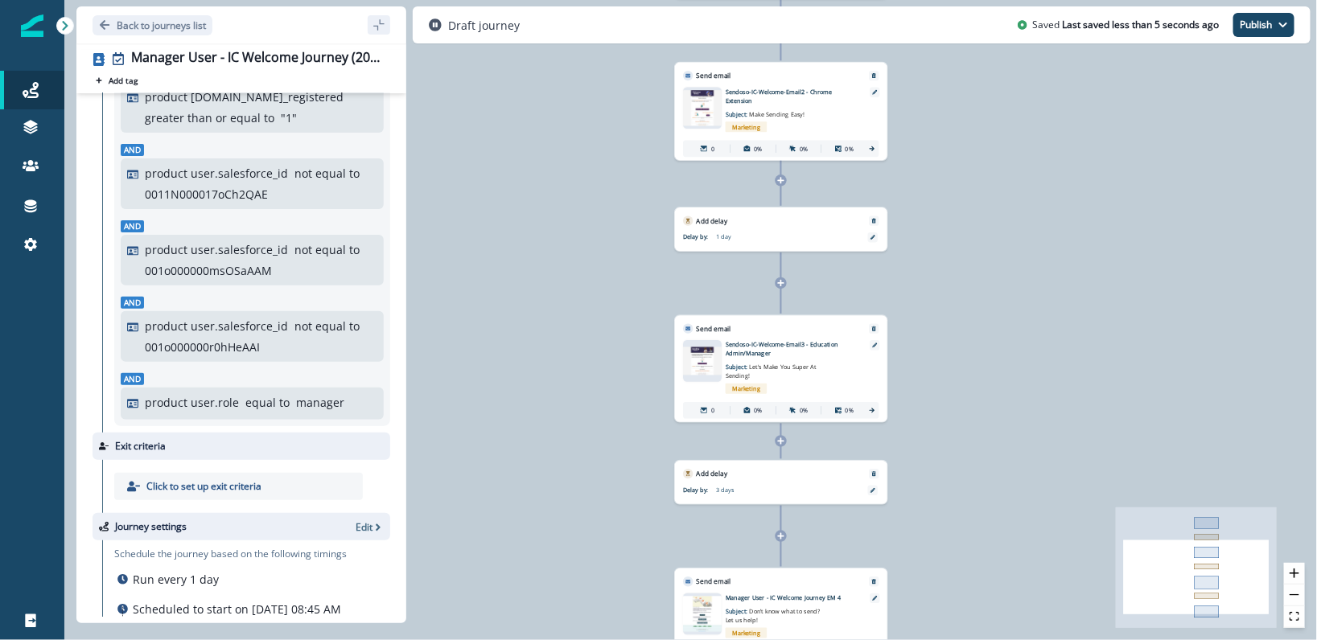
click at [749, 494] on p "3 days" at bounding box center [768, 490] width 104 height 9
click at [706, 489] on p "Delay by:" at bounding box center [699, 490] width 33 height 9
click at [877, 488] on div at bounding box center [873, 491] width 10 height 10
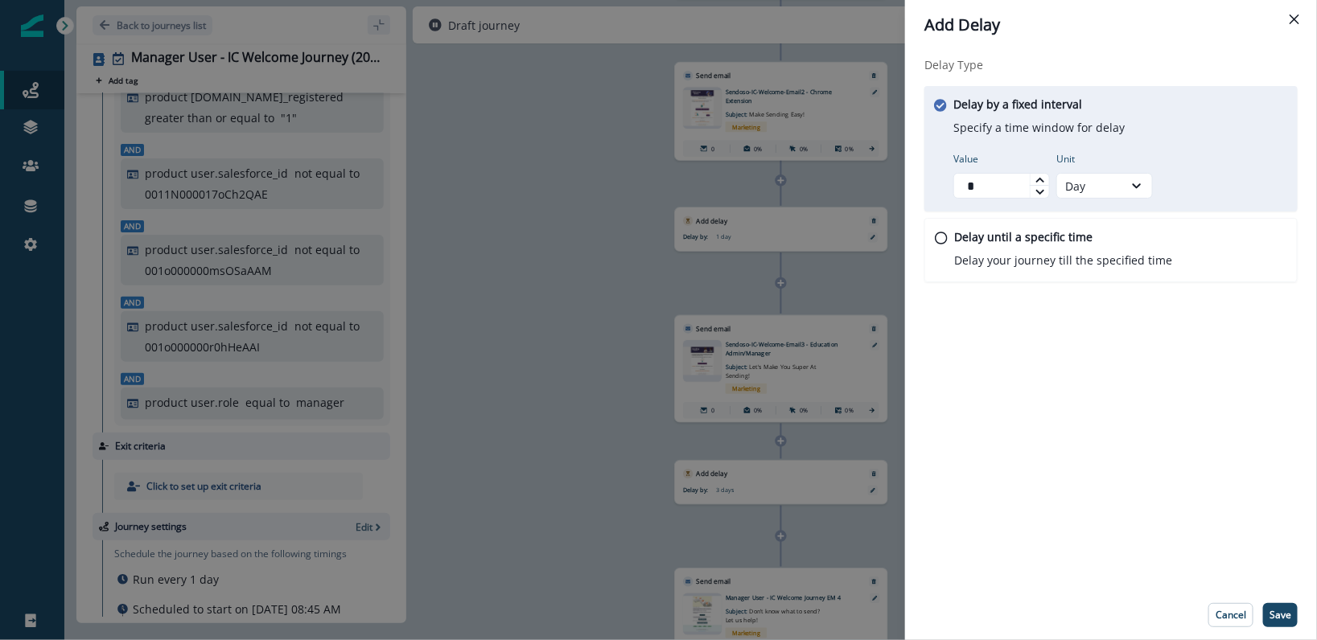
click at [1043, 188] on icon at bounding box center [1041, 192] width 10 height 10
type input "*"
click at [1043, 188] on icon at bounding box center [1041, 192] width 10 height 10
click at [1281, 603] on button "Save" at bounding box center [1280, 615] width 35 height 24
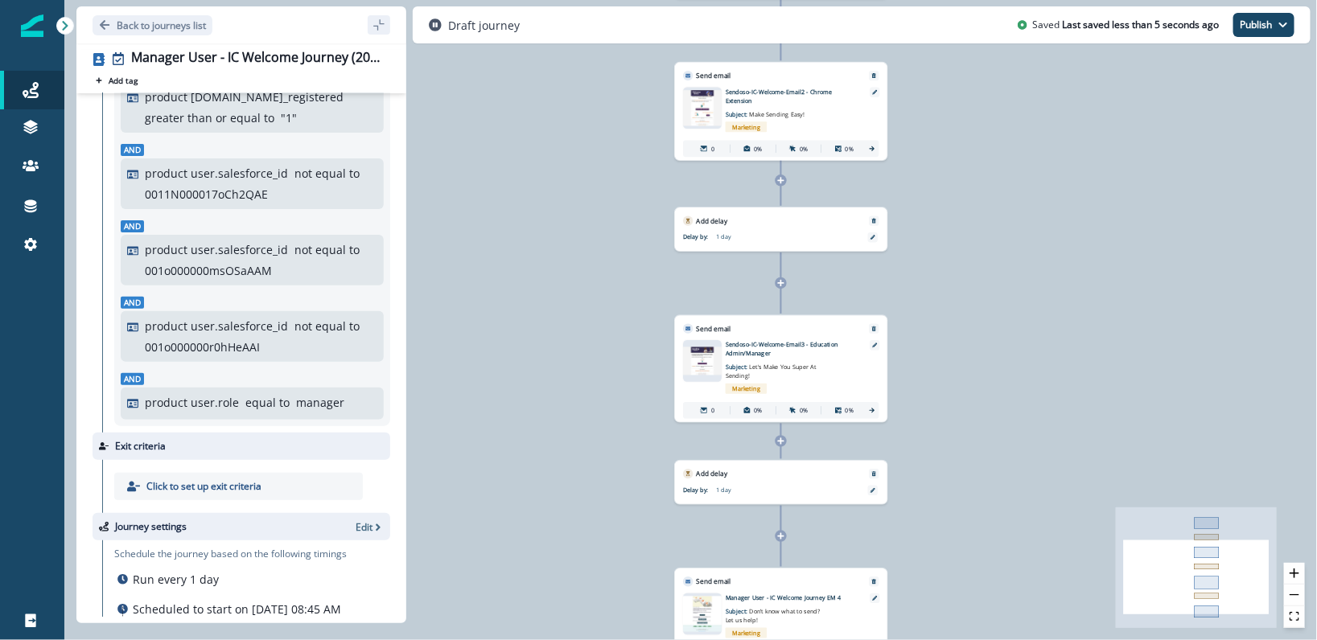
click at [971, 525] on div "0 contact has entered the journey Send email Email asset changed, journey repor…" at bounding box center [690, 320] width 1253 height 640
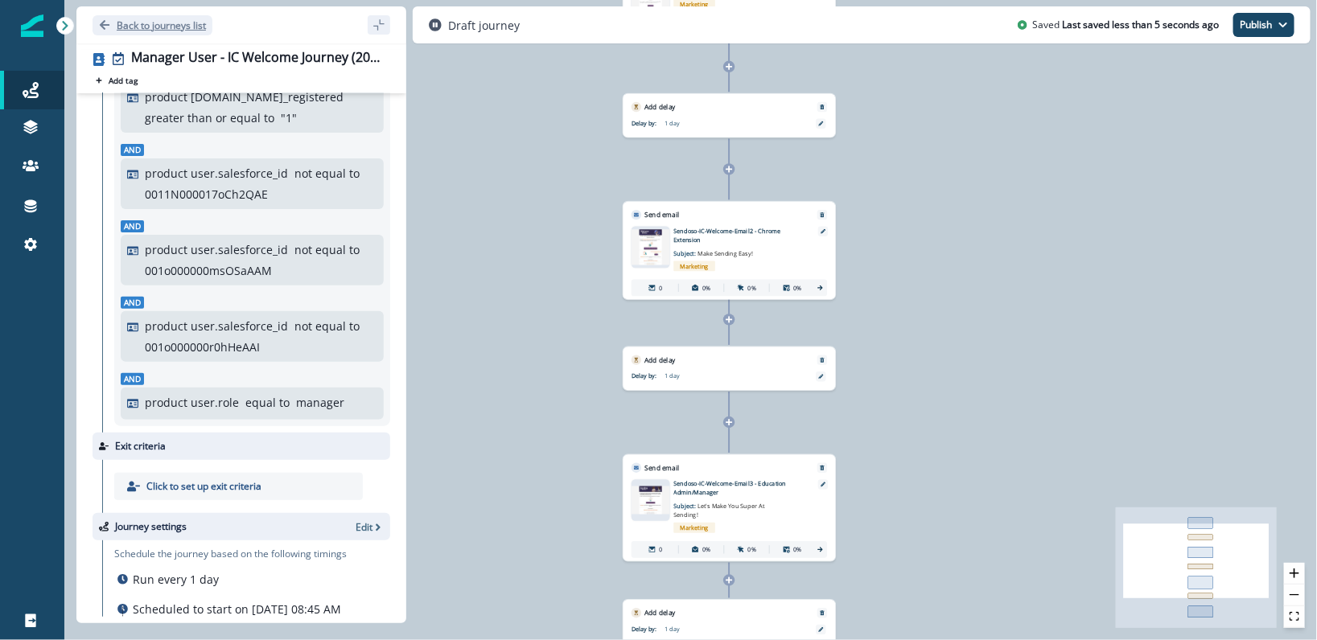
click at [136, 25] on p "Back to journeys list" at bounding box center [161, 26] width 89 height 14
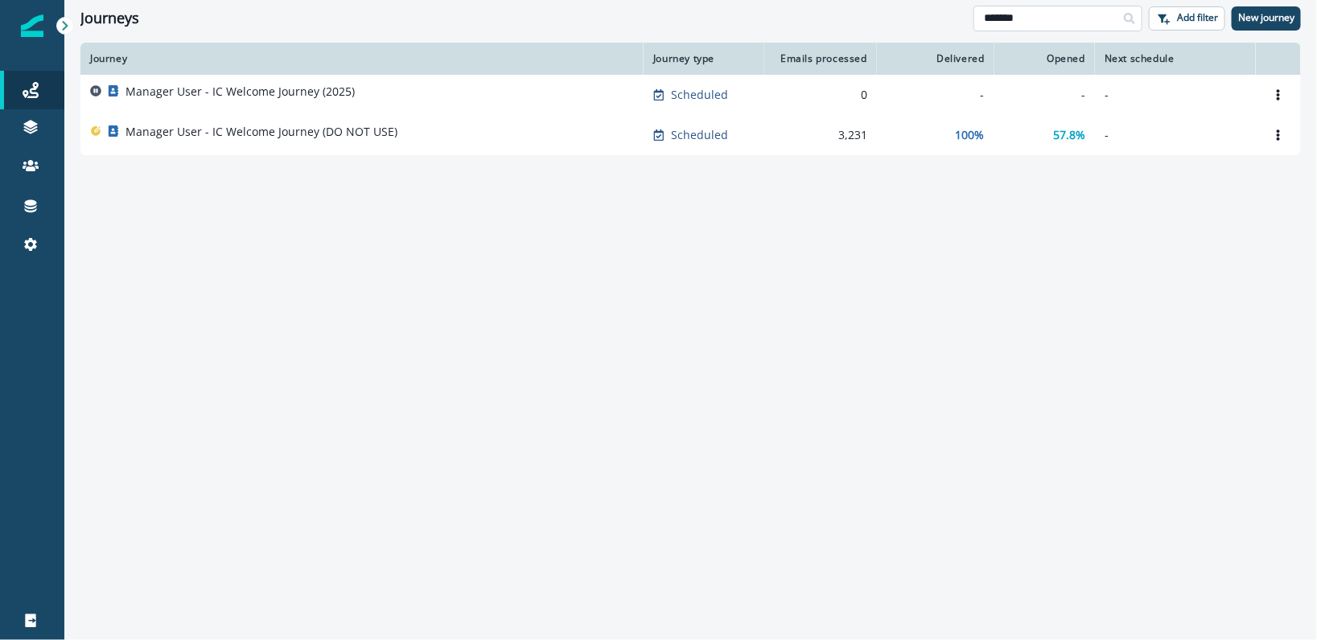
click at [1052, 21] on input "*******" at bounding box center [1058, 19] width 169 height 26
click at [1052, 22] on input "*******" at bounding box center [1058, 19] width 169 height 26
click at [945, 236] on div "Journey Journey type Emails processed Delivered Opened Next schedule Manager Us…" at bounding box center [690, 341] width 1253 height 596
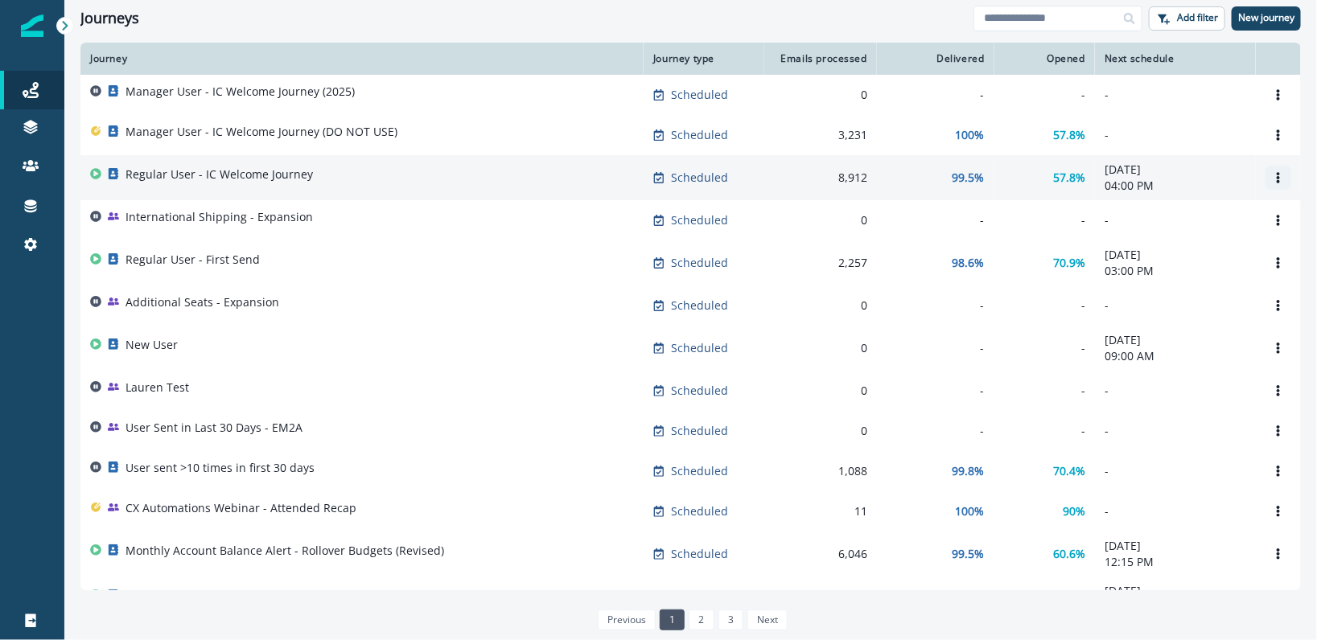
click at [1275, 178] on button "Options" at bounding box center [1279, 178] width 26 height 24
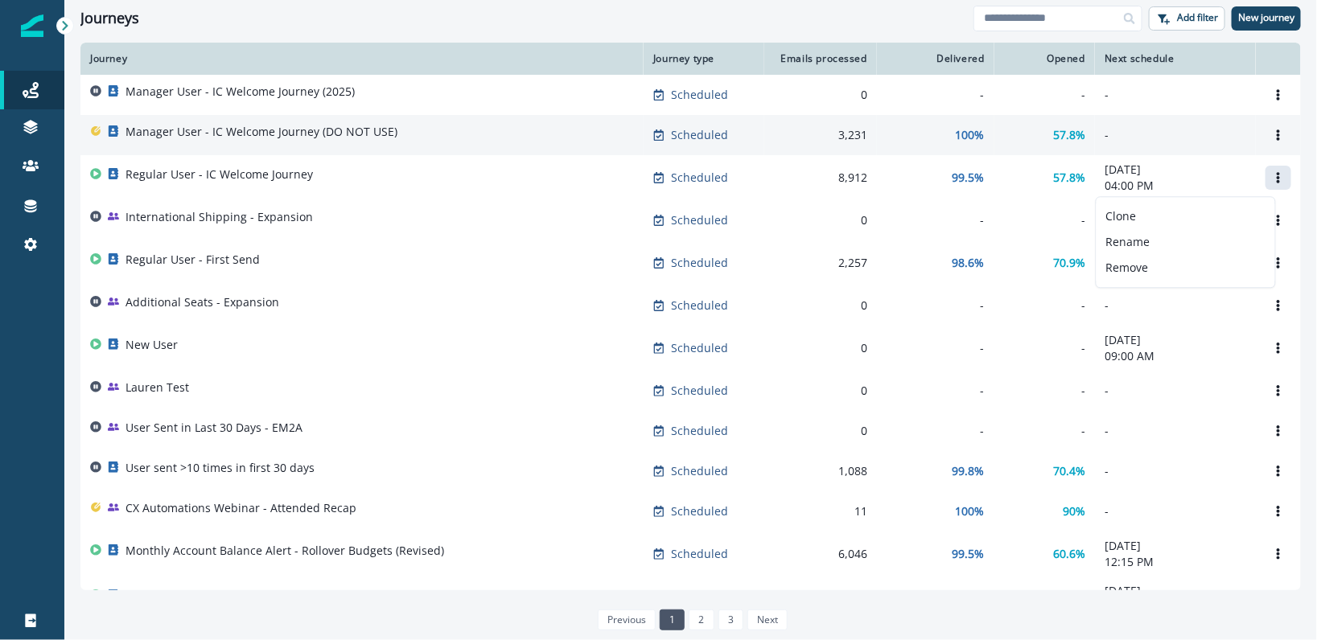
click at [328, 123] on td "Manager User - IC Welcome Journey (DO NOT USE)" at bounding box center [361, 135] width 563 height 40
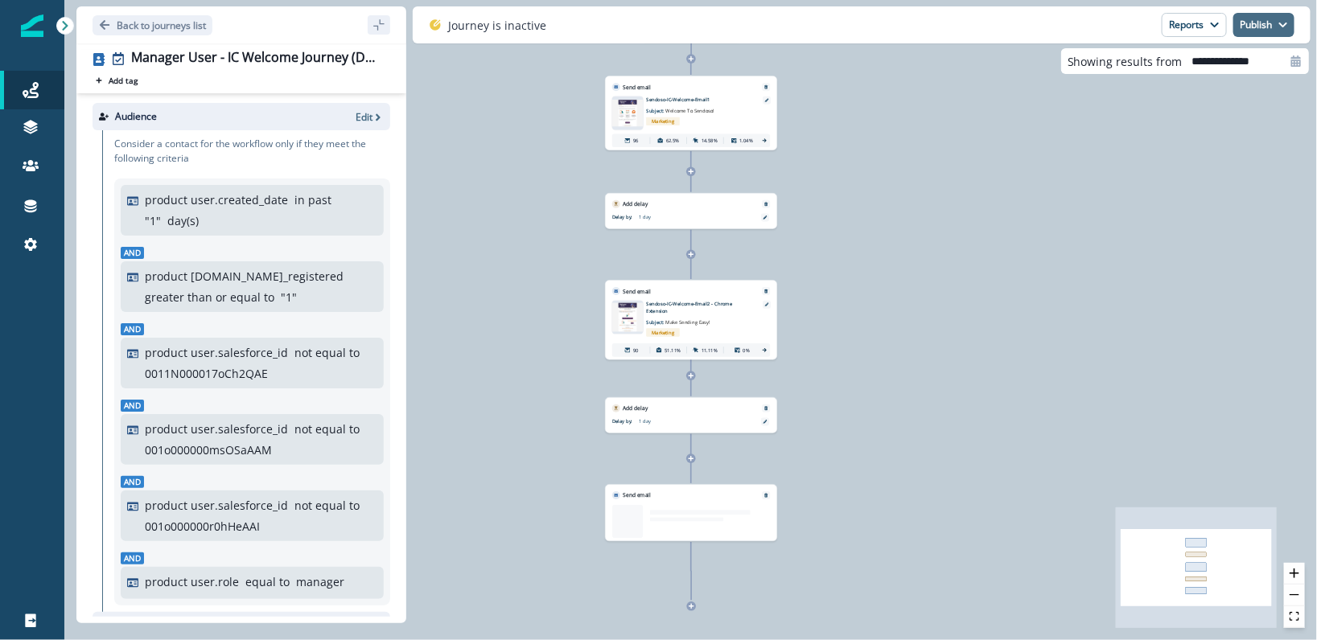
click at [1252, 32] on button "Publish" at bounding box center [1263, 25] width 61 height 24
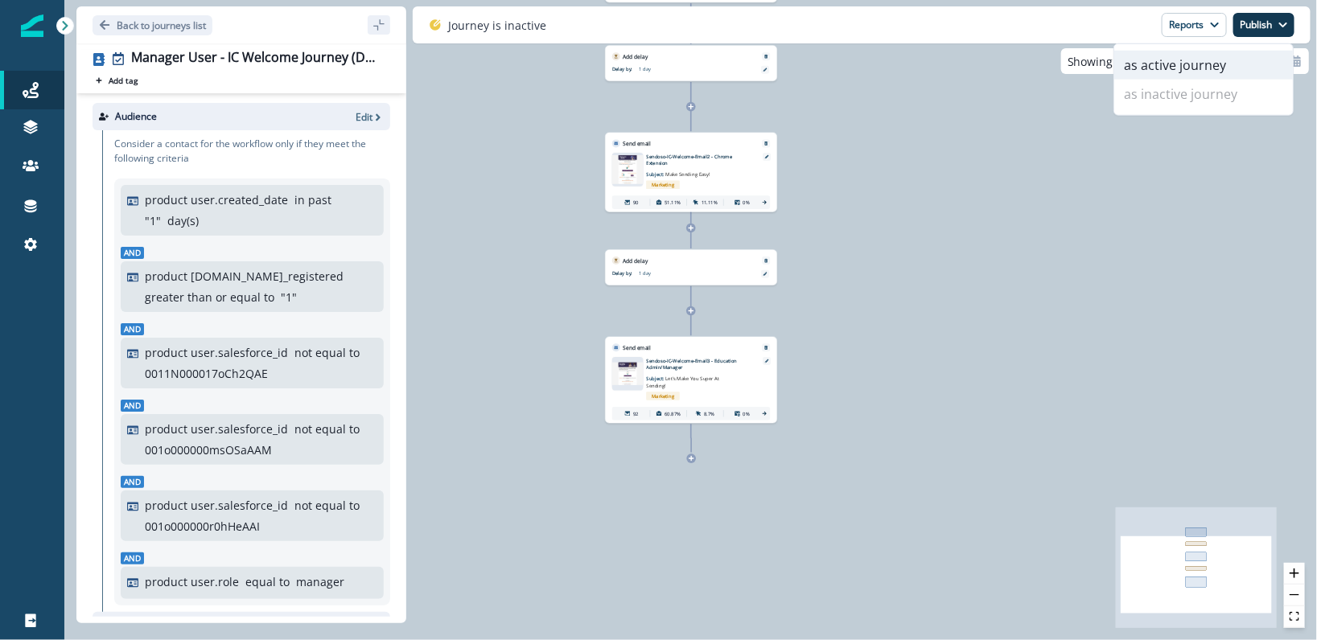
click at [1221, 64] on button "as active journey" at bounding box center [1203, 65] width 179 height 29
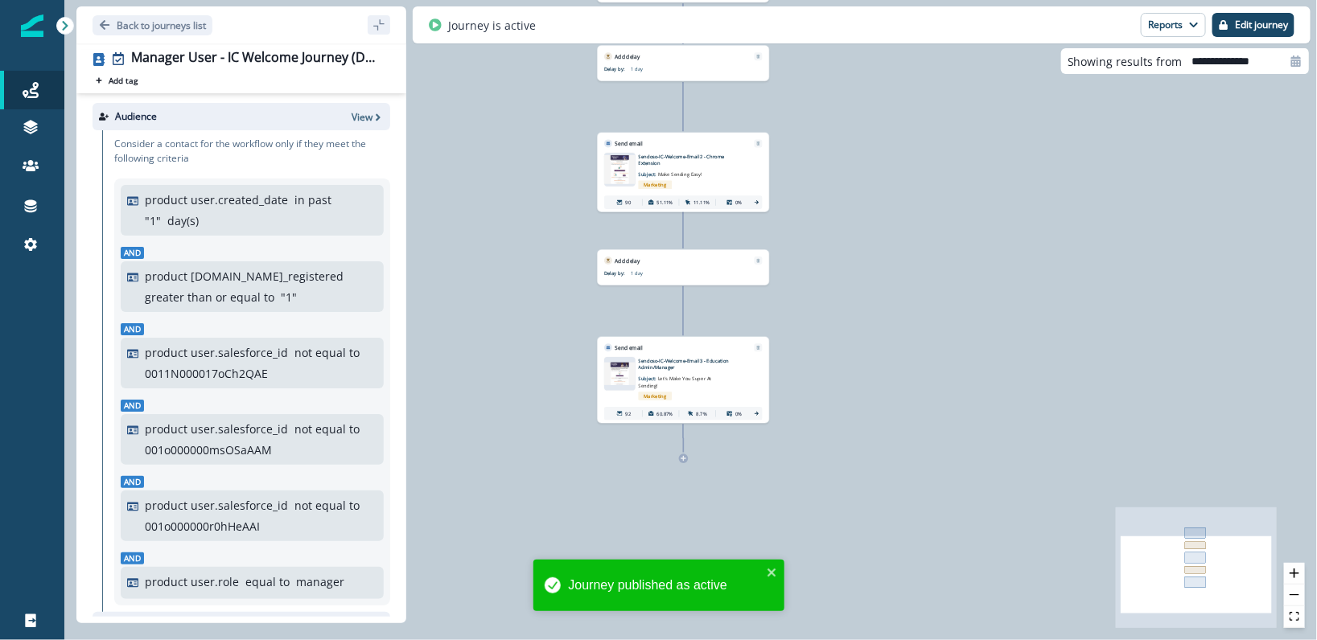
click at [951, 360] on div "97 contacts have entered the journey Send email Email asset changed, journey re…" at bounding box center [690, 320] width 1253 height 640
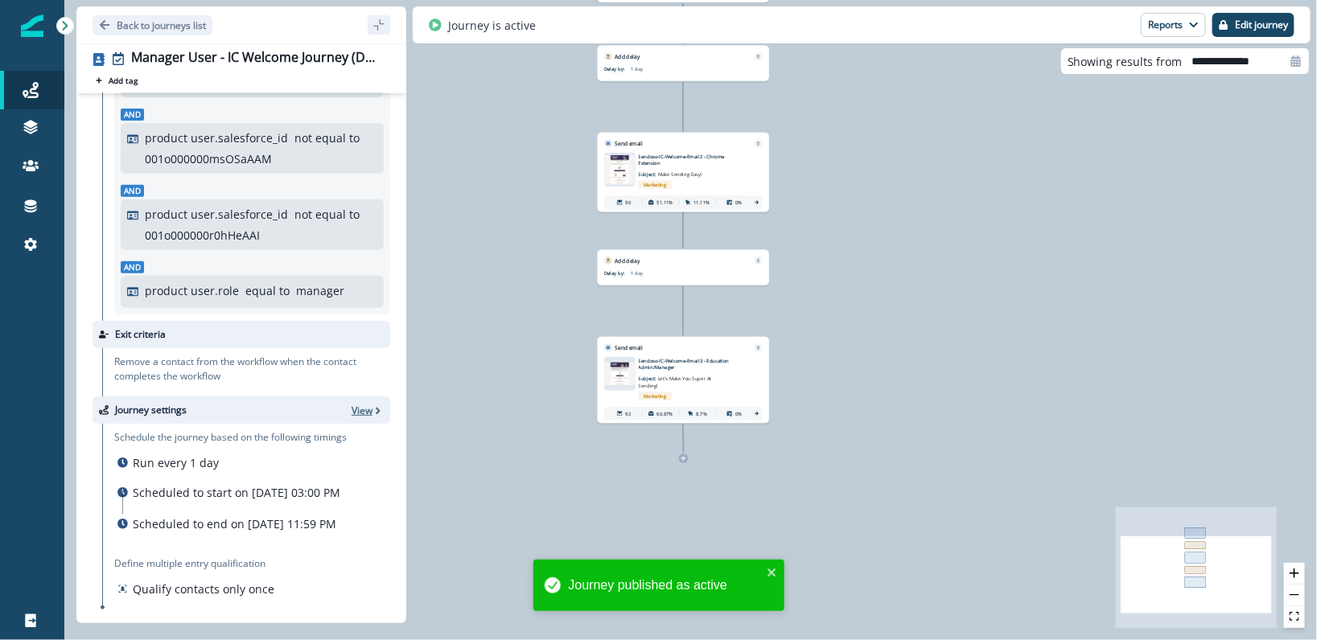
click at [352, 404] on p "View" at bounding box center [362, 411] width 21 height 14
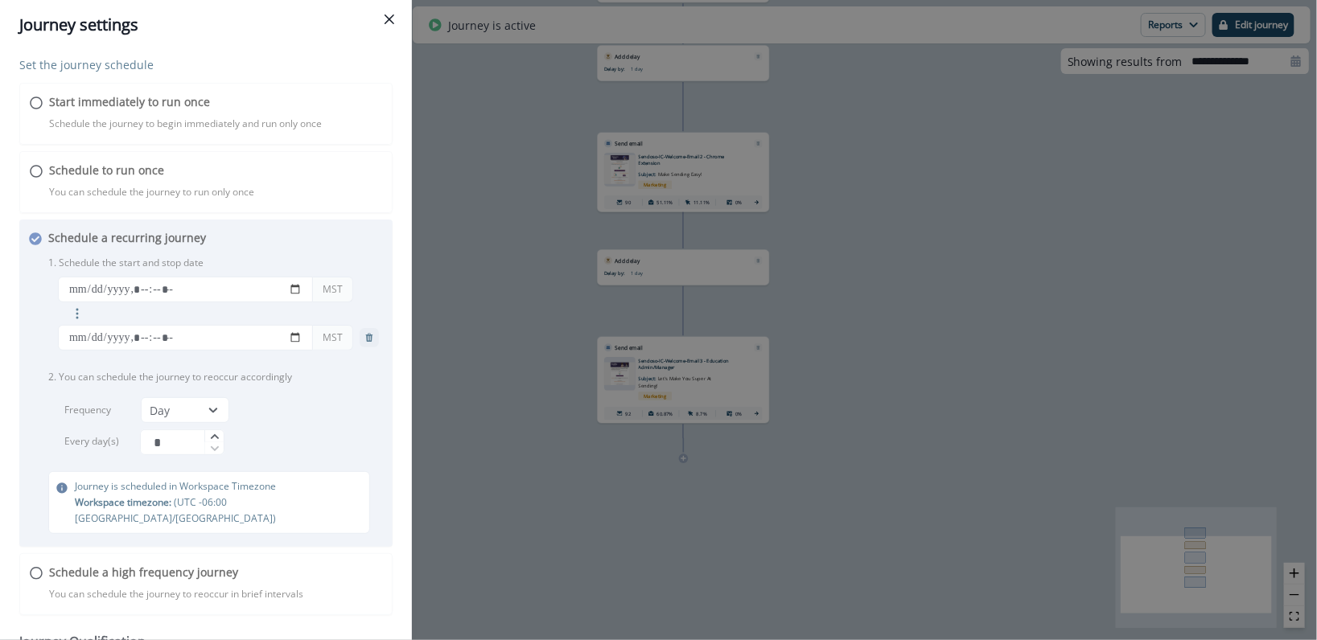
click at [220, 343] on div "Set the journey schedule Start immediately to run once Schedule the journey to …" at bounding box center [205, 458] width 373 height 805
click at [863, 299] on div "Journey settings Set the journey schedule Start immediately to run once Schedul…" at bounding box center [658, 320] width 1317 height 640
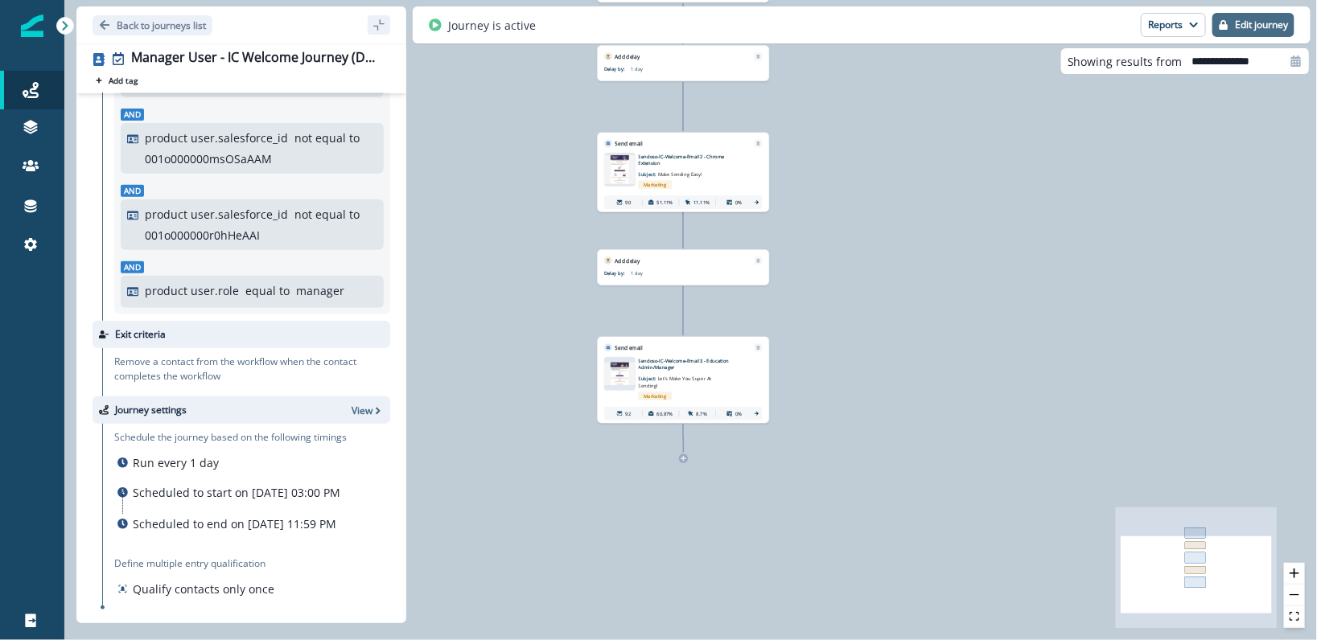
click at [1266, 26] on p "Edit journey" at bounding box center [1261, 24] width 53 height 11
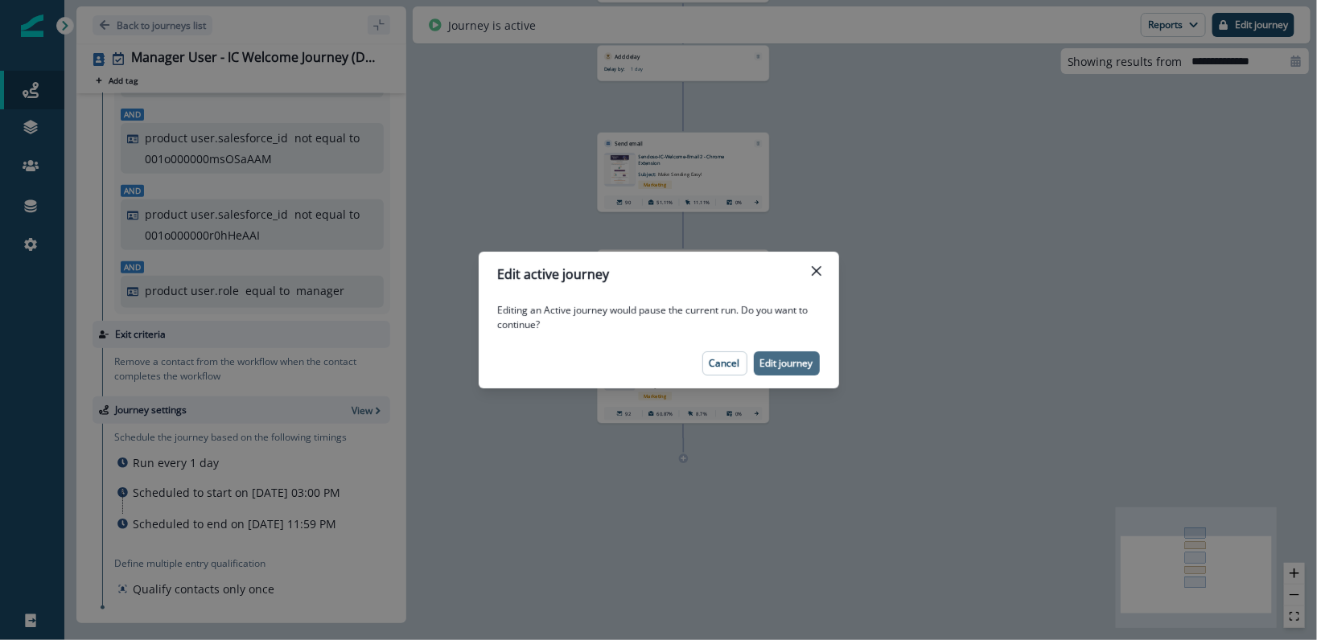
click at [776, 352] on button "Edit journey" at bounding box center [787, 364] width 66 height 24
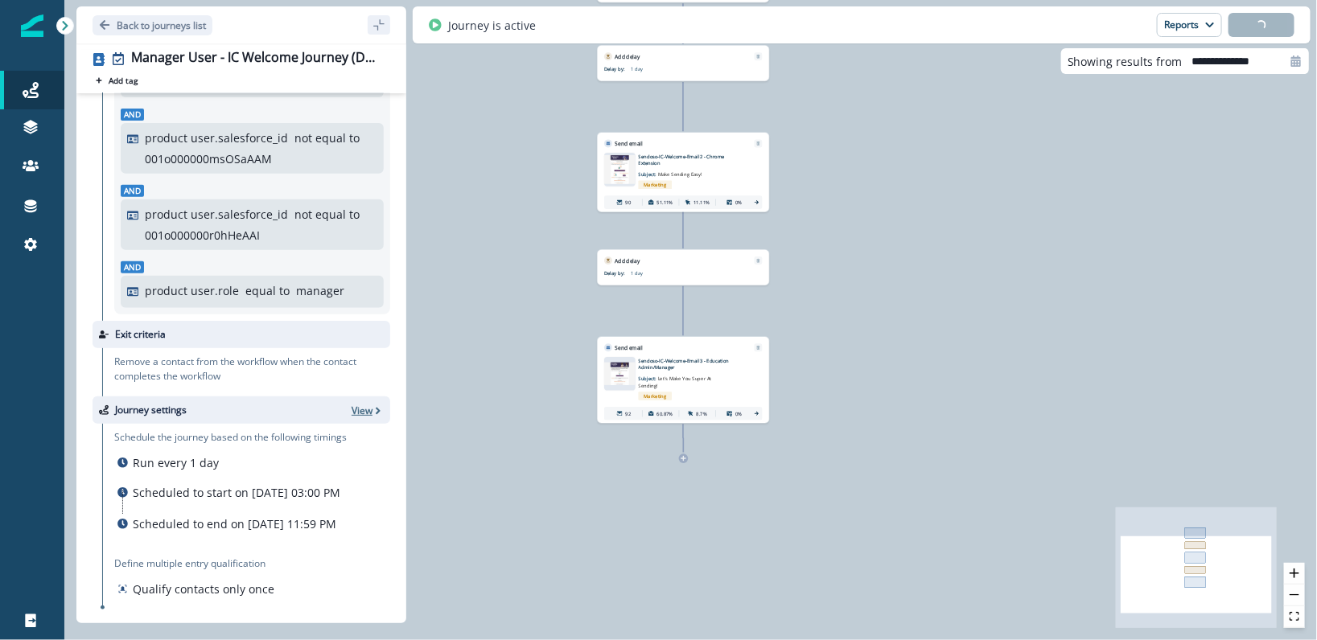
click at [337, 397] on div "Journey settings View" at bounding box center [242, 410] width 298 height 27
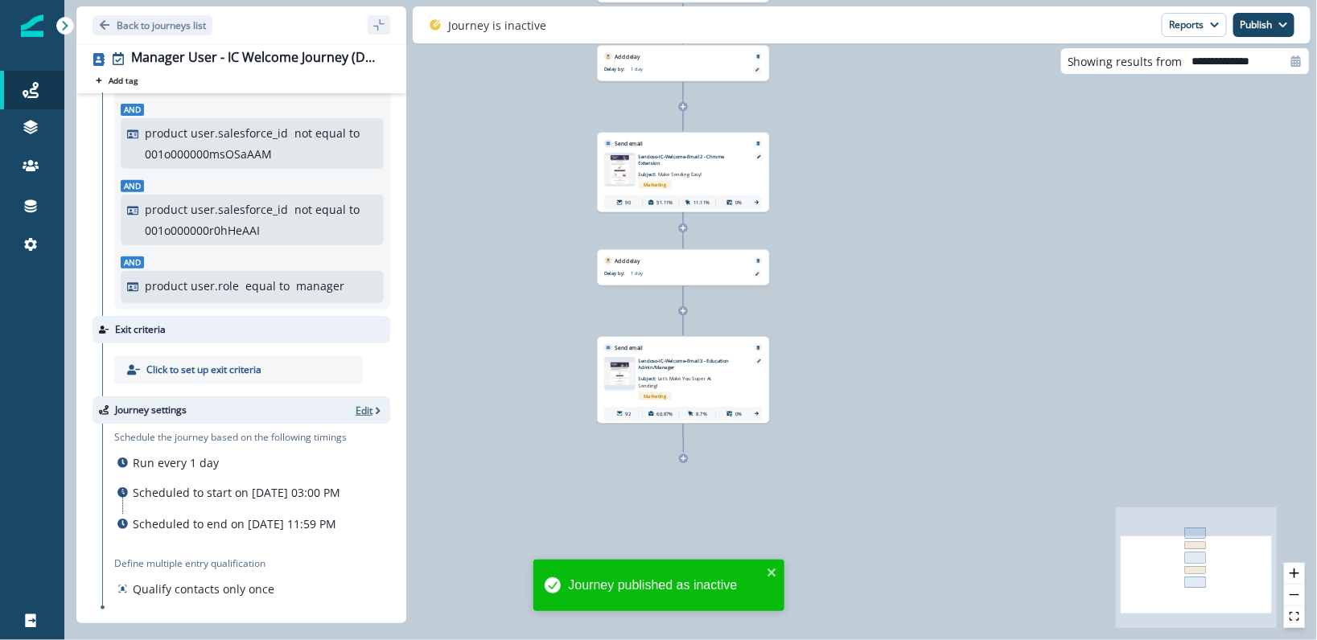
click at [356, 404] on p "Edit" at bounding box center [364, 411] width 17 height 14
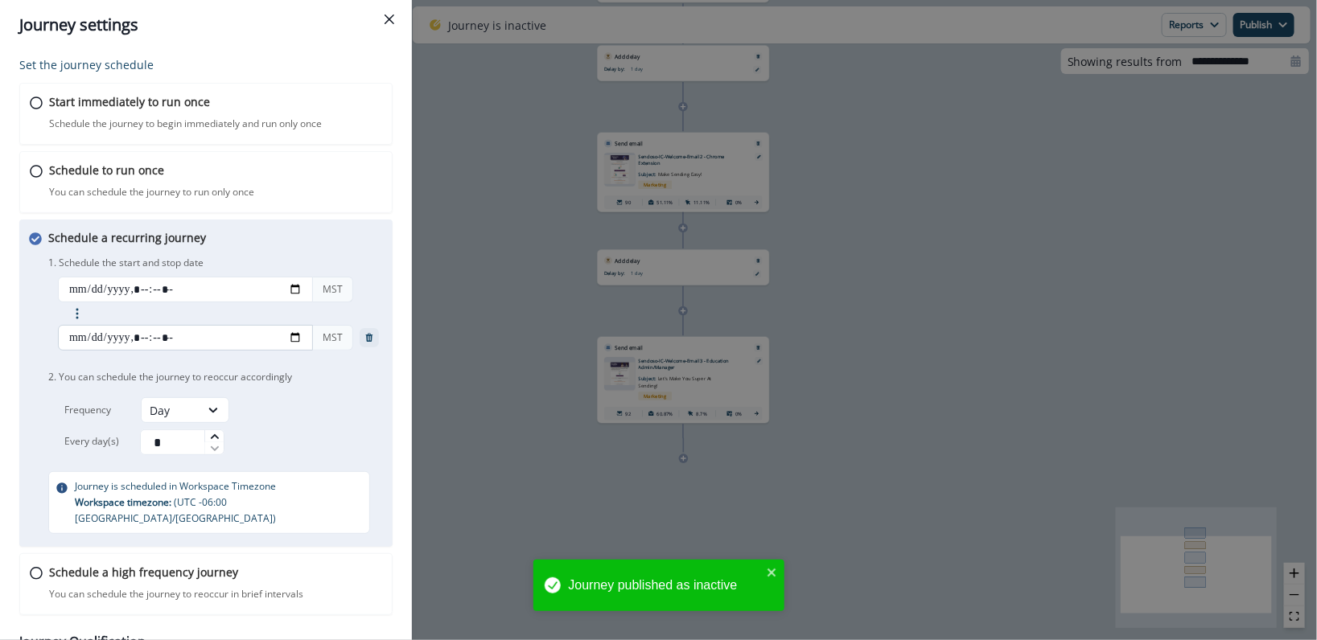
click at [146, 343] on input "datetime-local" at bounding box center [185, 338] width 255 height 26
click at [98, 342] on input "datetime-local" at bounding box center [185, 338] width 255 height 26
click at [81, 340] on input "datetime-local" at bounding box center [185, 338] width 255 height 26
click at [295, 333] on input "datetime-local" at bounding box center [185, 338] width 255 height 26
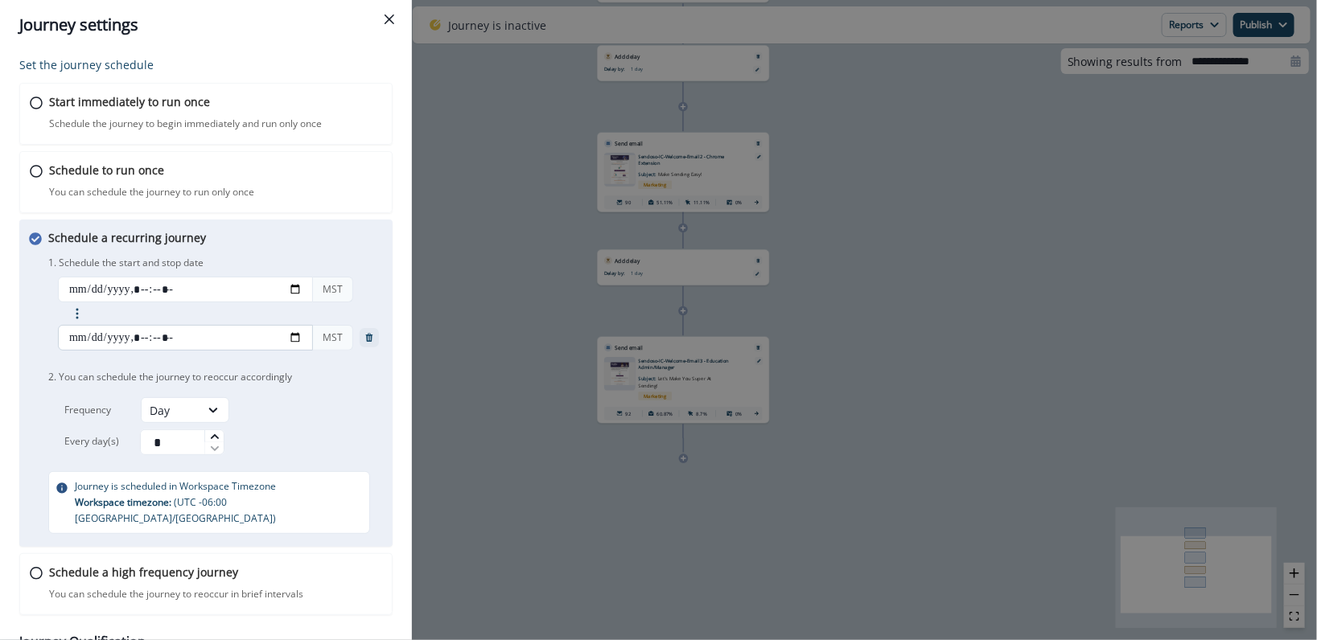
type input "**********"
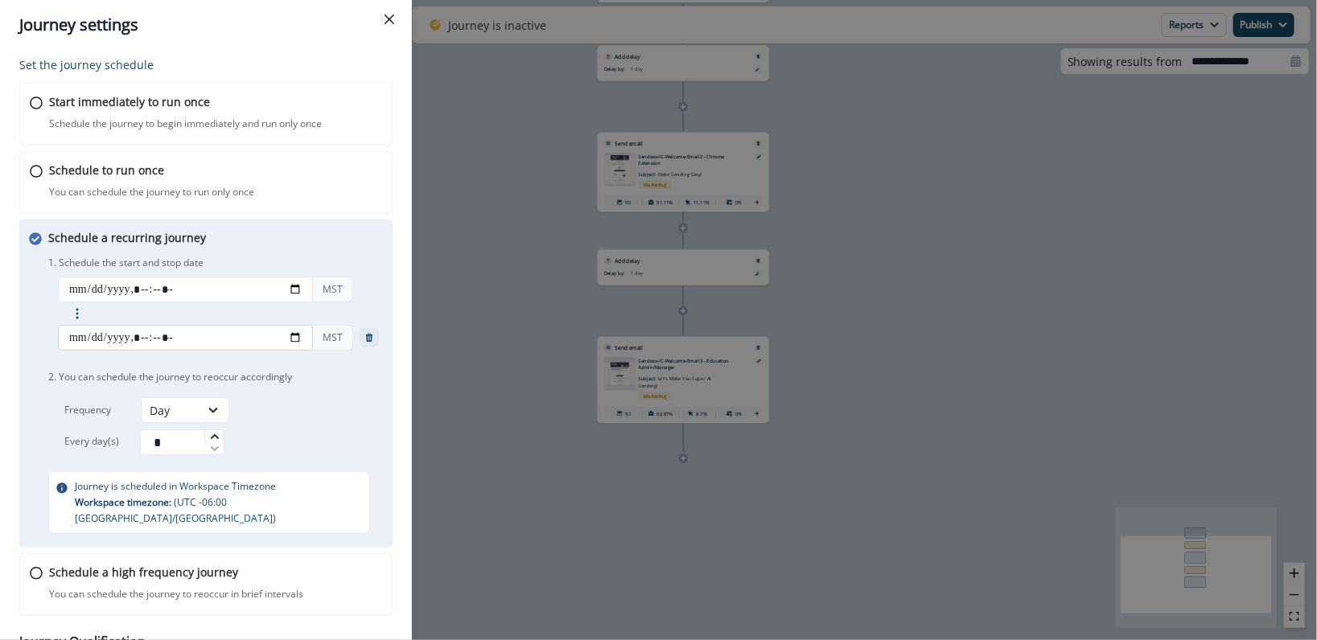
type input "**********"
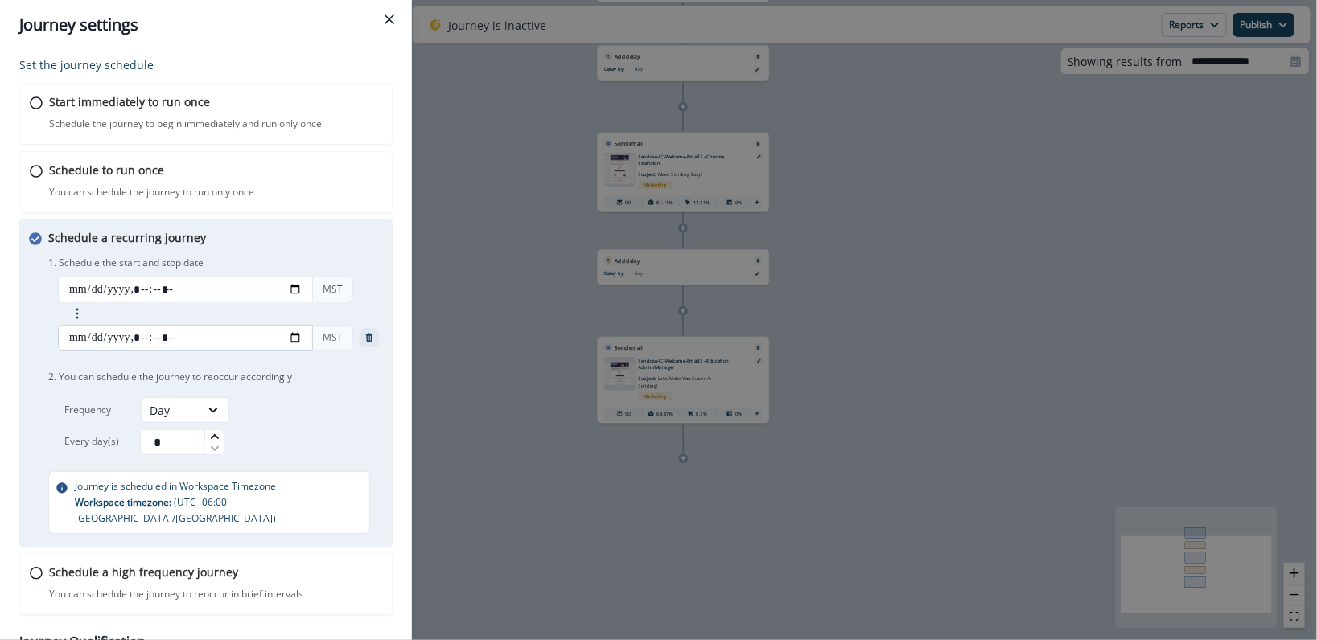
type input "**********"
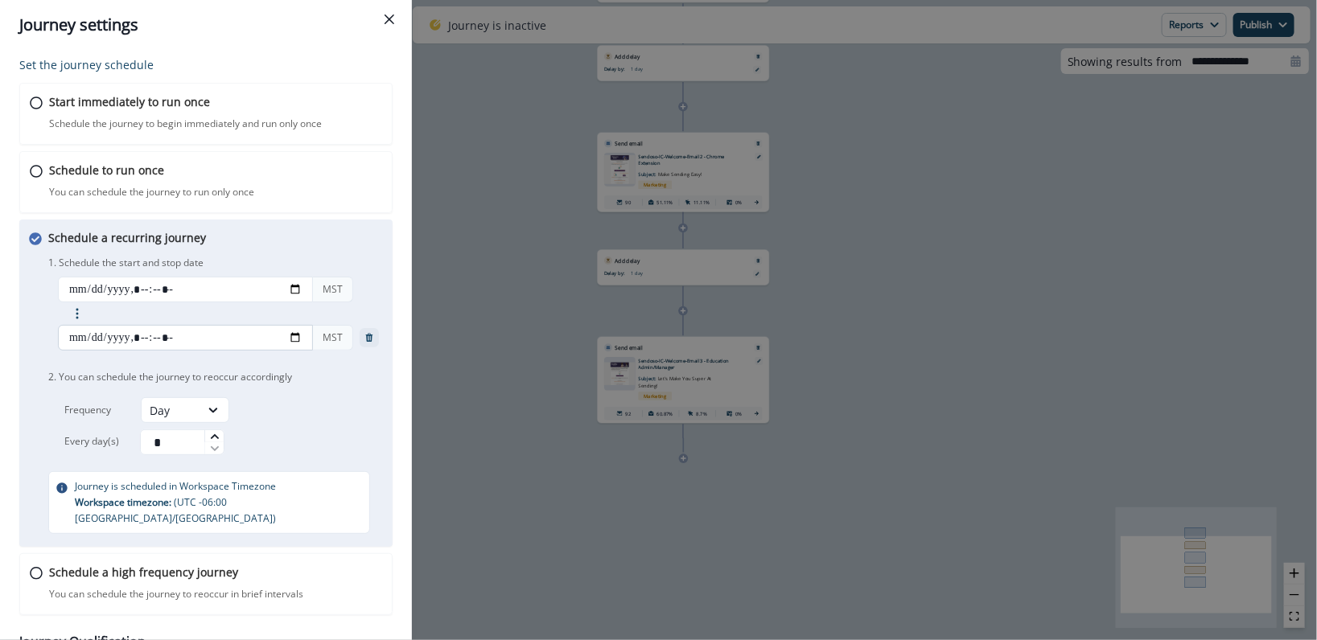
type input "**********"
click at [389, 314] on div "Set the journey schedule Start immediately to run once Schedule the journey to …" at bounding box center [206, 345] width 412 height 591
type input "**********"
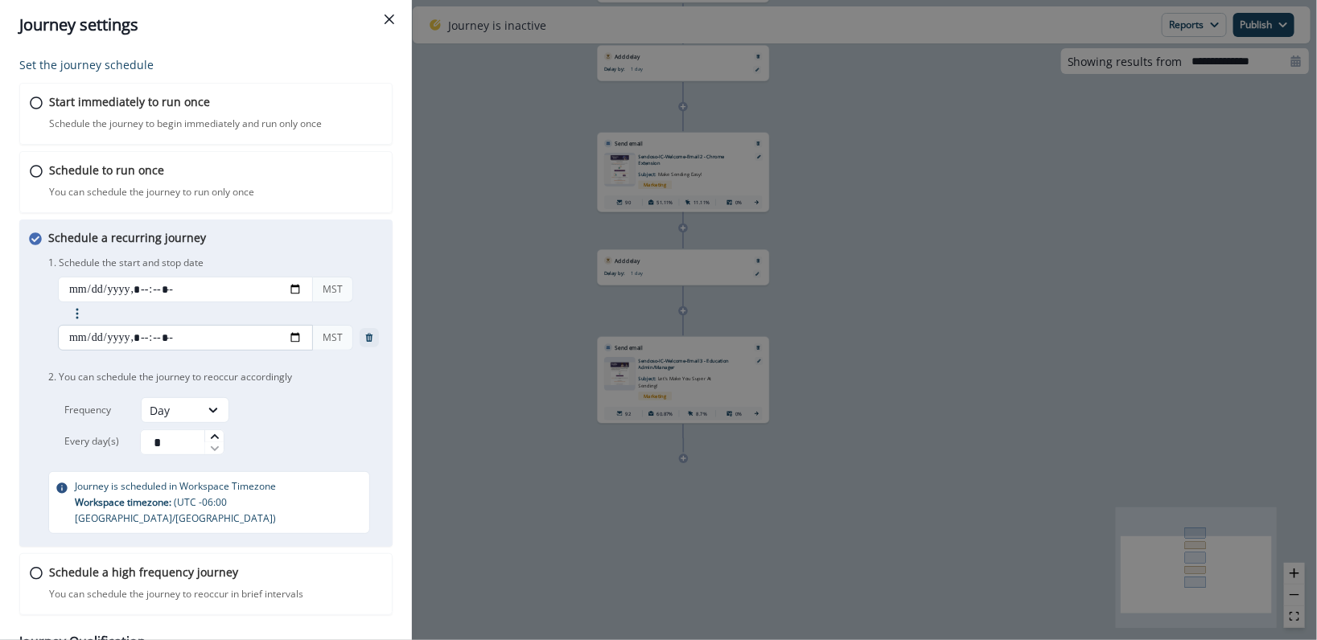
click at [163, 337] on input "datetime-local" at bounding box center [185, 338] width 255 height 26
click at [161, 337] on input "datetime-local" at bounding box center [185, 338] width 255 height 26
type input "**********"
click at [204, 364] on p "2. You can schedule the journey to reoccur accordingly" at bounding box center [217, 377] width 338 height 27
type input "**********"
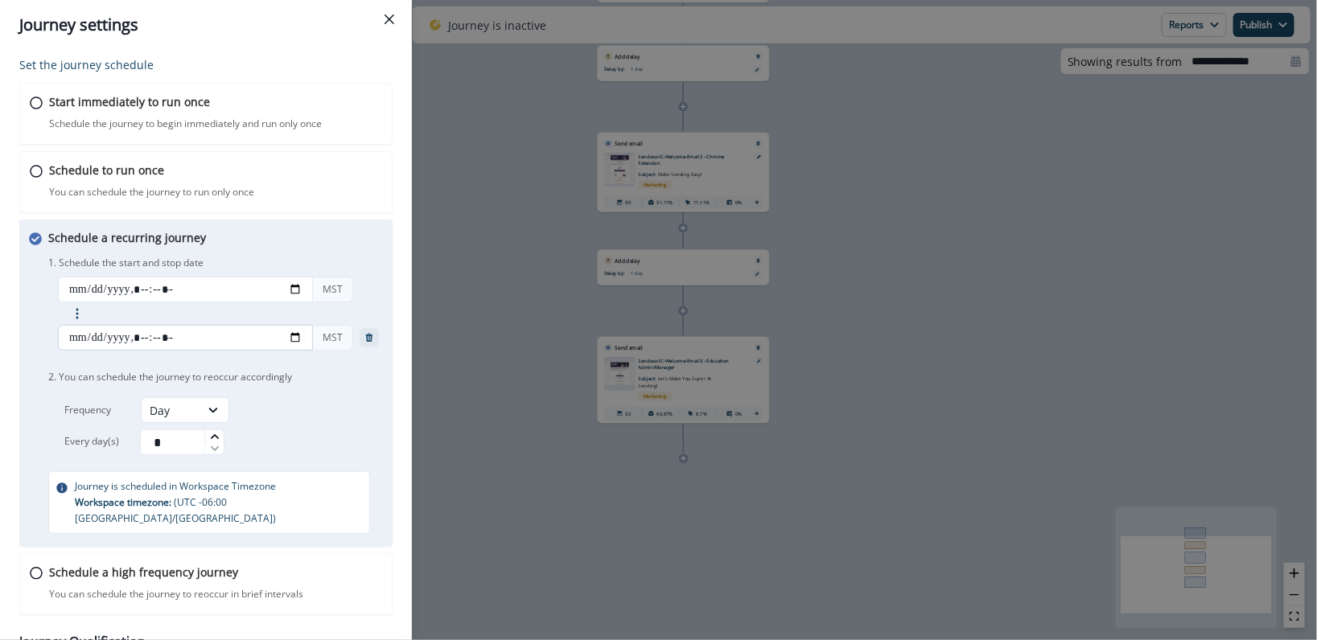
click at [179, 341] on input "datetime-local" at bounding box center [185, 338] width 255 height 26
type input "**********"
click at [208, 359] on div "1. Schedule the start and stop date MST Add end date MST 2. You can schedule th…" at bounding box center [217, 354] width 338 height 203
type input "**********"
click at [171, 337] on input "datetime-local" at bounding box center [185, 338] width 255 height 26
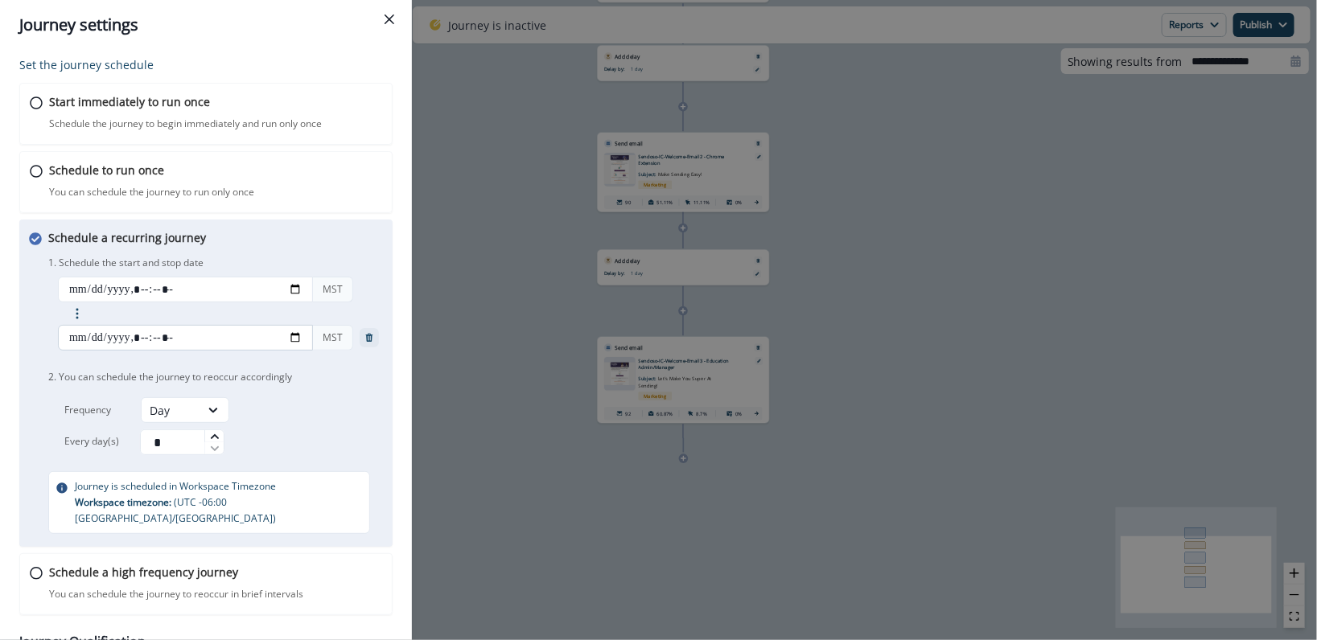
click at [166, 338] on input "datetime-local" at bounding box center [185, 338] width 255 height 26
type input "**********"
click at [274, 368] on p "2. You can schedule the journey to reoccur accordingly" at bounding box center [217, 377] width 338 height 27
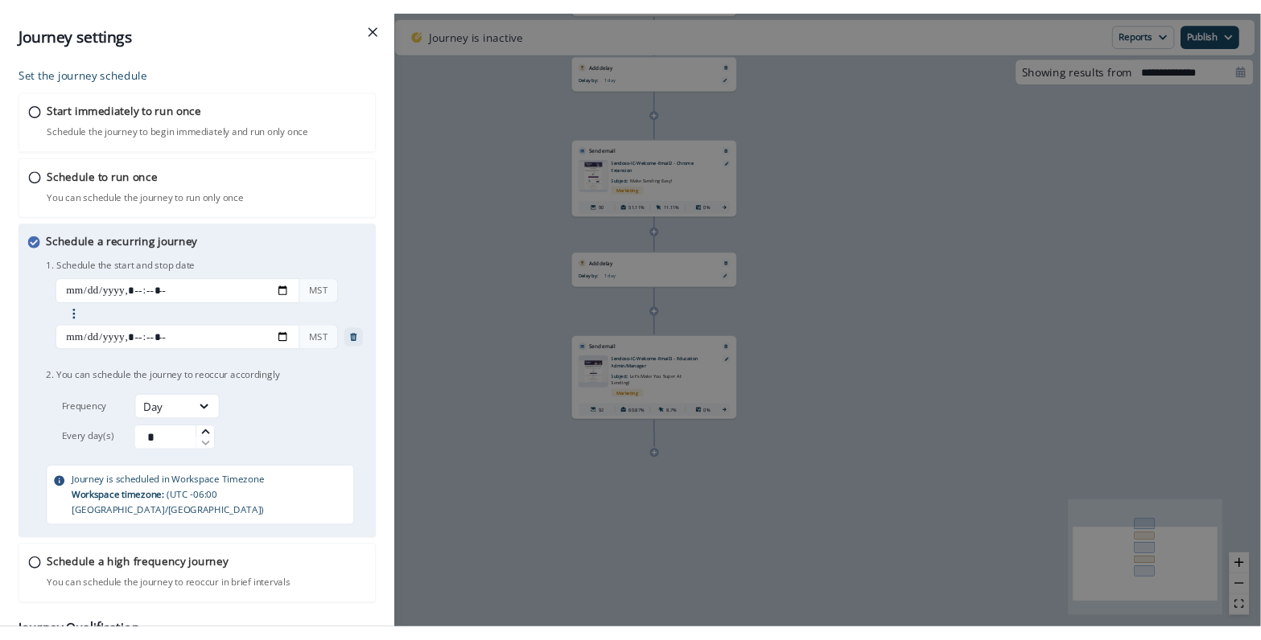
scroll to position [238, 0]
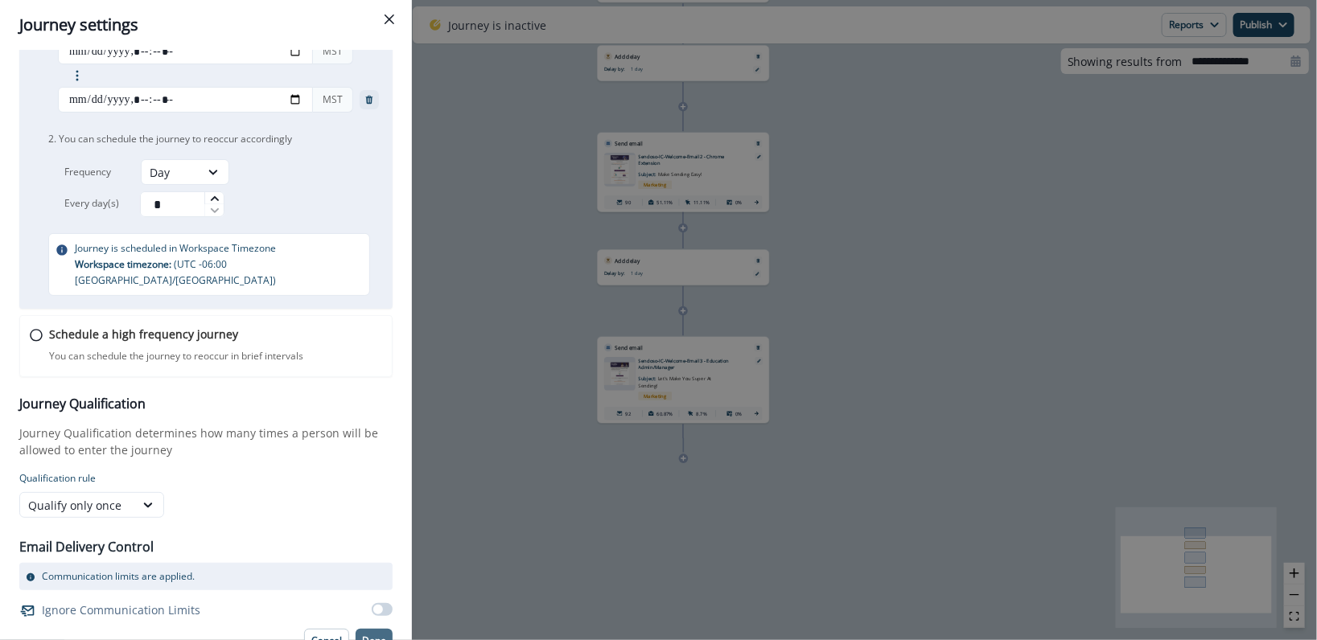
click at [358, 629] on button "Done" at bounding box center [374, 641] width 37 height 24
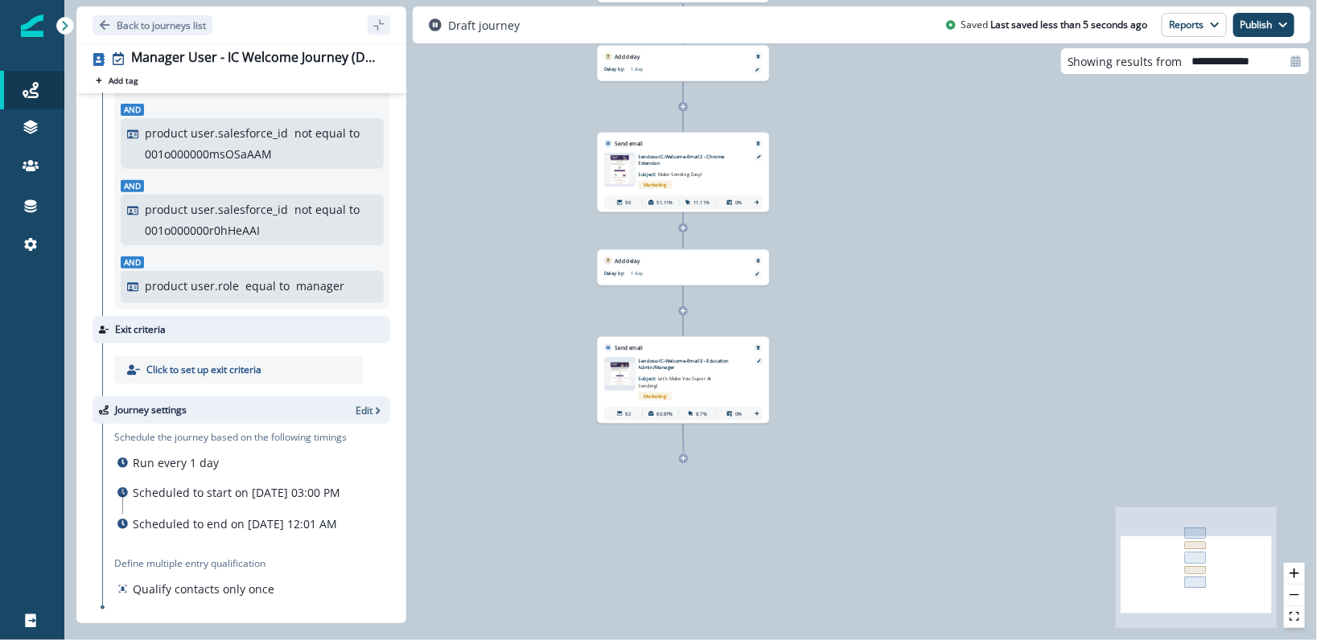
click at [1249, 37] on div "Draft journey Saved Last saved less than 5 seconds ago Reports Email Report Jou…" at bounding box center [862, 24] width 898 height 37
click at [1247, 31] on button "Publish" at bounding box center [1263, 25] width 61 height 24
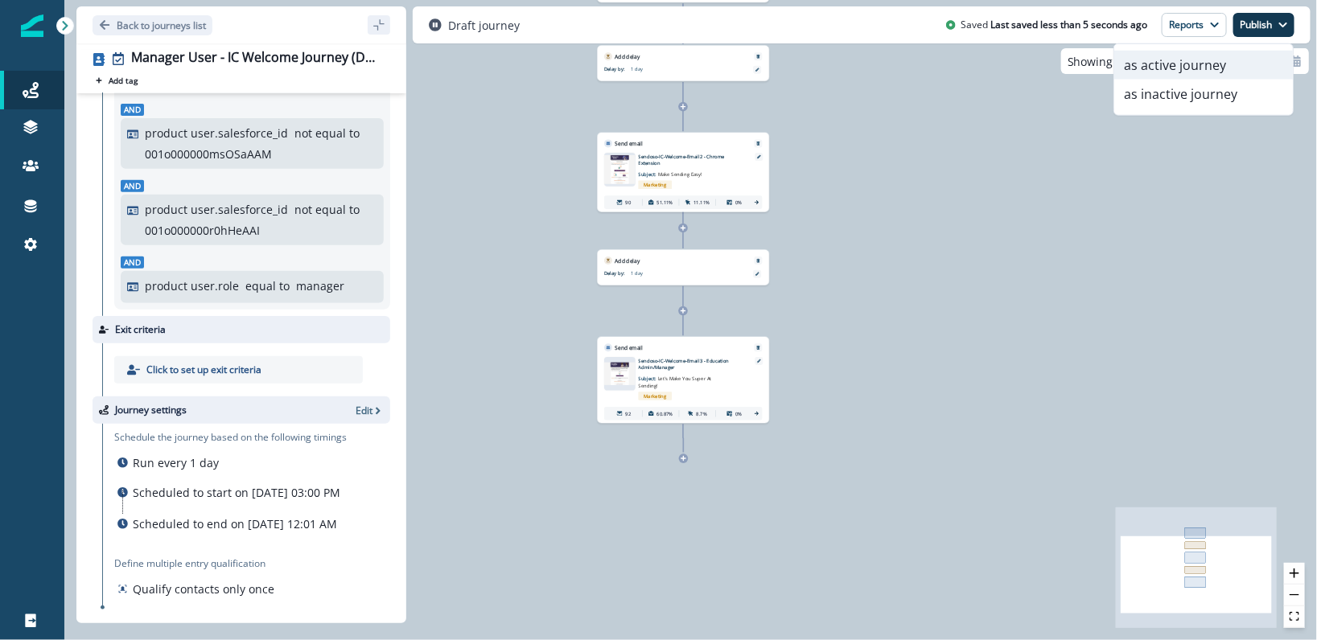
click at [1150, 63] on button "as active journey" at bounding box center [1203, 65] width 179 height 29
